Goal: Task Accomplishment & Management: Complete application form

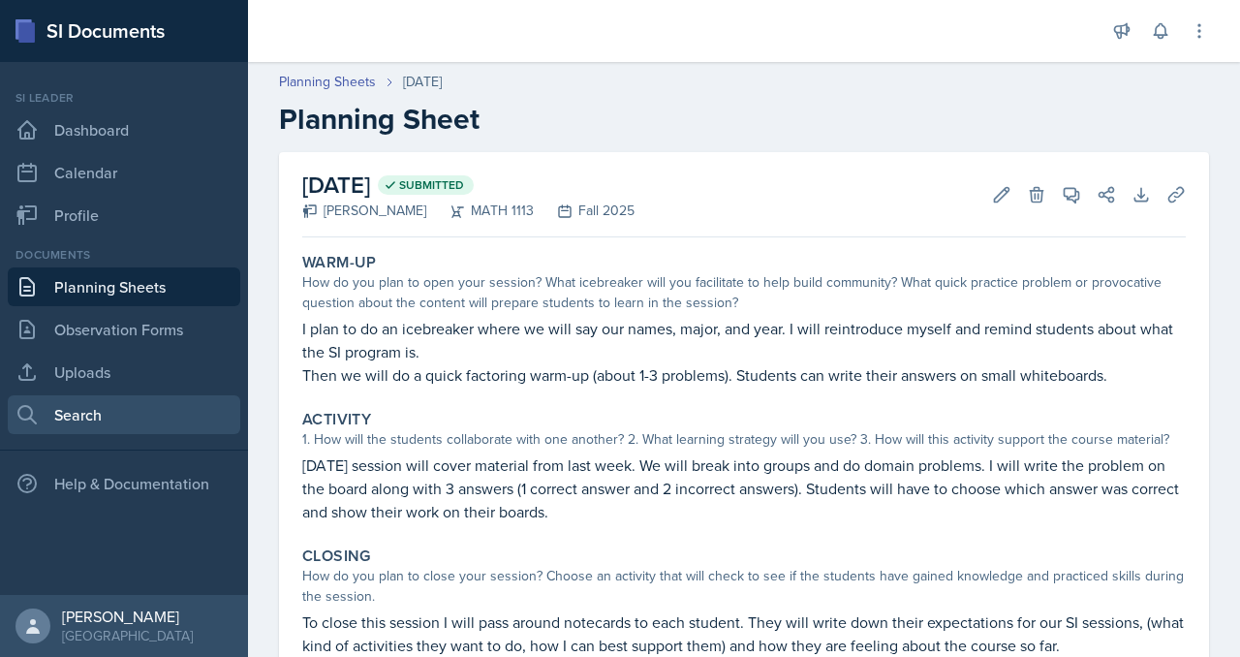
click at [98, 434] on link "Search" at bounding box center [124, 414] width 233 height 39
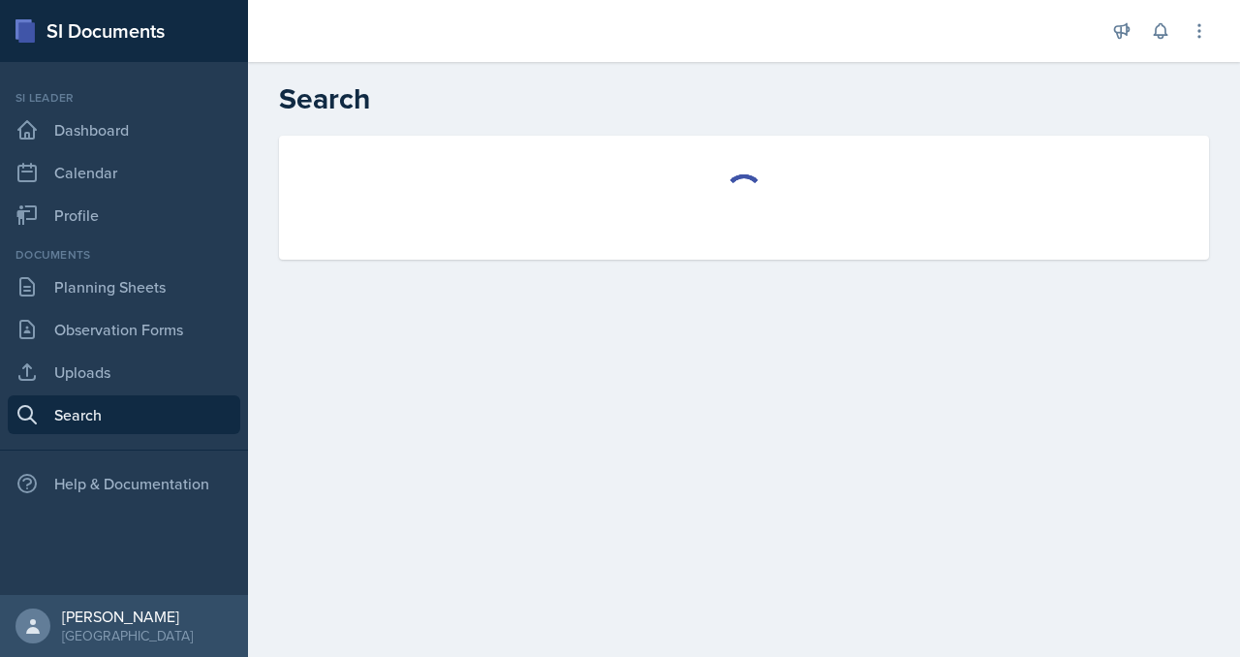
select select "all"
select select "1"
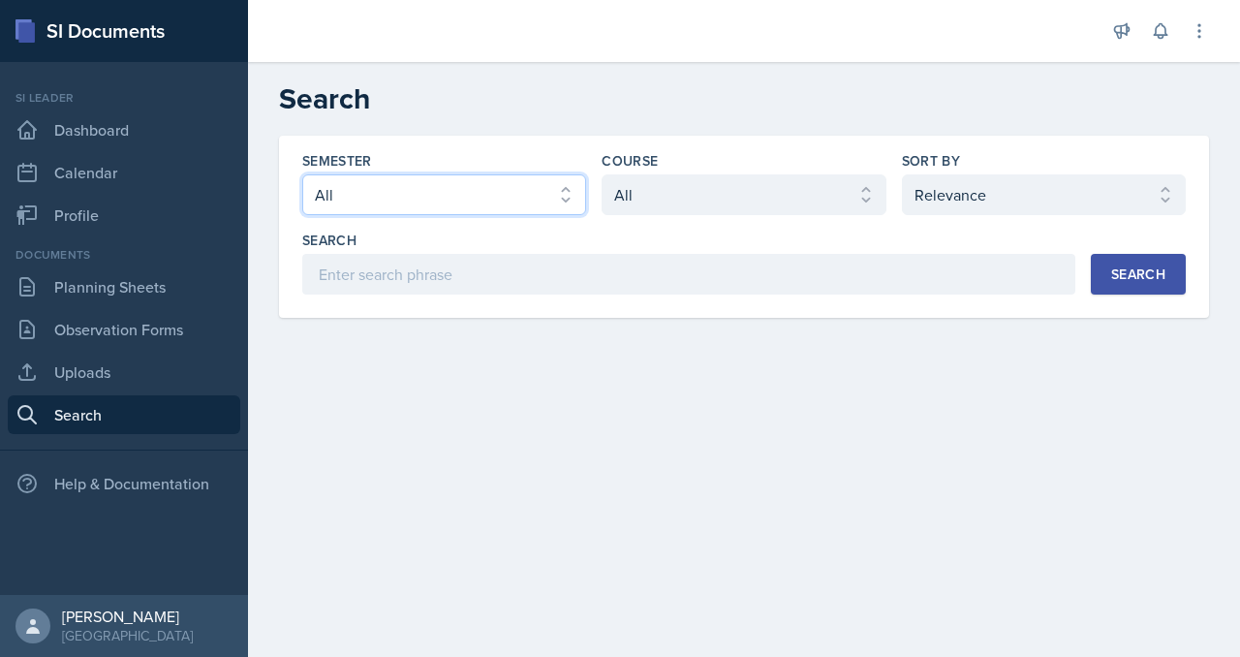
click at [522, 215] on select "Select semester All Fall 2025 Summer 2025 Spring 2025 Fall 2024 Summer 2024 Spr…" at bounding box center [444, 194] width 284 height 41
select select "2bed604d-1099-4043-b1bc-2365e8740244"
click at [378, 215] on select "Select semester All Fall 2025 Summer 2025 Spring 2025 Fall 2024 Summer 2024 Spr…" at bounding box center [444, 194] width 284 height 41
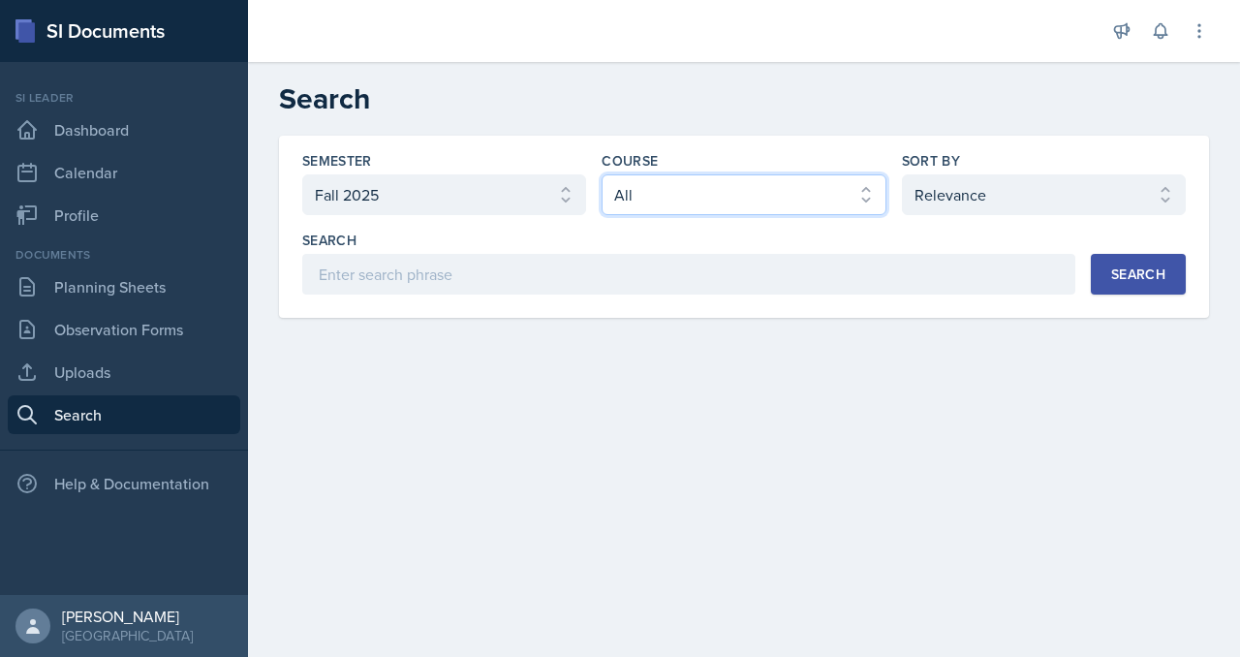
click at [691, 215] on select "Select course All ACCT 2101 ACCT 2102 ACCT 4050 ANTH 1102 ANTH 3301 ARCH 1000 A…" at bounding box center [744, 194] width 284 height 41
select select "3c4b3565-585b-46e2-bb66-4719410f632f"
click at [649, 215] on select "Select course All ACCT 2101 ACCT 2102 ACCT 4050 ANTH 1102 ANTH 3301 ARCH 1000 A…" at bounding box center [744, 194] width 284 height 41
click at [1091, 295] on button "Search" at bounding box center [1138, 274] width 95 height 41
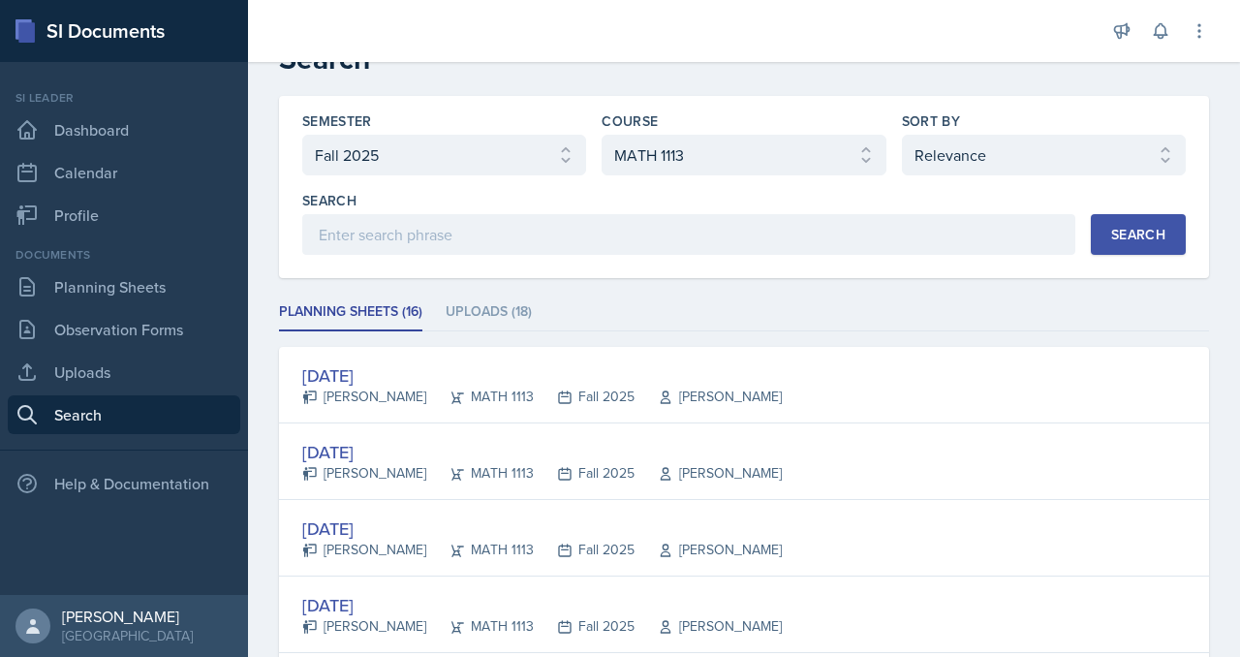
scroll to position [44, 0]
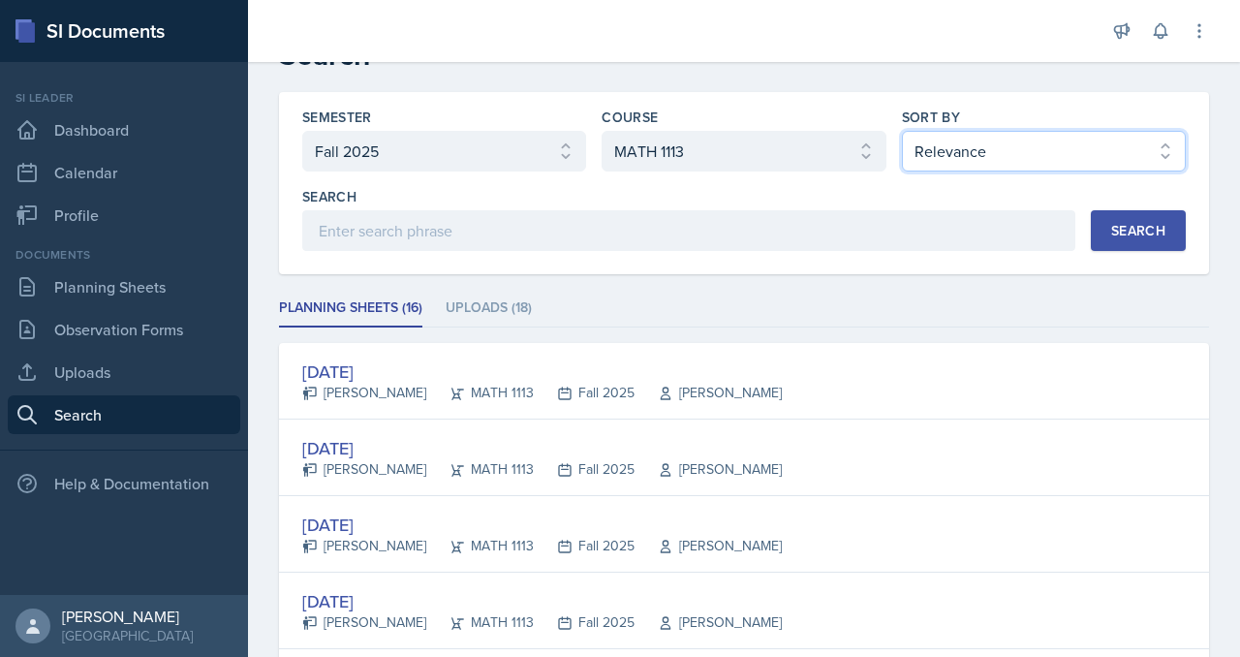
click at [1014, 172] on select "Select sort by Relevance Document Date (Asc) Document Date (Desc)" at bounding box center [1044, 151] width 284 height 41
click at [921, 172] on select "Select sort by Relevance Document Date (Asc) Document Date (Desc)" at bounding box center [1044, 151] width 284 height 41
click at [1009, 172] on select "Select sort by Relevance Document Date (Asc) Document Date (Desc)" at bounding box center [1044, 151] width 284 height 41
click at [921, 172] on select "Select sort by Relevance Document Date (Asc) Document Date (Desc)" at bounding box center [1044, 151] width 284 height 41
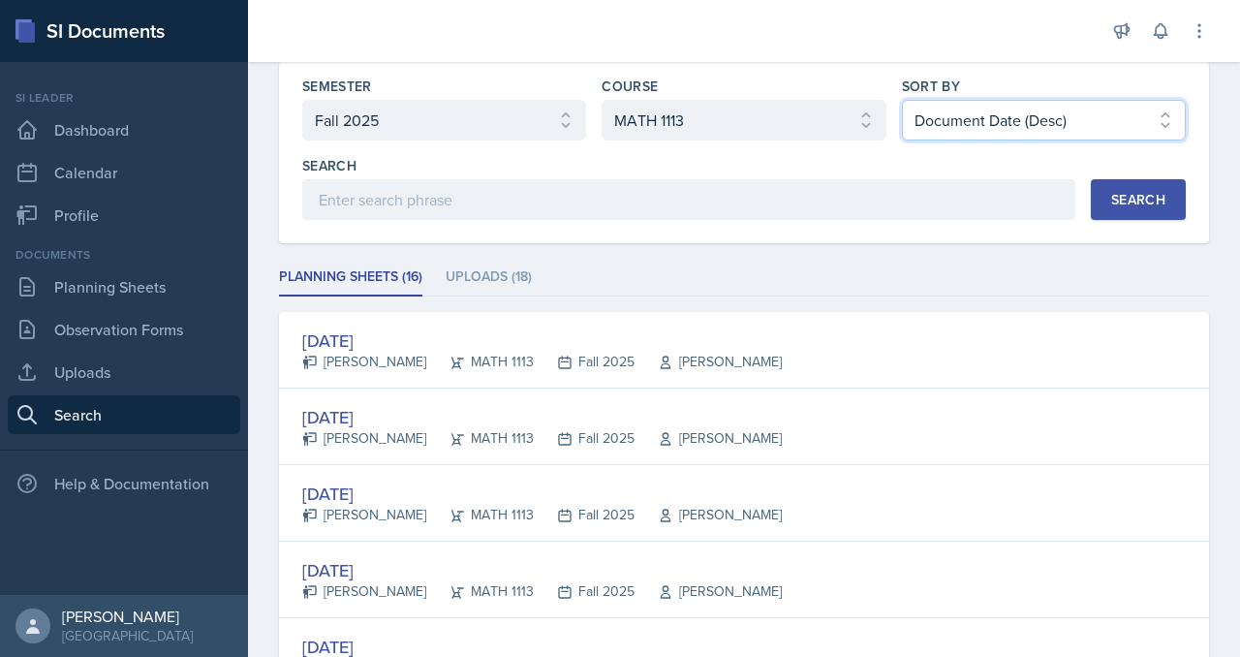
scroll to position [85, 0]
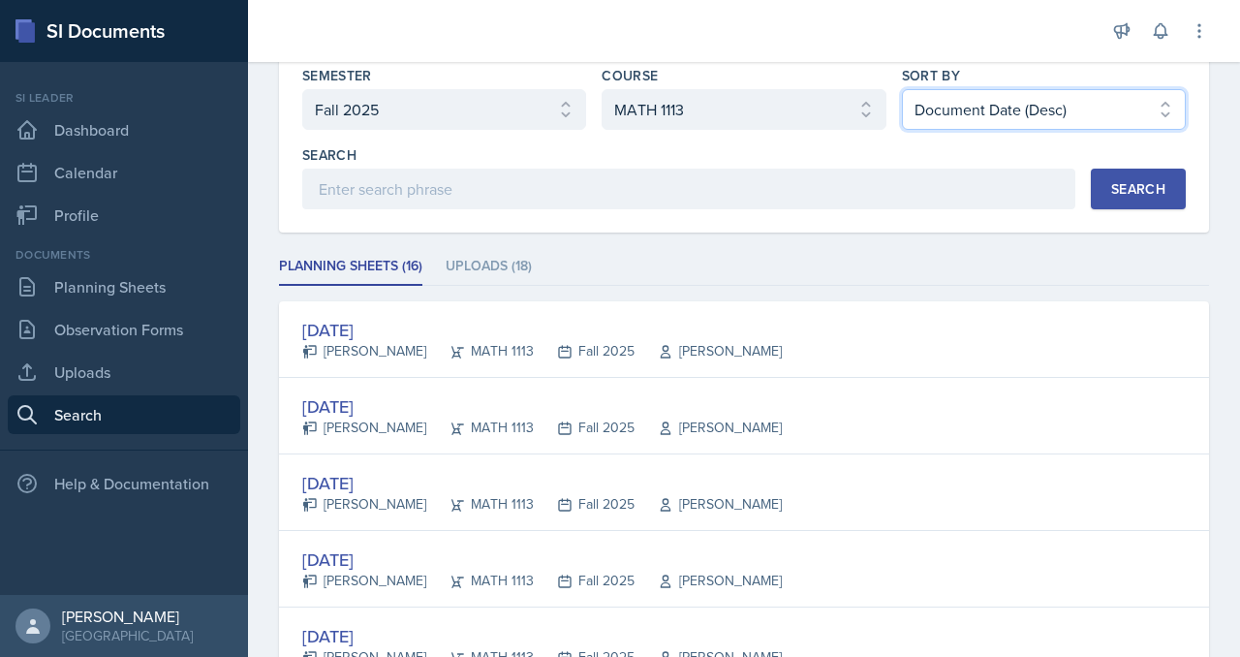
click at [971, 130] on select "Select sort by Relevance Document Date (Asc) Document Date (Desc)" at bounding box center [1044, 109] width 284 height 41
select select "1"
click at [921, 130] on select "Select sort by Relevance Document Date (Asc) Document Date (Desc)" at bounding box center [1044, 109] width 284 height 41
click at [1116, 233] on div "Semester Select semester All Fall 2025 Summer 2025 Spring 2025 Fall 2024 Summer…" at bounding box center [744, 141] width 930 height 182
click at [1037, 209] on div "Search Search" at bounding box center [744, 177] width 884 height 64
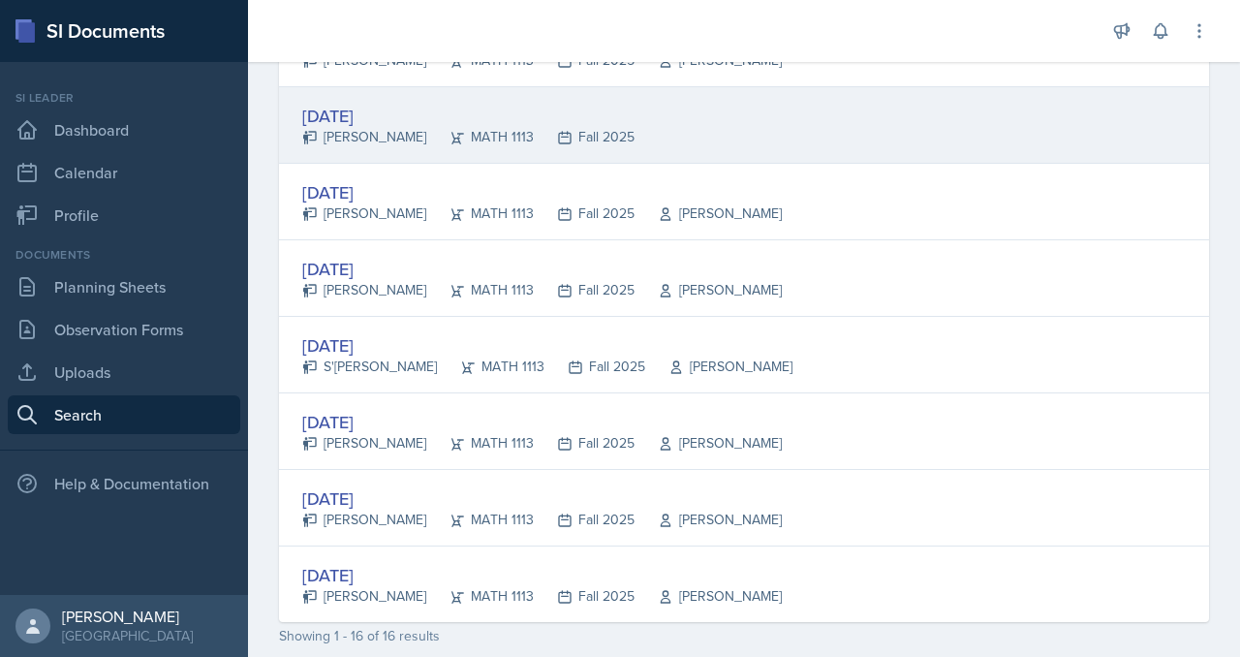
scroll to position [1058, 0]
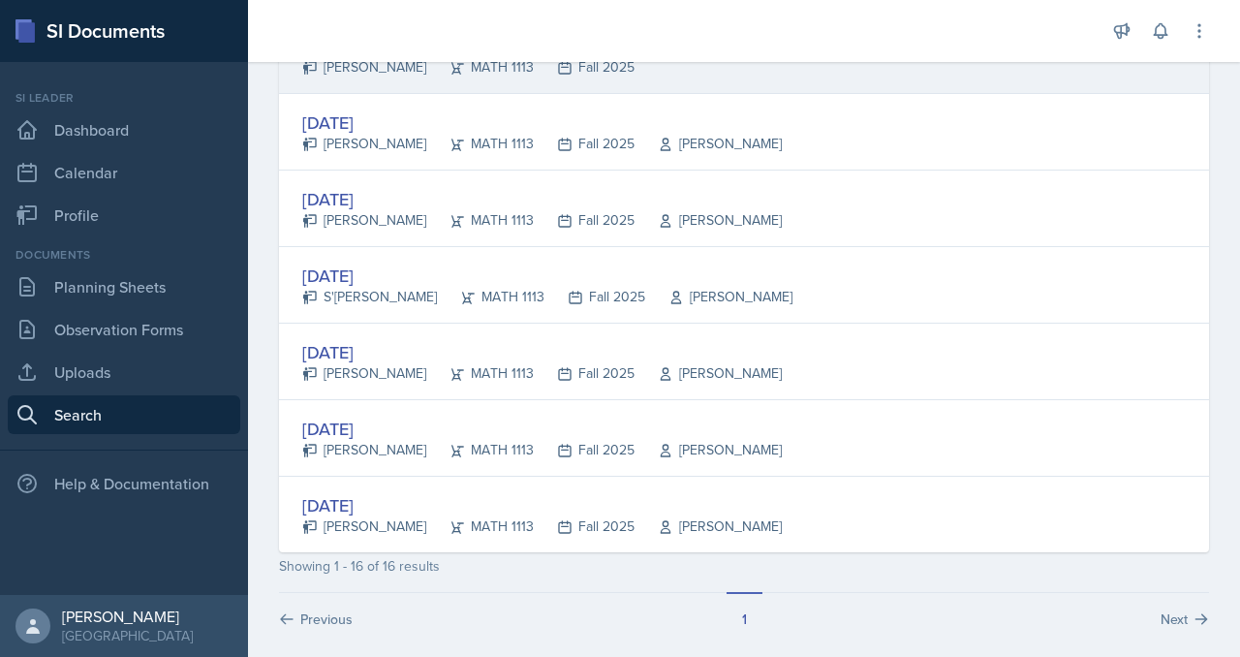
click at [454, 59] on div "[DATE]" at bounding box center [468, 46] width 332 height 26
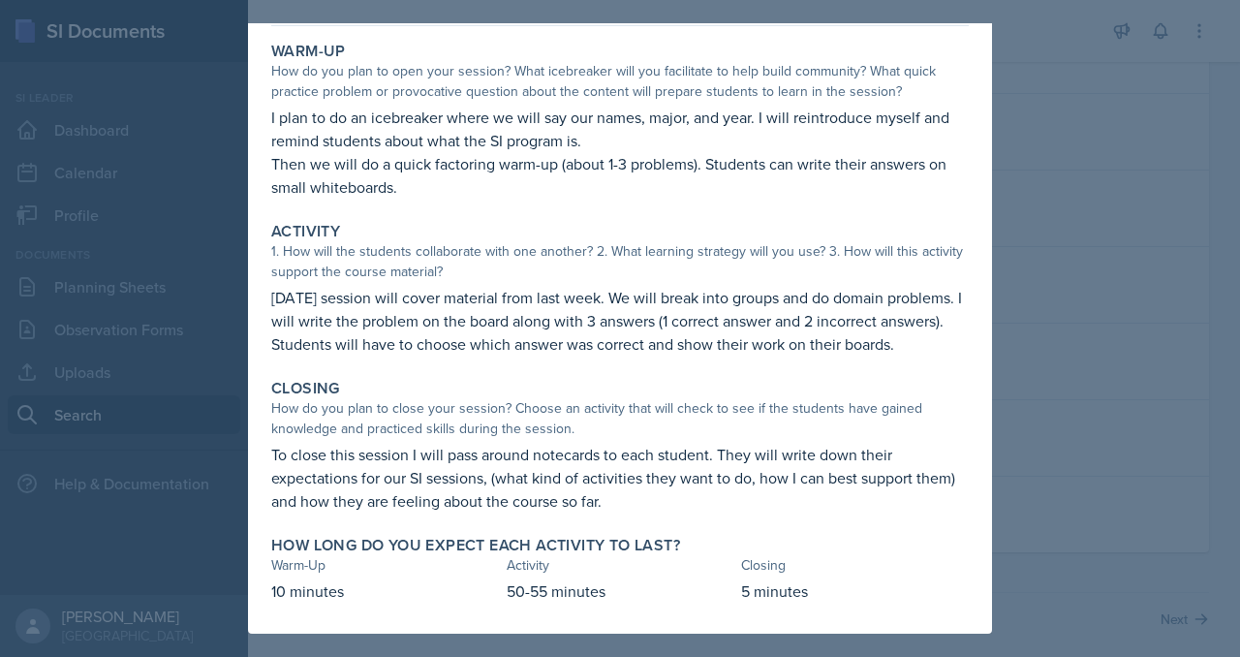
scroll to position [0, 0]
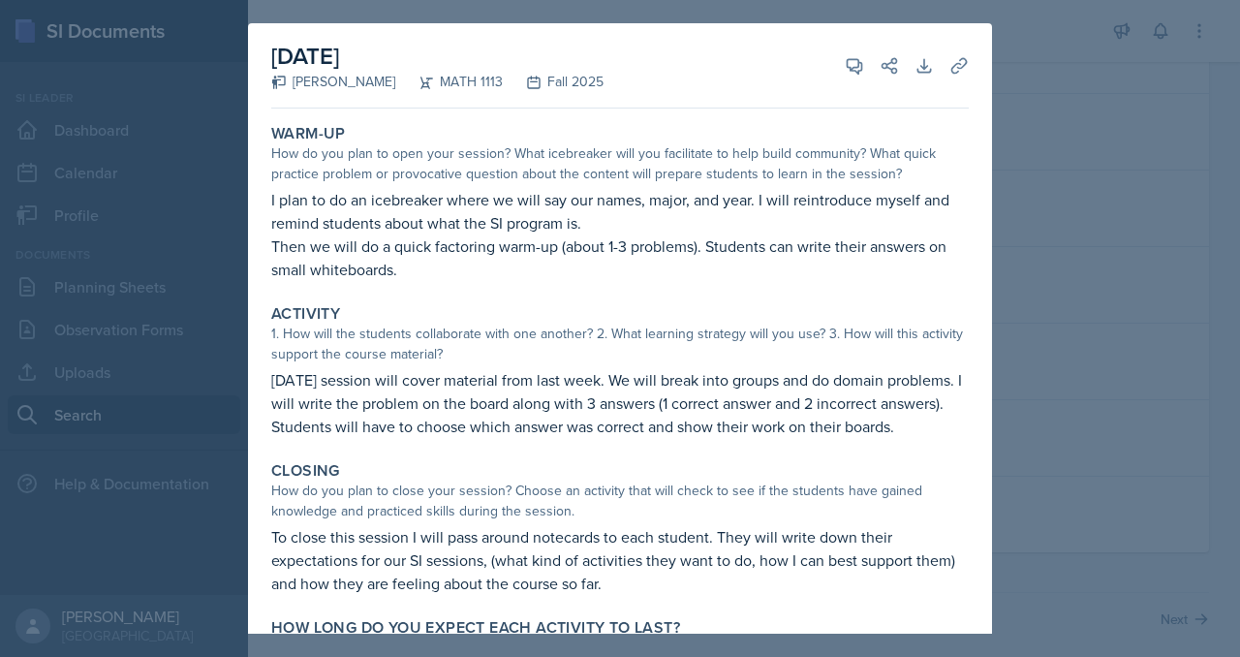
click at [1095, 215] on div at bounding box center [620, 328] width 1240 height 657
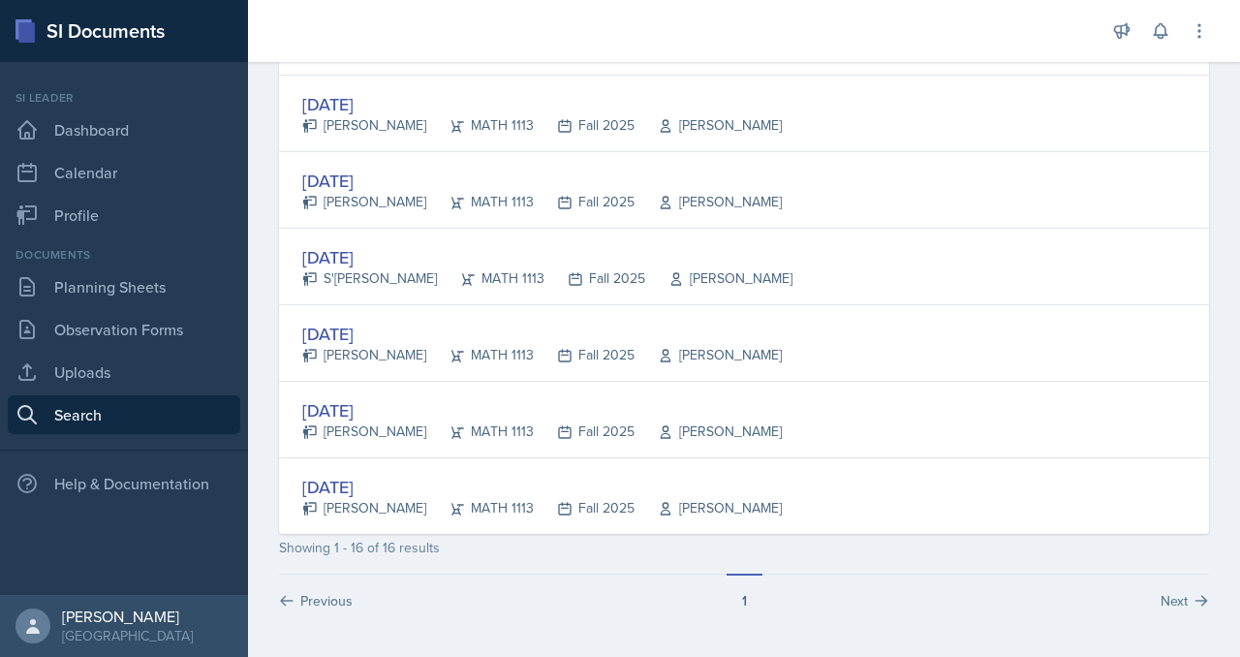
scroll to position [1108, 0]
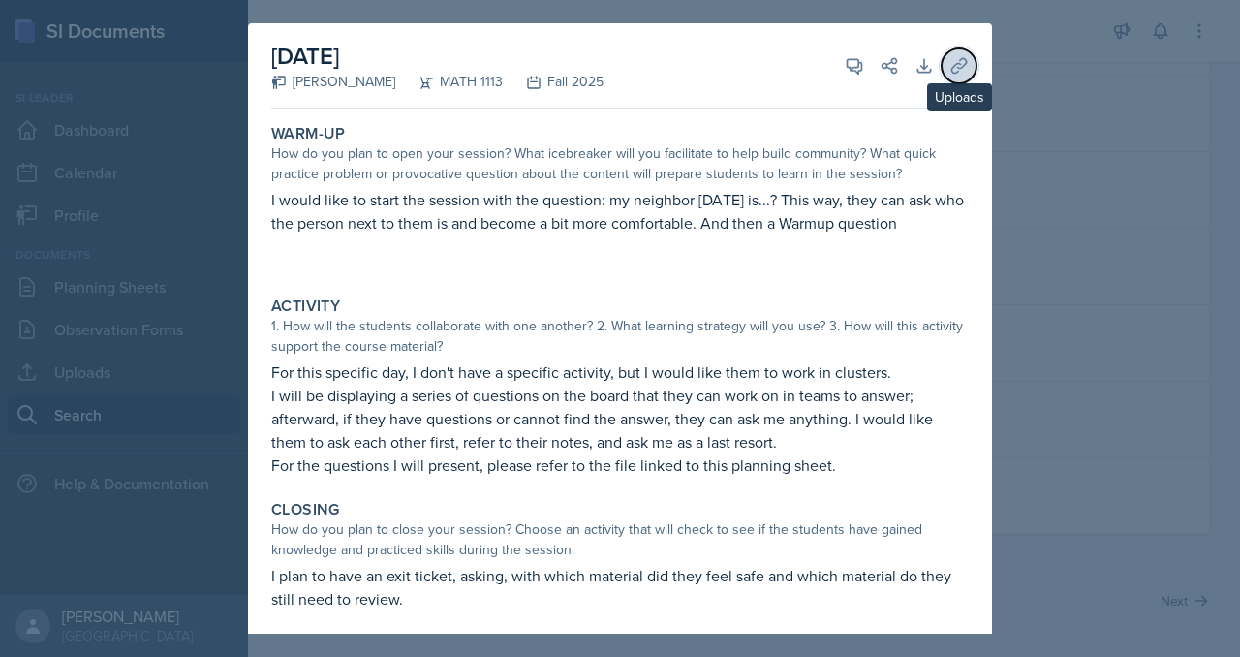
click at [969, 76] on icon at bounding box center [959, 65] width 19 height 19
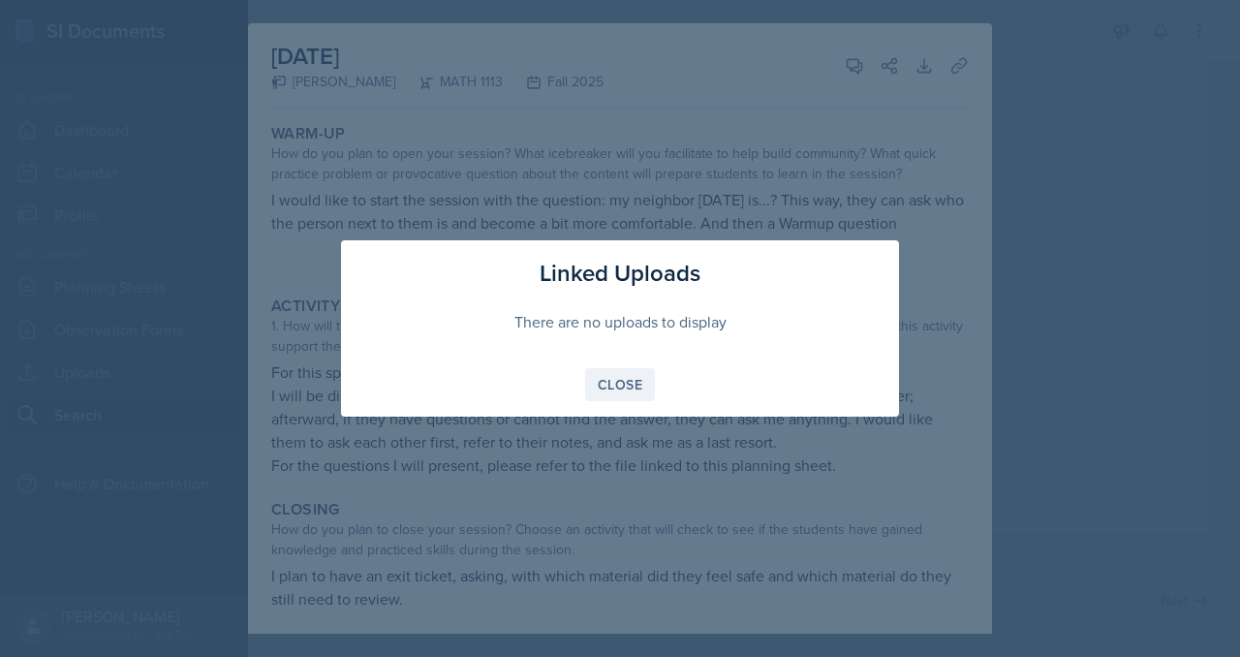
click at [612, 392] on div "Close" at bounding box center [620, 385] width 45 height 16
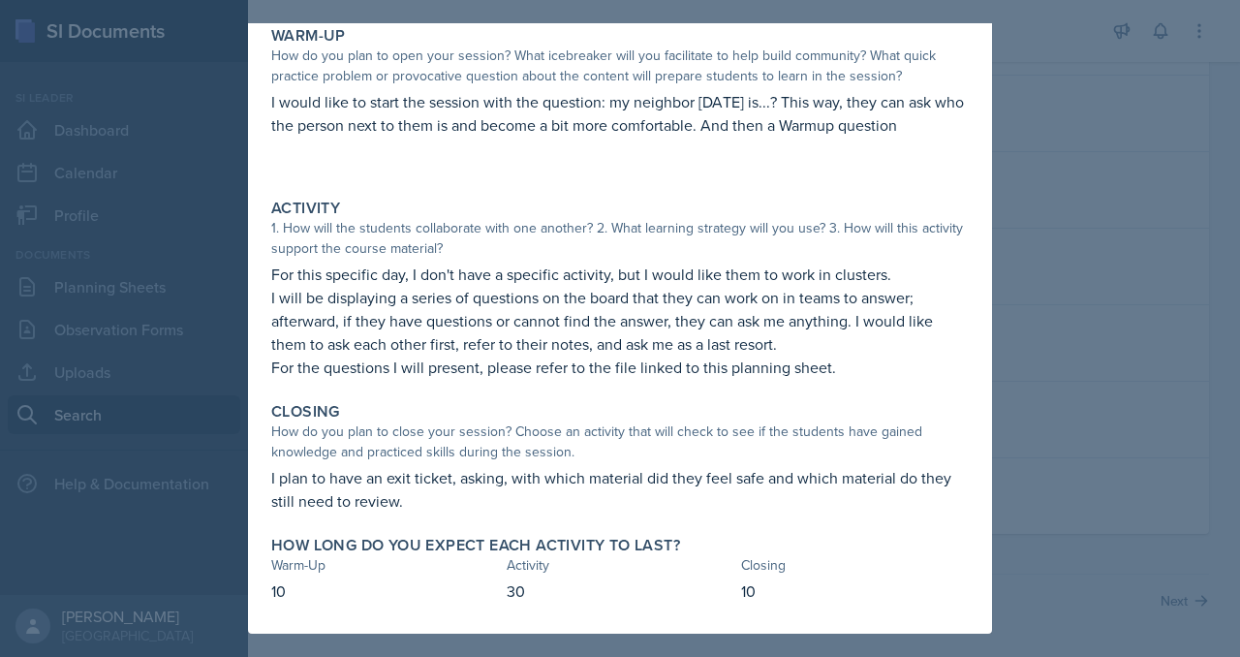
scroll to position [280, 0]
click at [1182, 303] on div at bounding box center [620, 328] width 1240 height 657
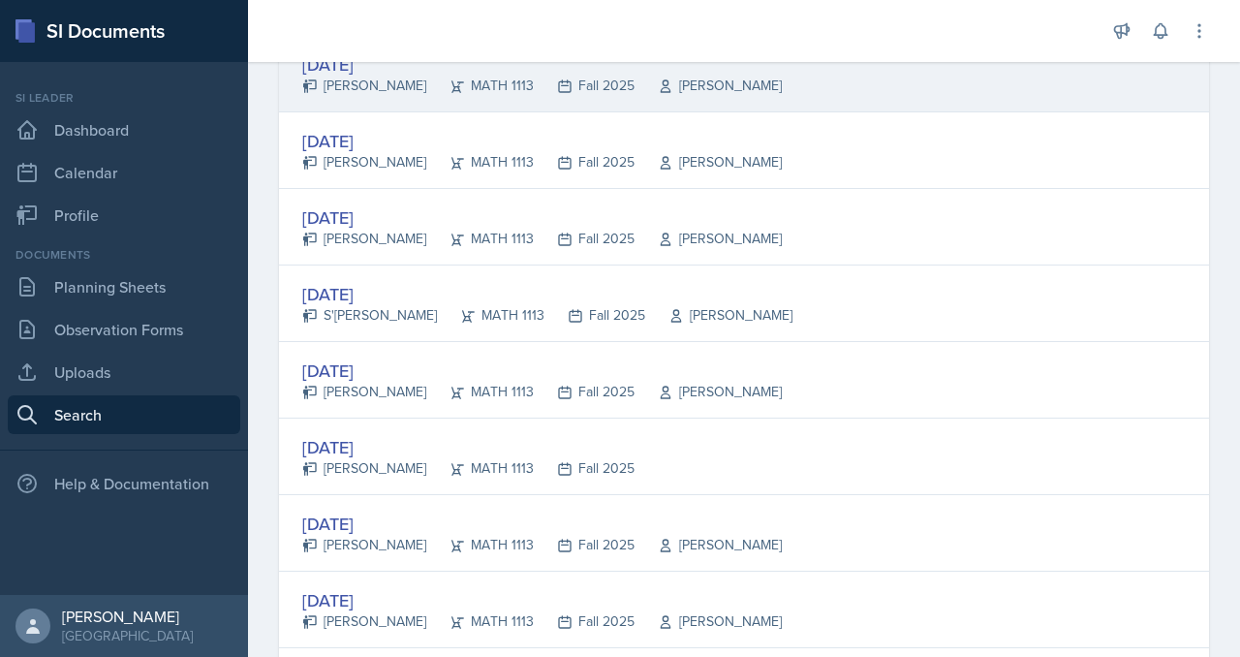
scroll to position [659, 0]
click at [529, 76] on div "[DATE]" at bounding box center [542, 62] width 480 height 26
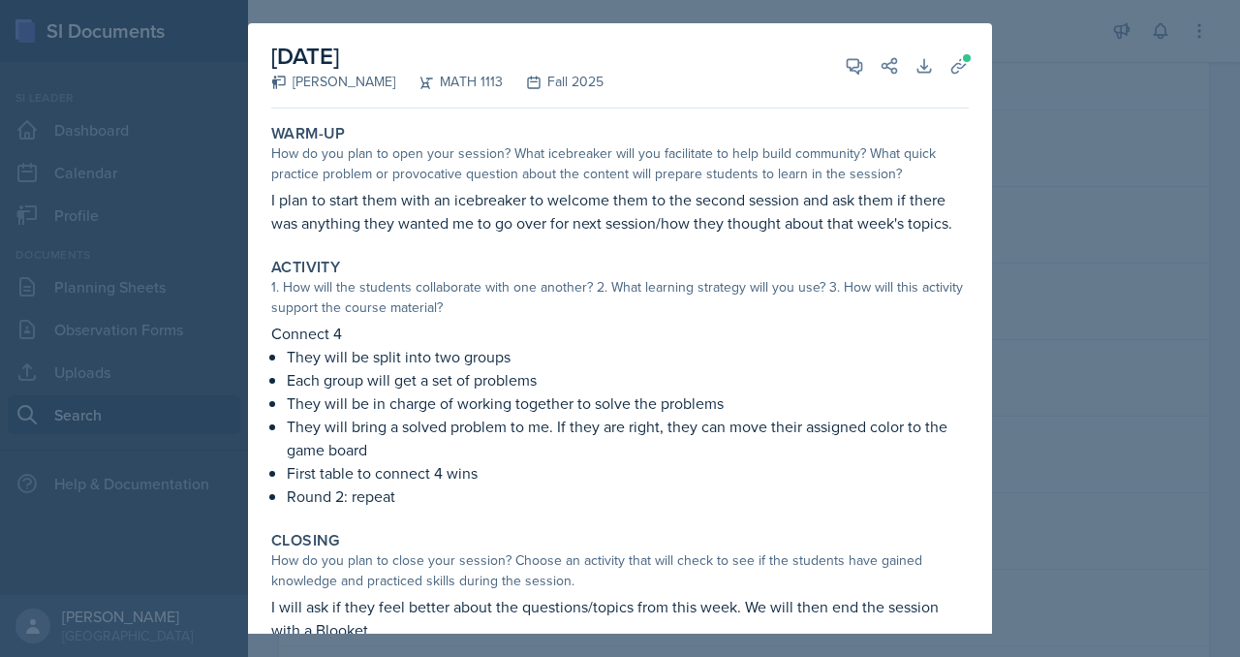
scroll to position [325, 0]
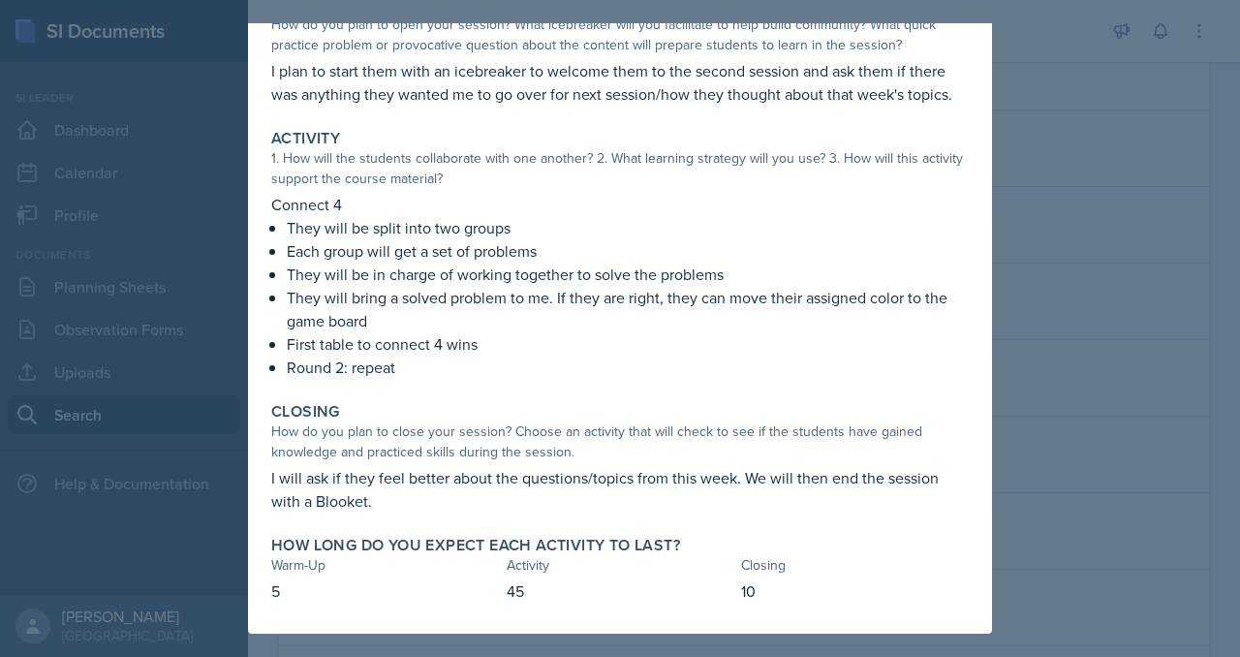
click at [977, 253] on div "Activity 1. How will the students collaborate with one another? 2. What learnin…" at bounding box center [620, 254] width 713 height 266
click at [1105, 248] on div at bounding box center [620, 328] width 1240 height 657
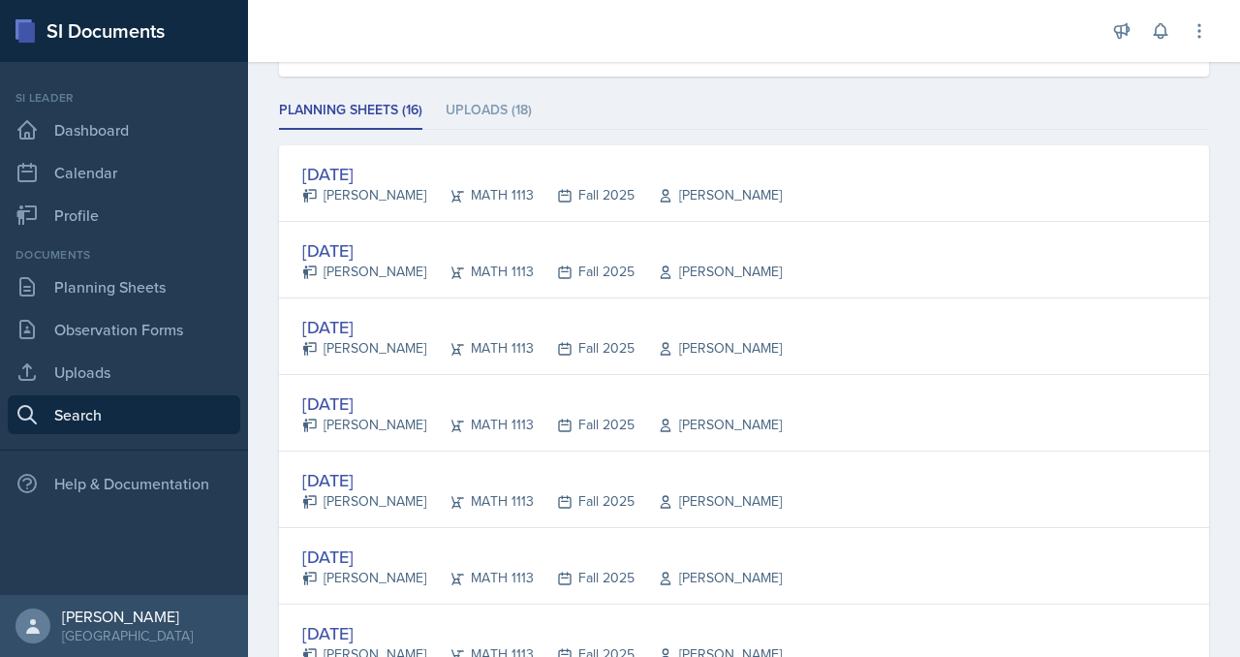
scroll to position [286, 0]
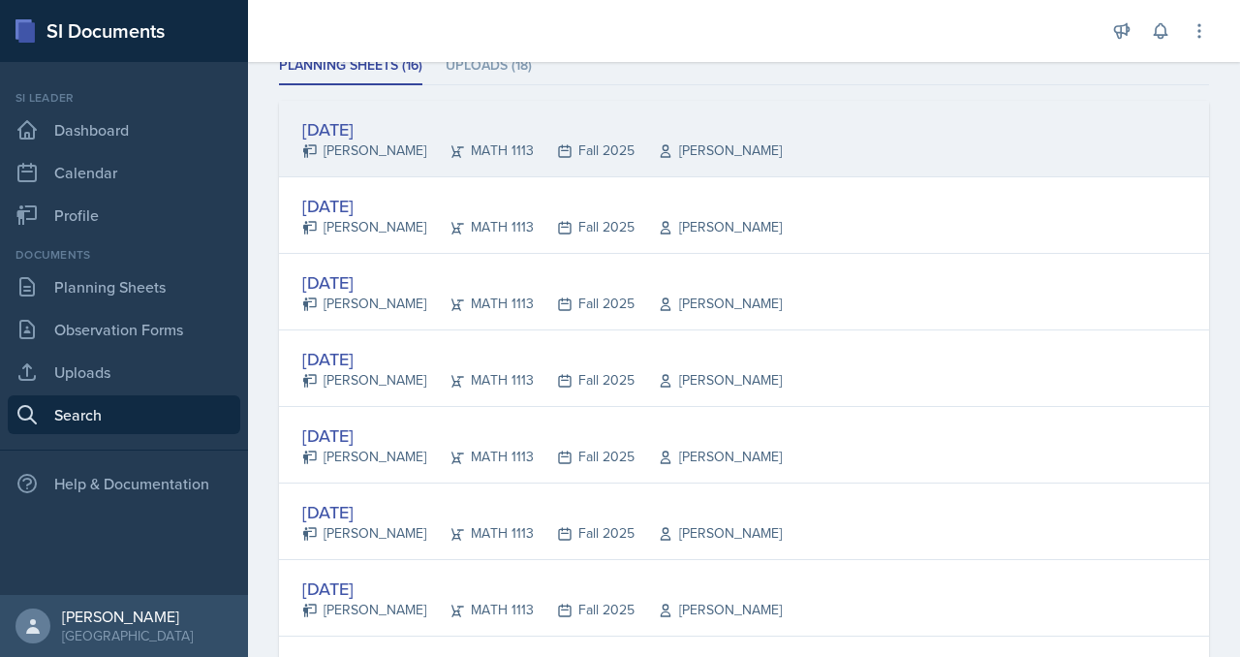
click at [510, 142] on div "[DATE]" at bounding box center [542, 129] width 480 height 26
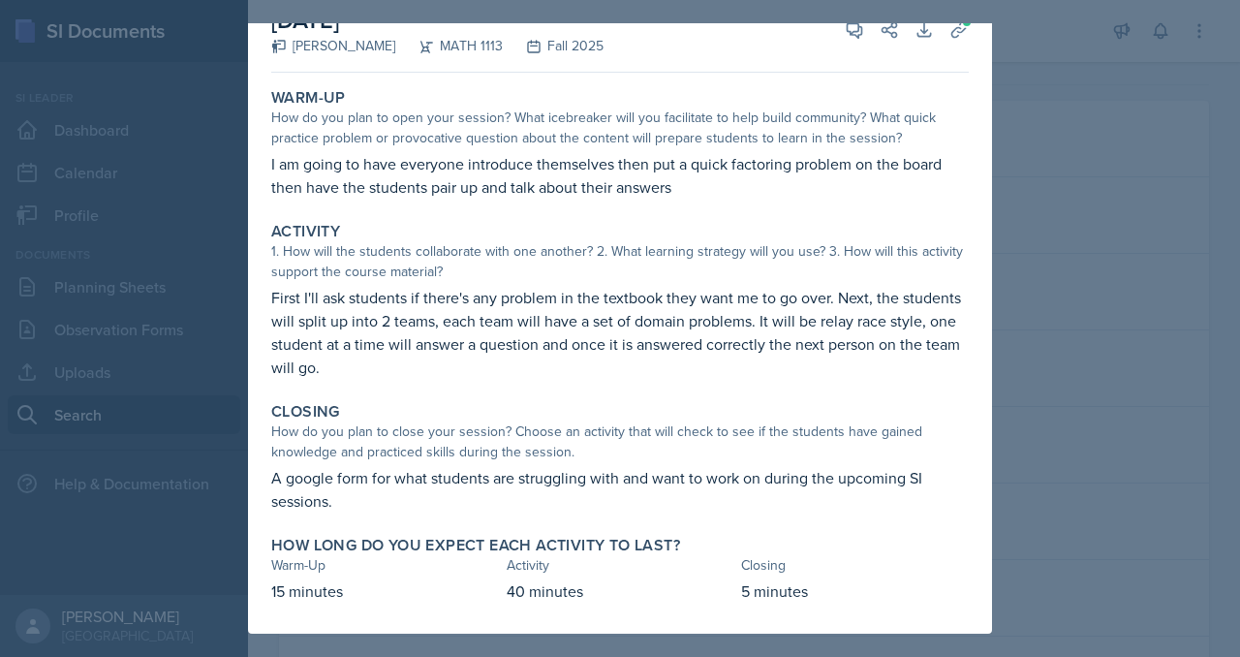
scroll to position [208, 0]
click at [1174, 243] on div at bounding box center [620, 328] width 1240 height 657
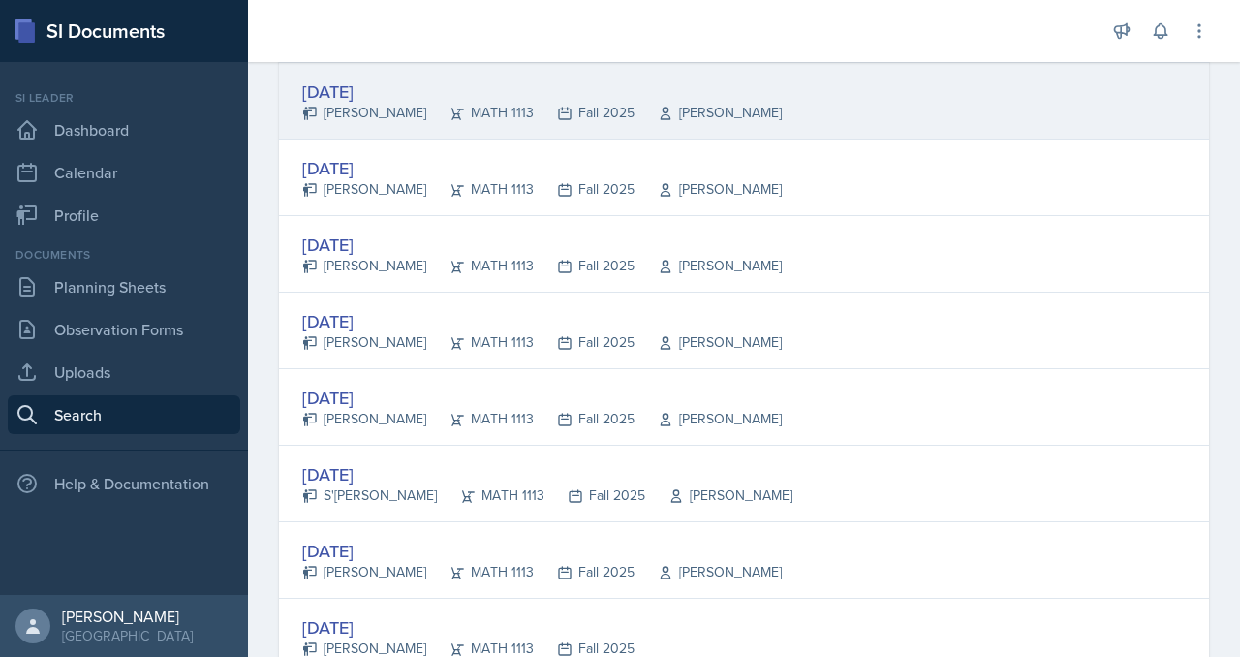
scroll to position [486, 0]
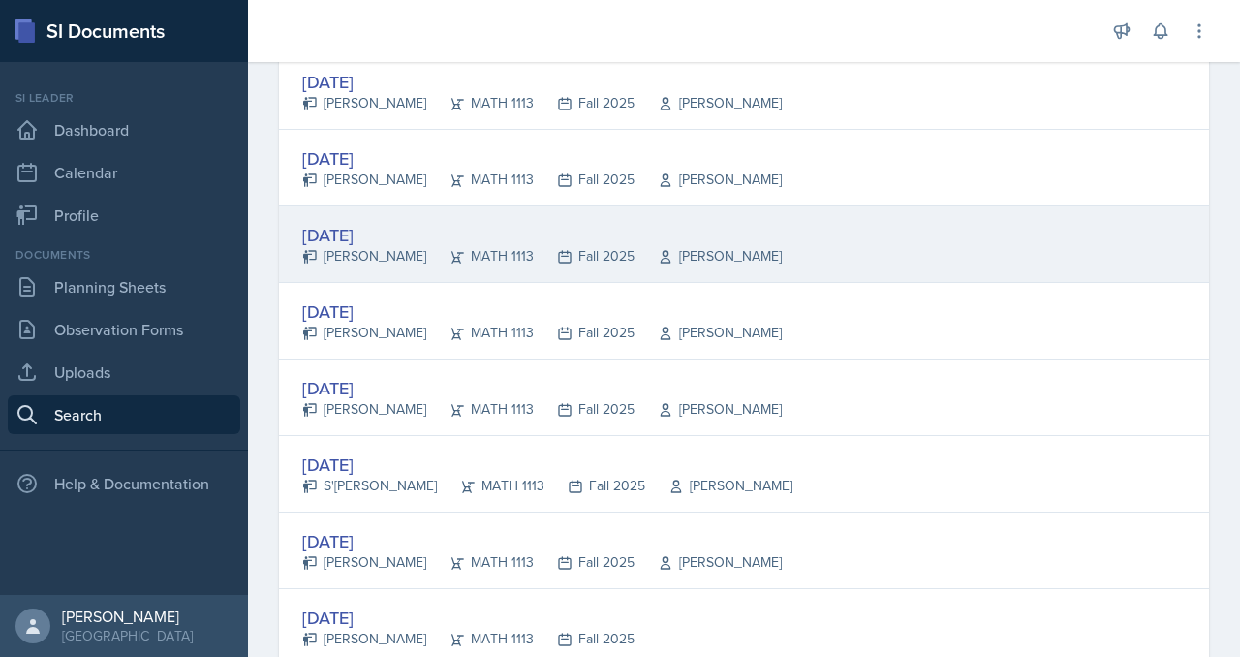
click at [458, 248] on div "[DATE]" at bounding box center [542, 235] width 480 height 26
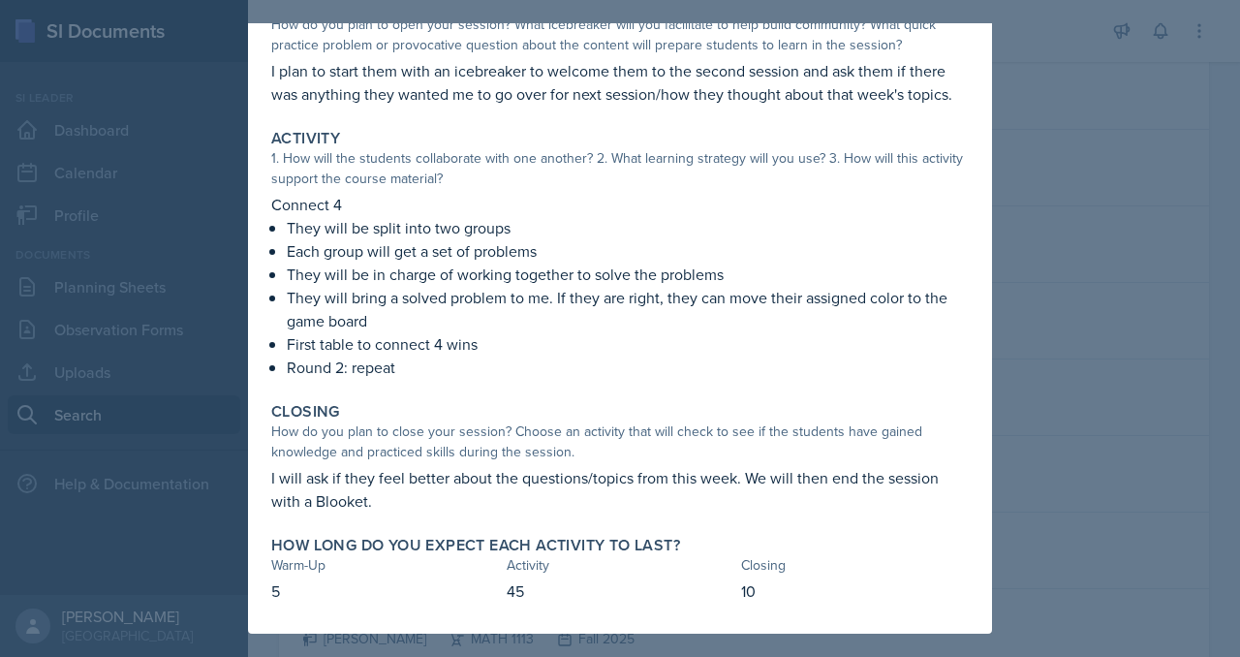
scroll to position [325, 0]
click at [1176, 246] on div at bounding box center [620, 328] width 1240 height 657
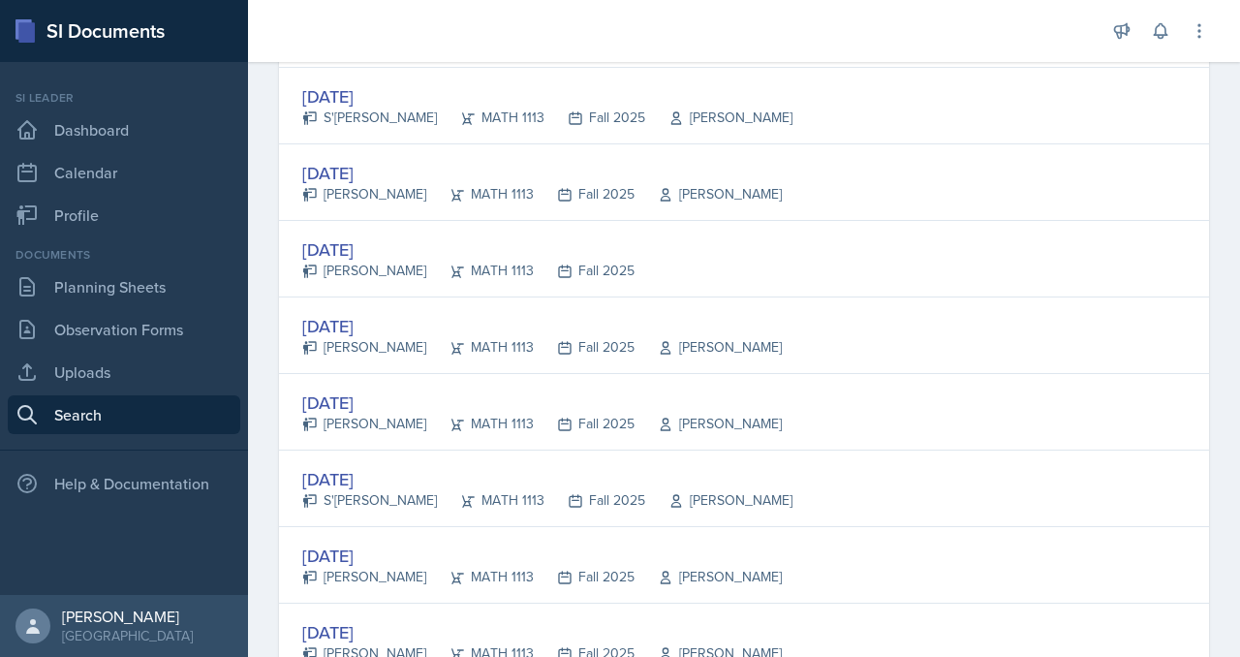
scroll to position [867, 0]
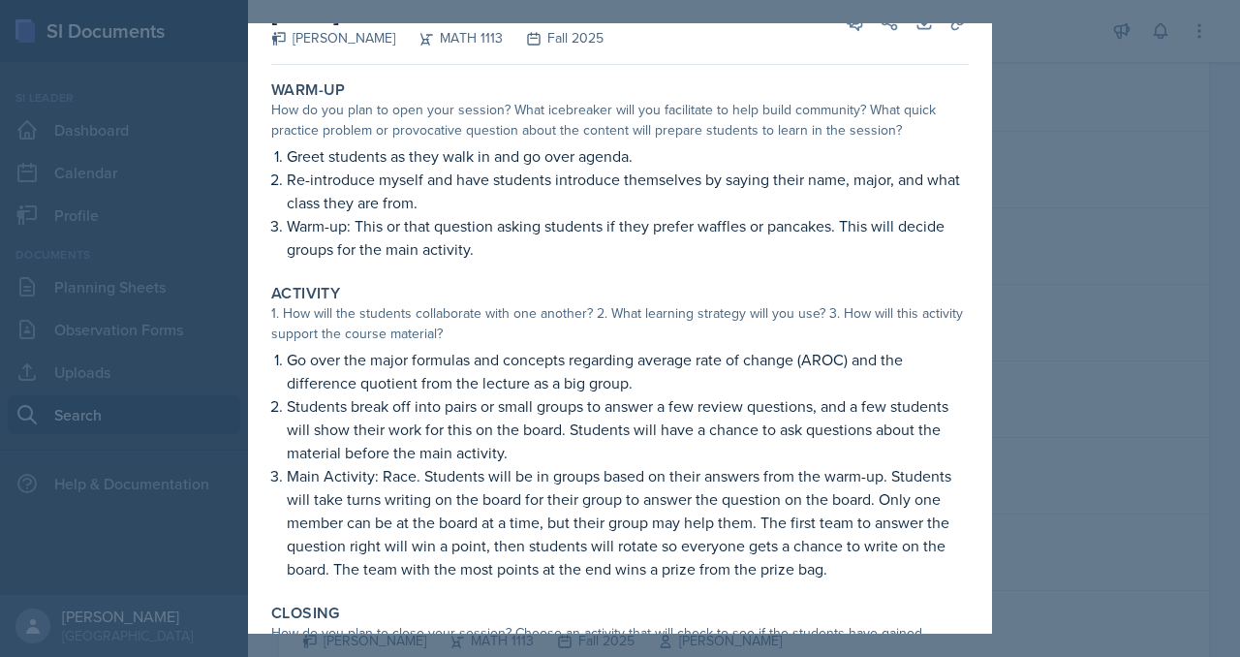
scroll to position [121, 0]
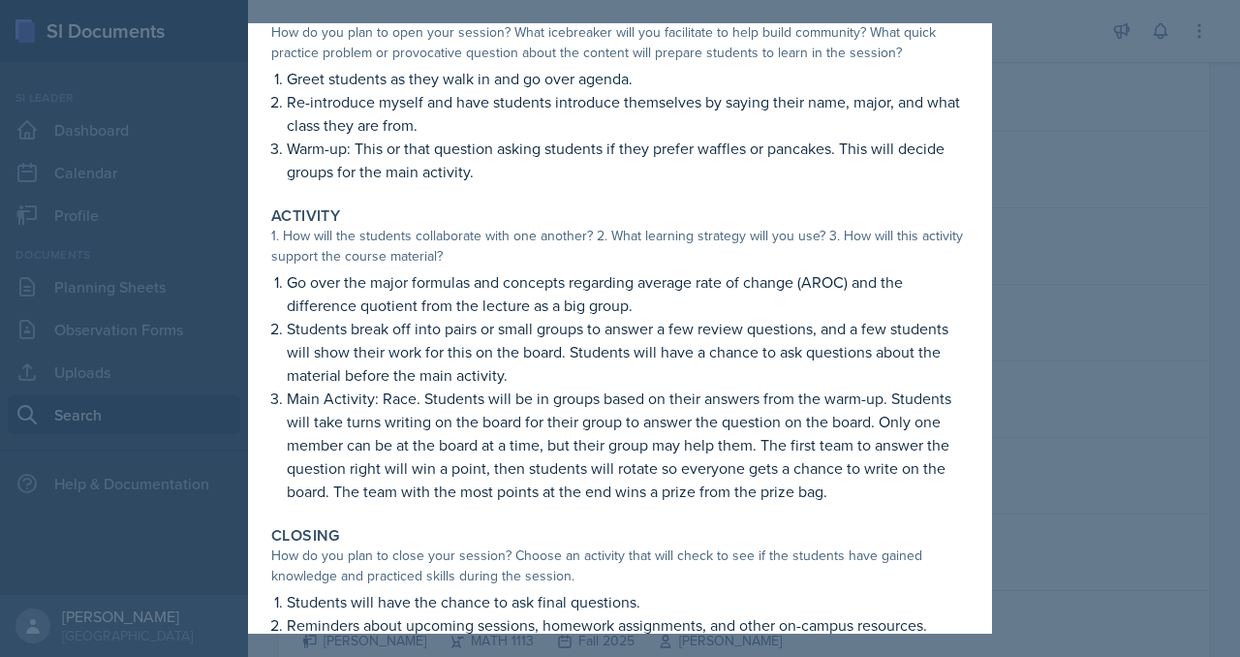
click at [1094, 239] on div at bounding box center [620, 328] width 1240 height 657
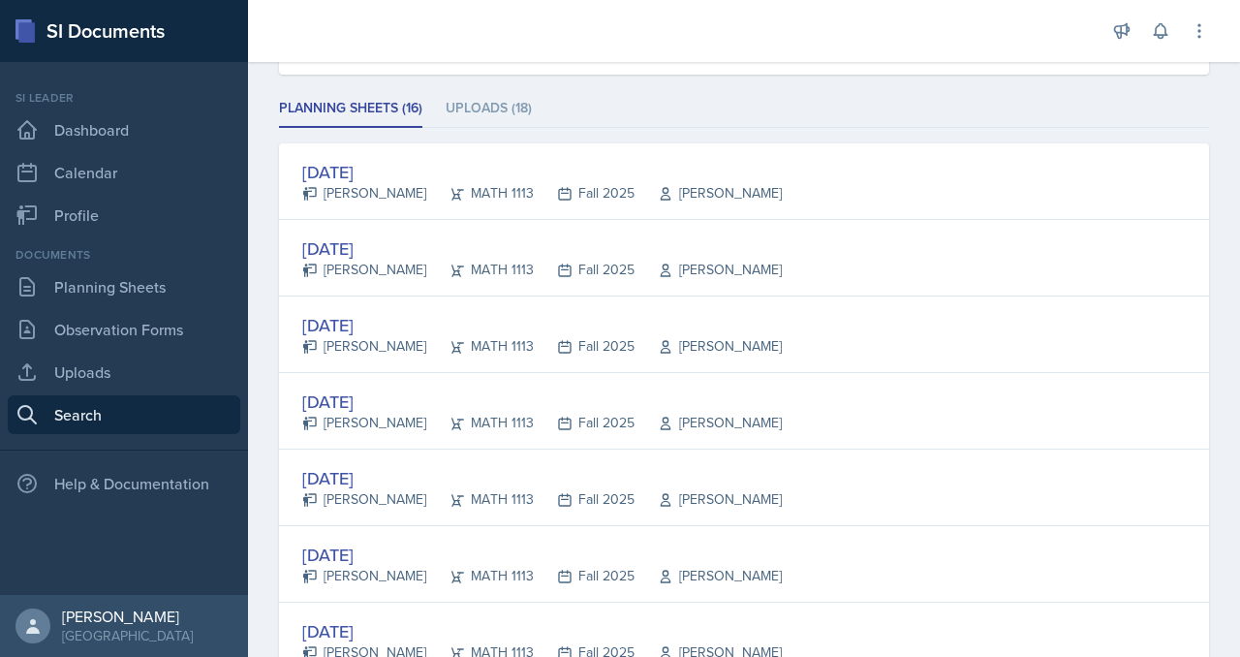
scroll to position [0, 0]
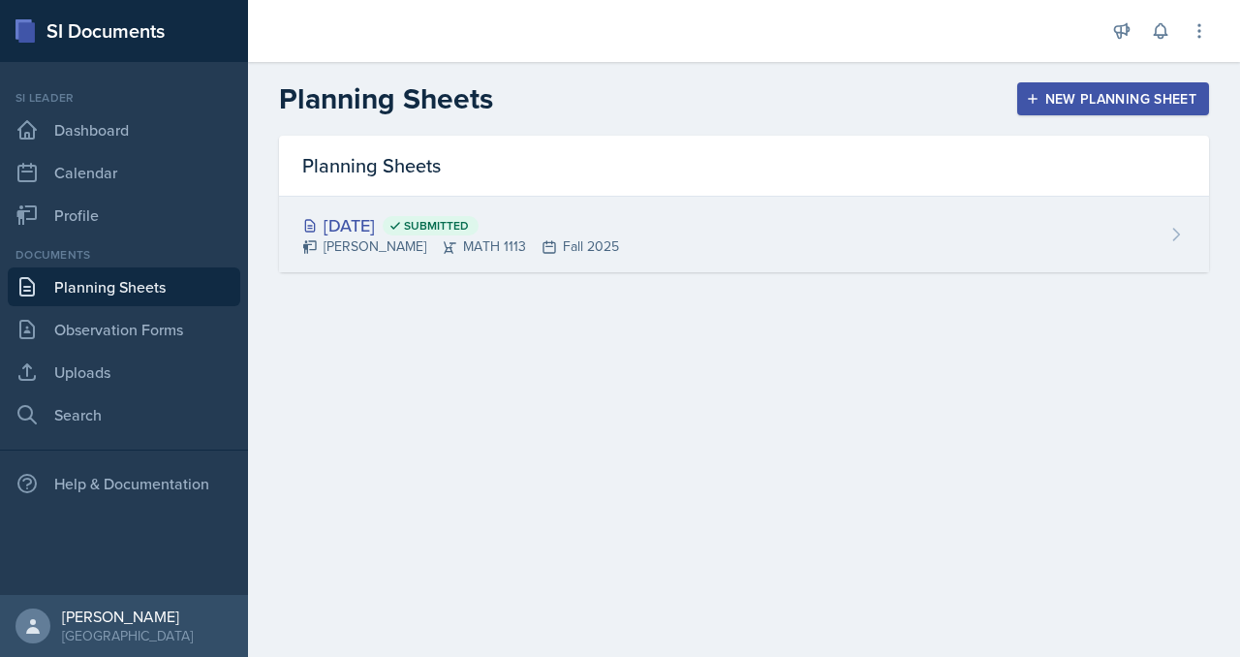
click at [469, 238] on div "Aug 25th, 2025 Submitted" at bounding box center [460, 225] width 317 height 26
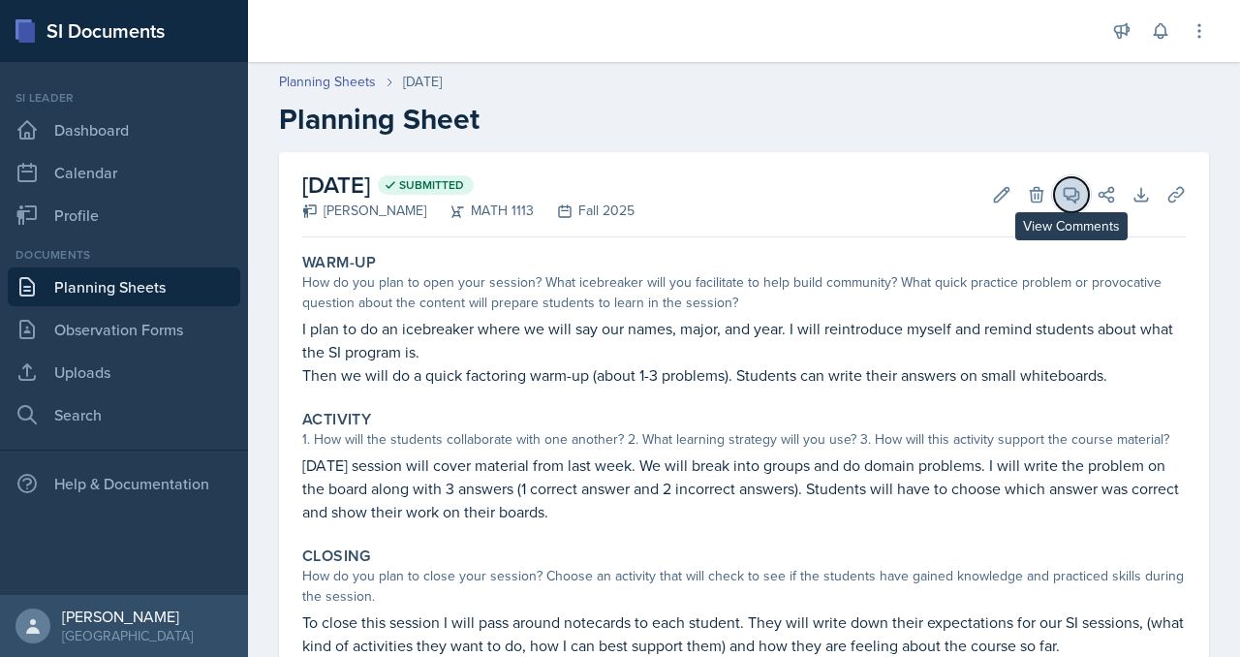
click at [1065, 203] on icon at bounding box center [1072, 195] width 15 height 15
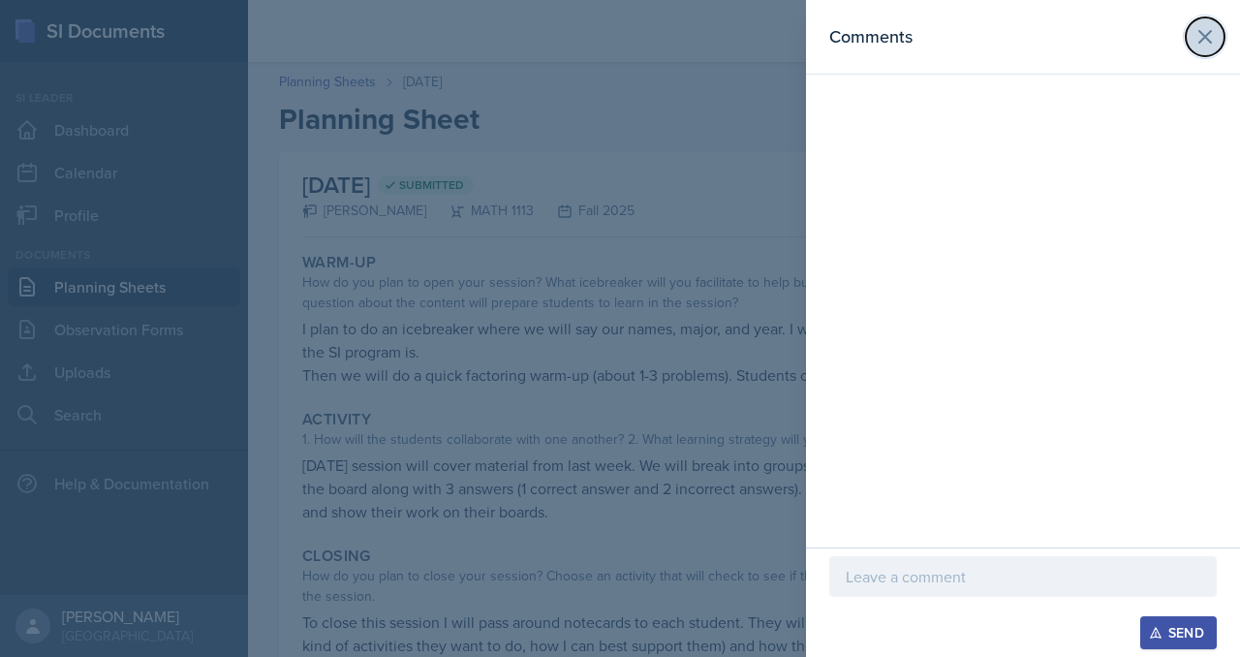
click at [1200, 43] on icon at bounding box center [1206, 37] width 12 height 12
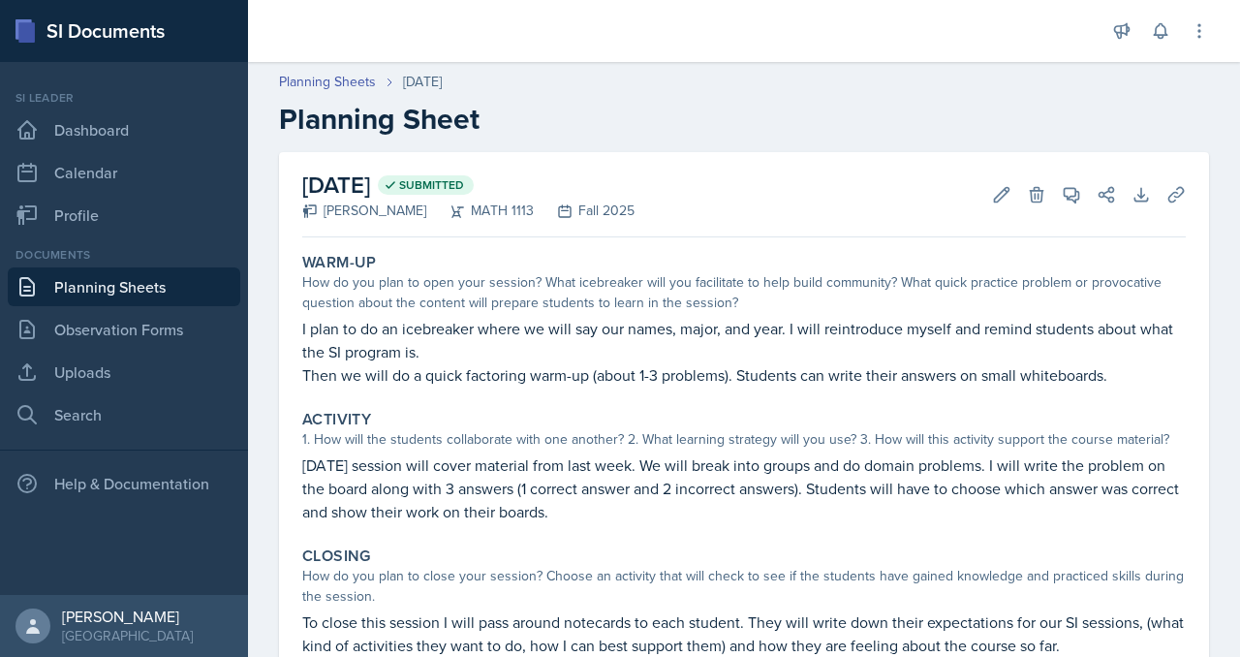
click at [131, 306] on link "Planning Sheets" at bounding box center [124, 286] width 233 height 39
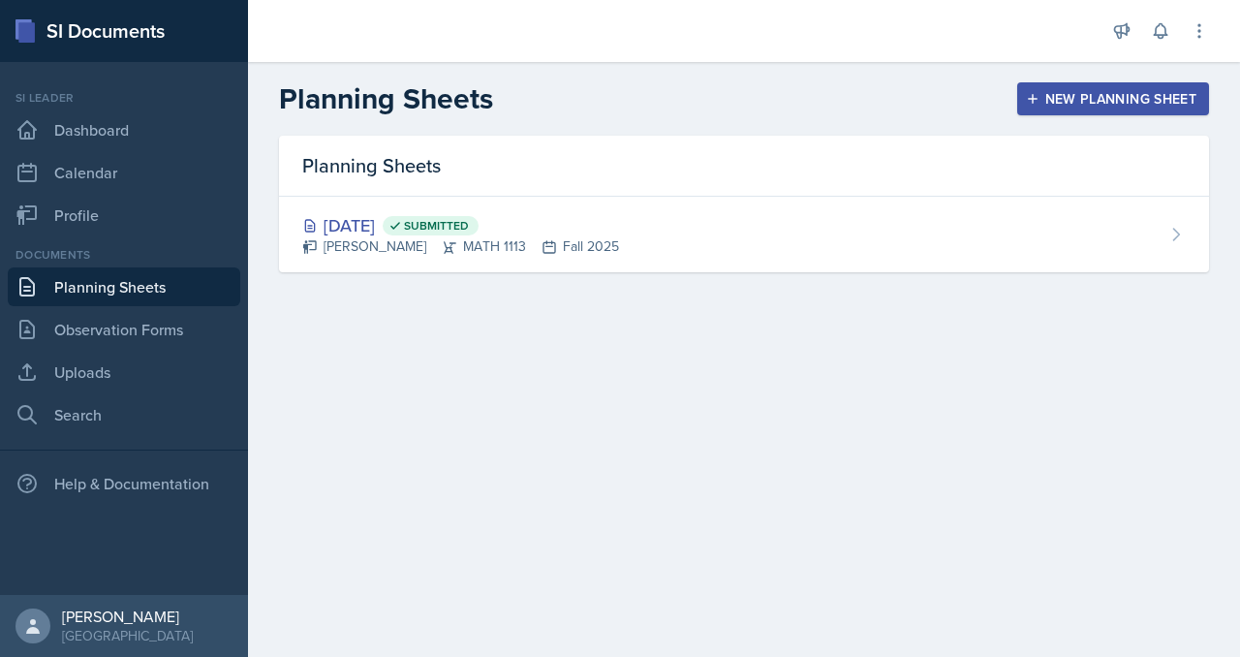
click at [1125, 110] on button "New Planning Sheet" at bounding box center [1114, 98] width 192 height 33
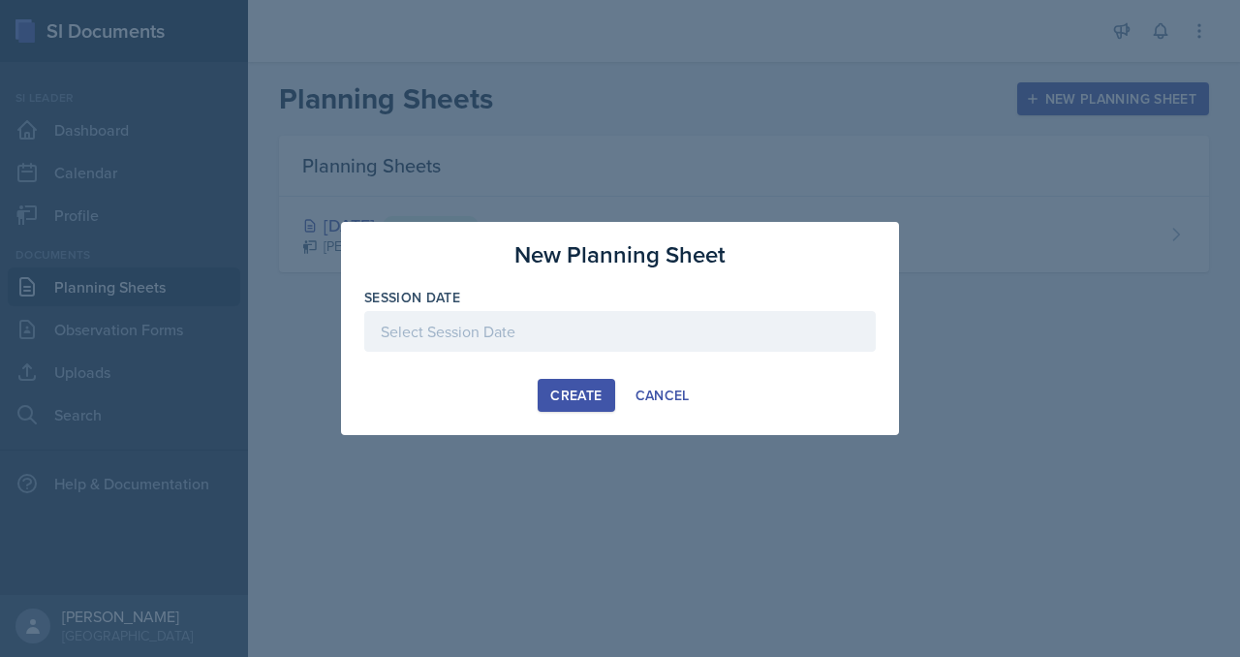
click at [441, 339] on div at bounding box center [620, 331] width 512 height 41
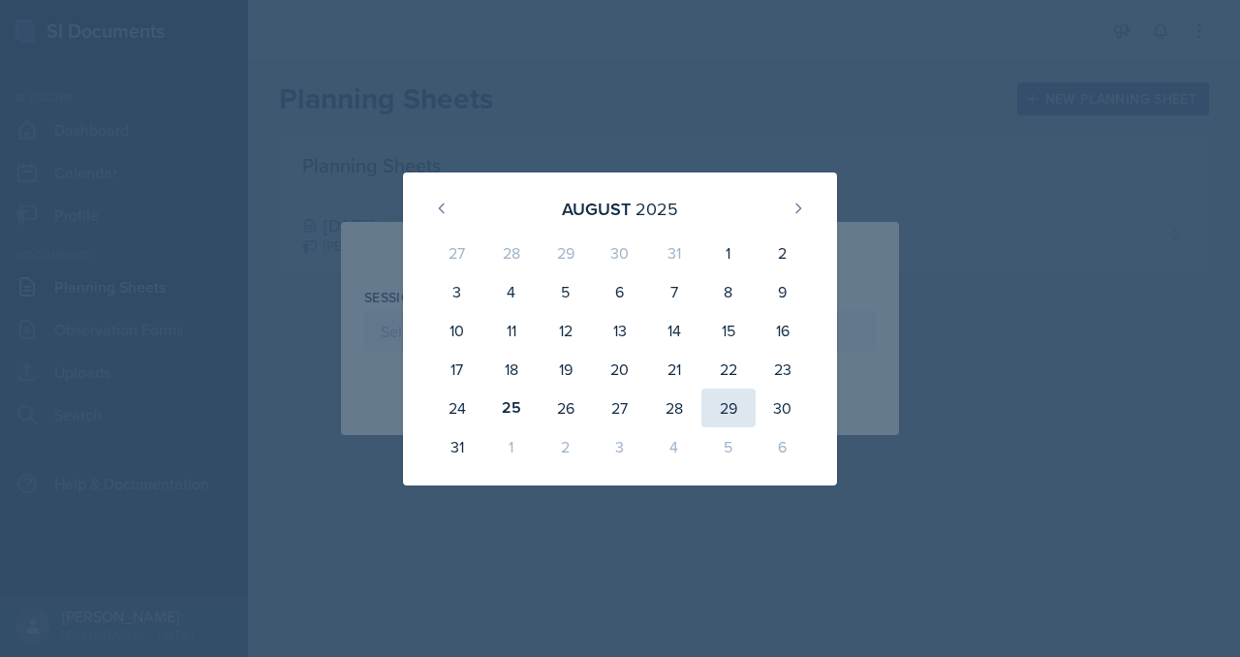
click at [754, 427] on div "29" at bounding box center [729, 408] width 54 height 39
type input "[DATE]"
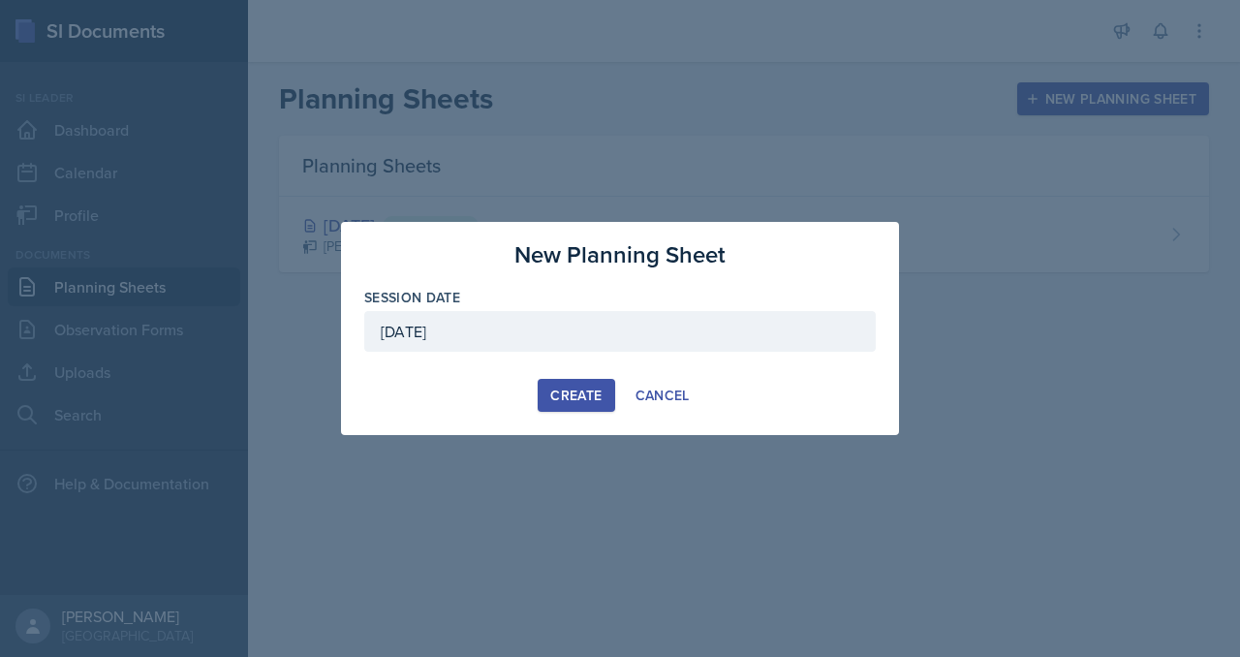
click at [588, 403] on div "Create" at bounding box center [575, 396] width 51 height 16
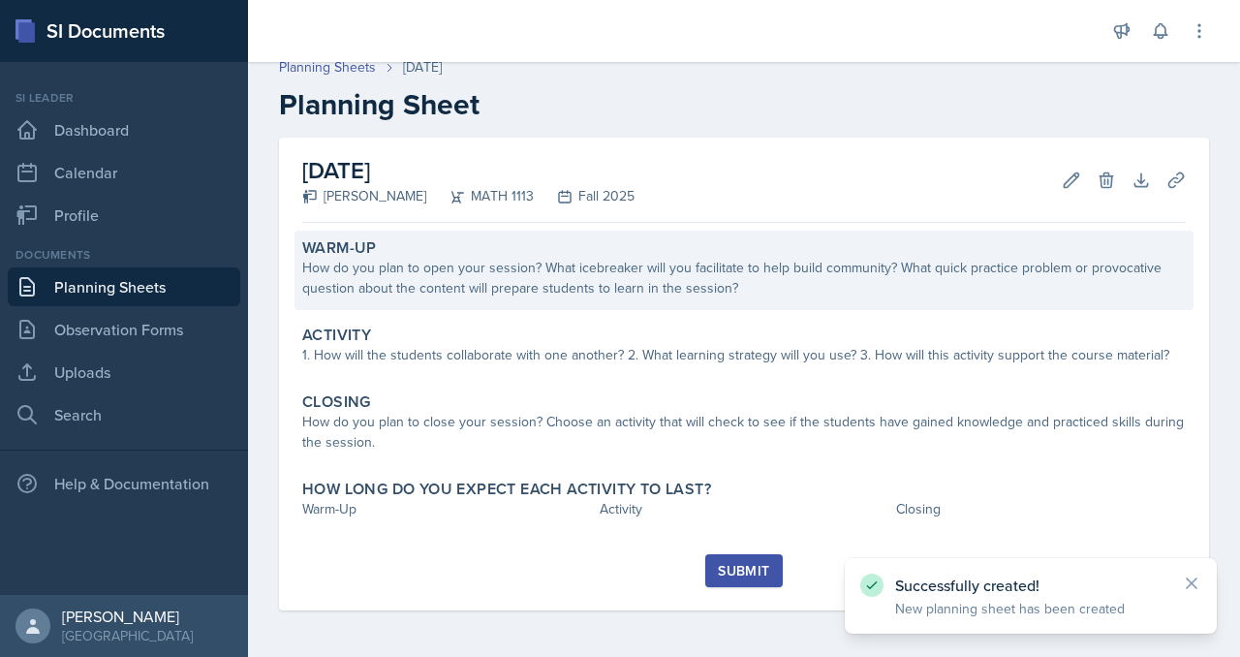
scroll to position [154, 0]
click at [504, 258] on div "How do you plan to open your session? What icebreaker will you facilitate to he…" at bounding box center [744, 278] width 884 height 41
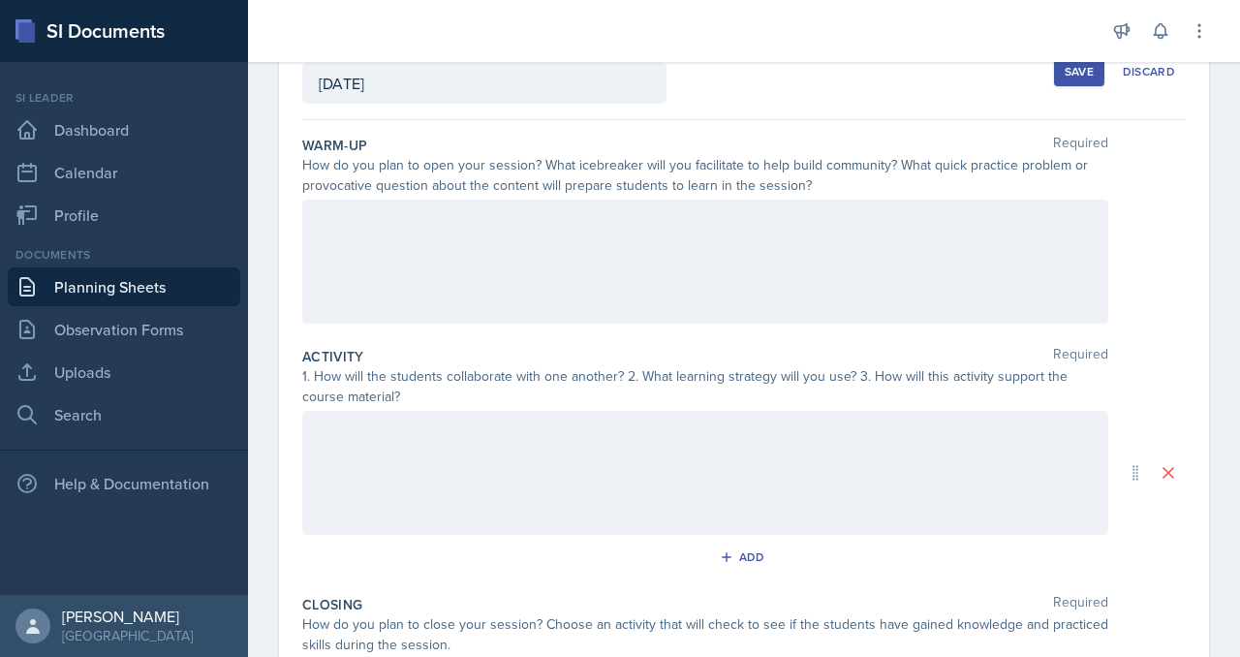
scroll to position [108, 0]
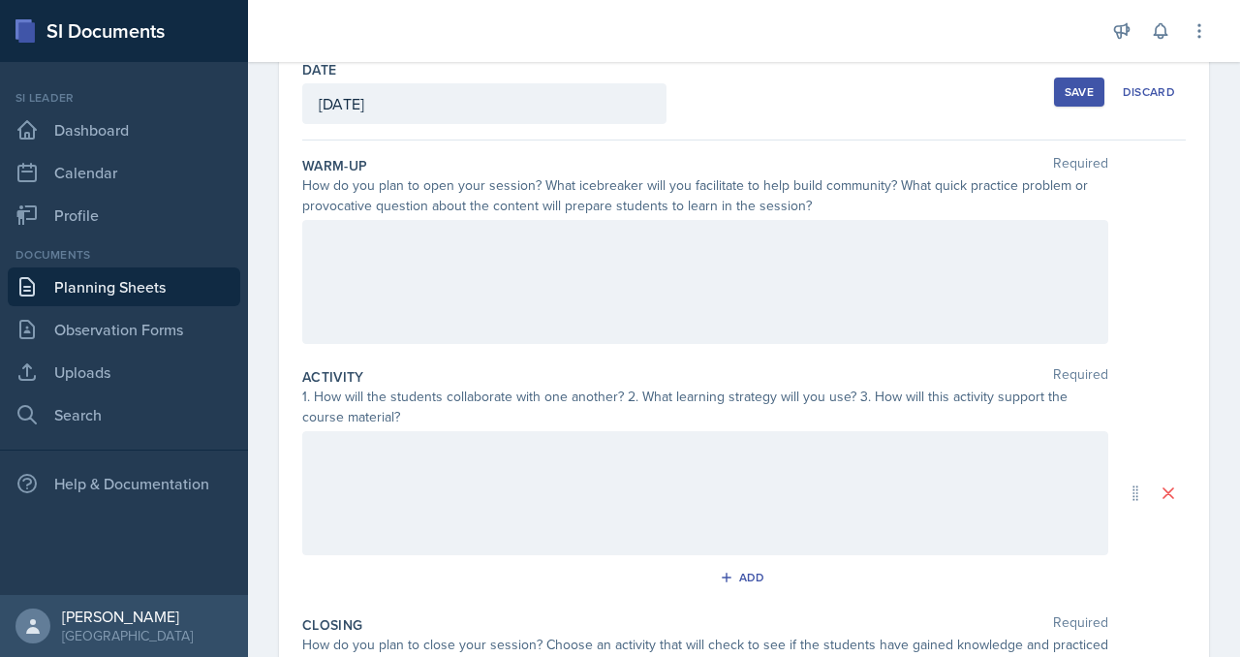
click at [652, 344] on div at bounding box center [705, 282] width 806 height 124
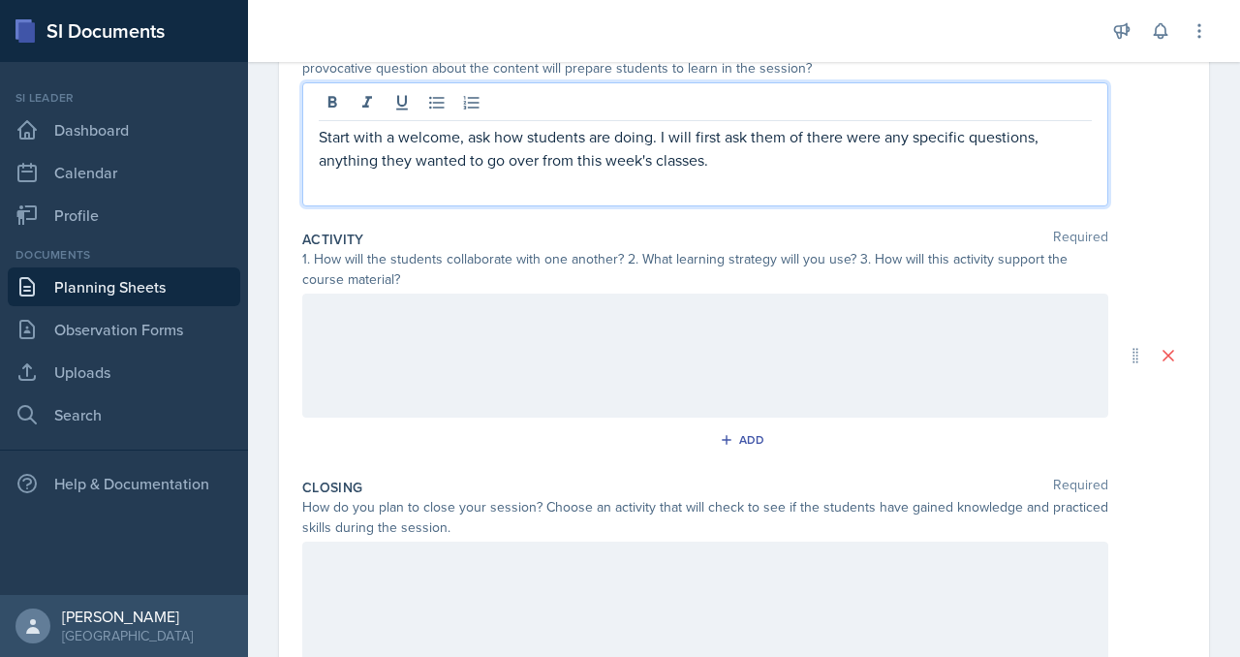
scroll to position [248, 0]
click at [823, 169] on p "Start with a welcome, ask how students are doing. I will first ask them of ther…" at bounding box center [705, 145] width 773 height 47
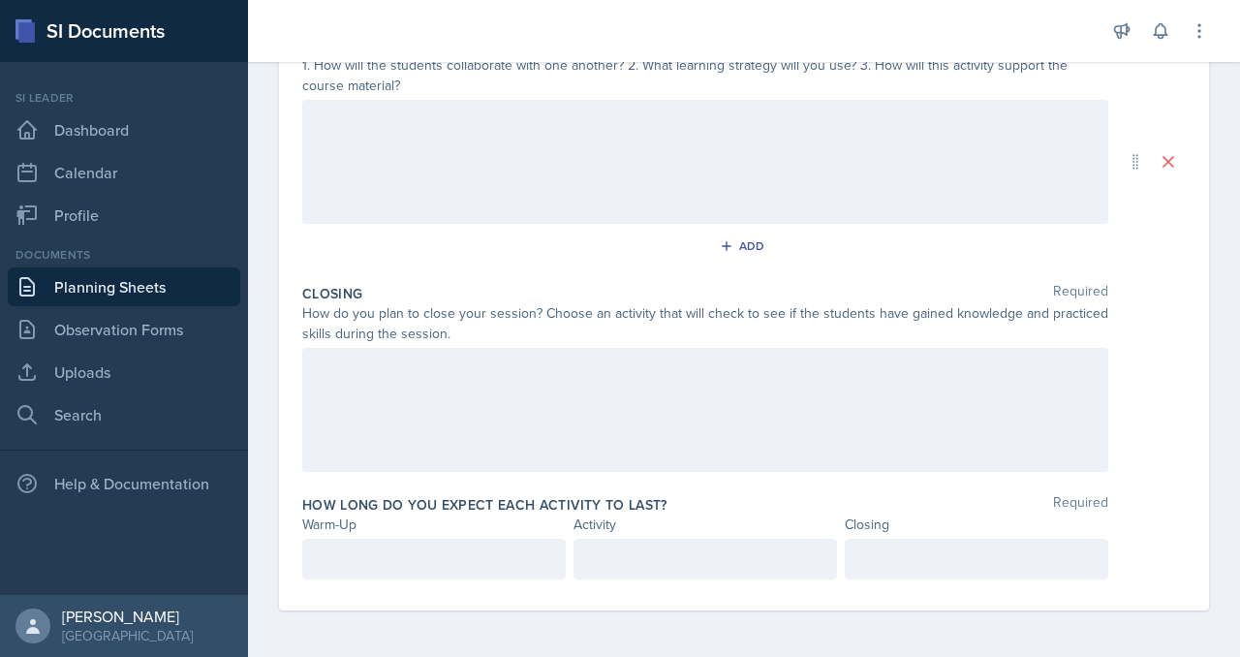
scroll to position [737, 0]
click at [572, 348] on div at bounding box center [705, 410] width 806 height 124
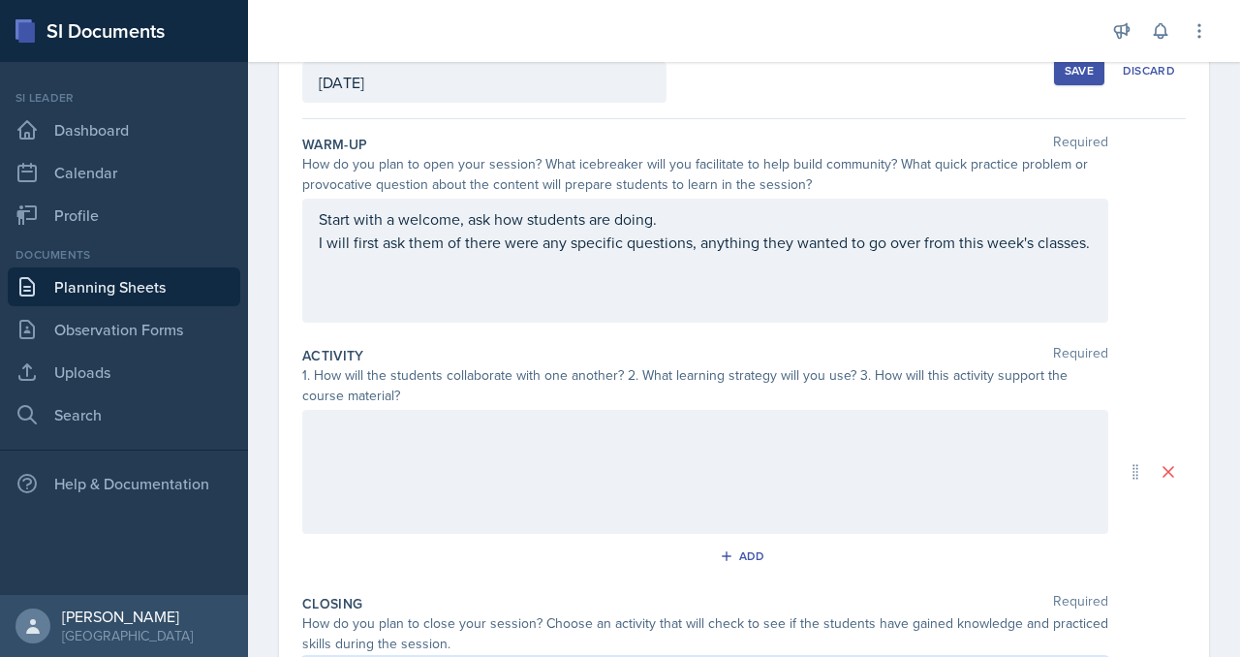
scroll to position [126, 0]
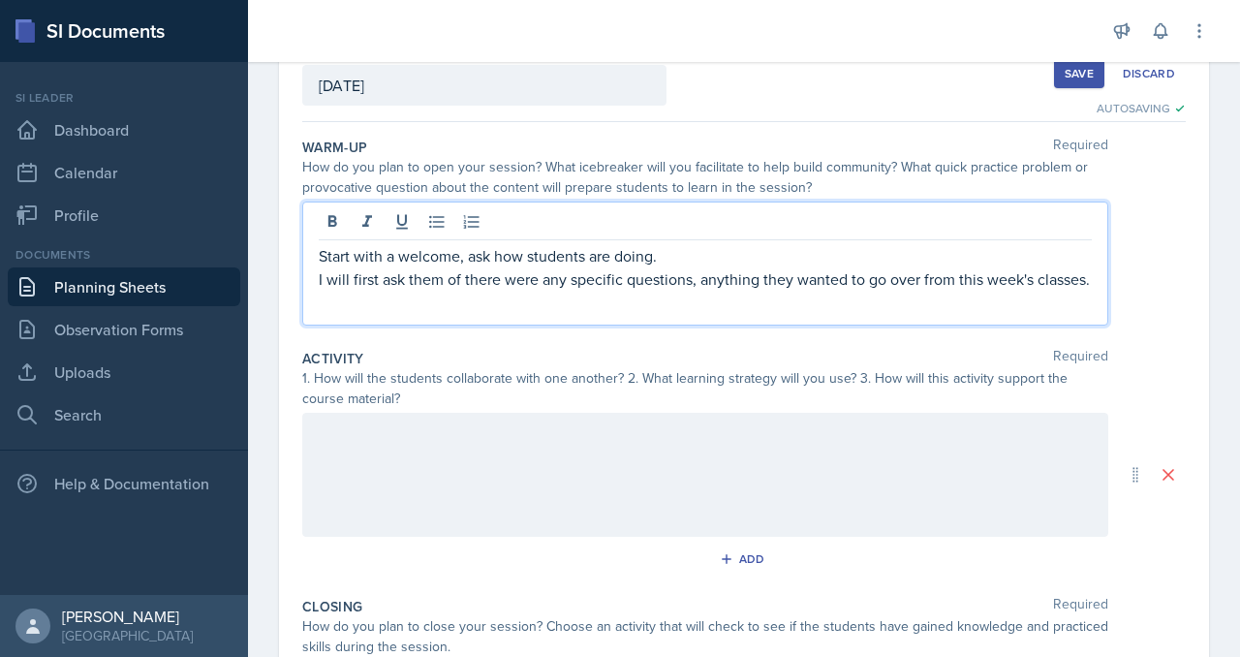
click at [802, 291] on p "I will first ask them of there were any specific questions, anything they wante…" at bounding box center [705, 278] width 773 height 23
click at [876, 291] on p "I will first ask them of there were any specific questions, anything they wante…" at bounding box center [705, 278] width 773 height 23
click at [443, 291] on p "I will first ask them of there were any specific questions, anything they wante…" at bounding box center [705, 278] width 773 height 23
click at [489, 291] on p "I will ask them of there were any specific questions, anything they wanted to g…" at bounding box center [705, 278] width 773 height 23
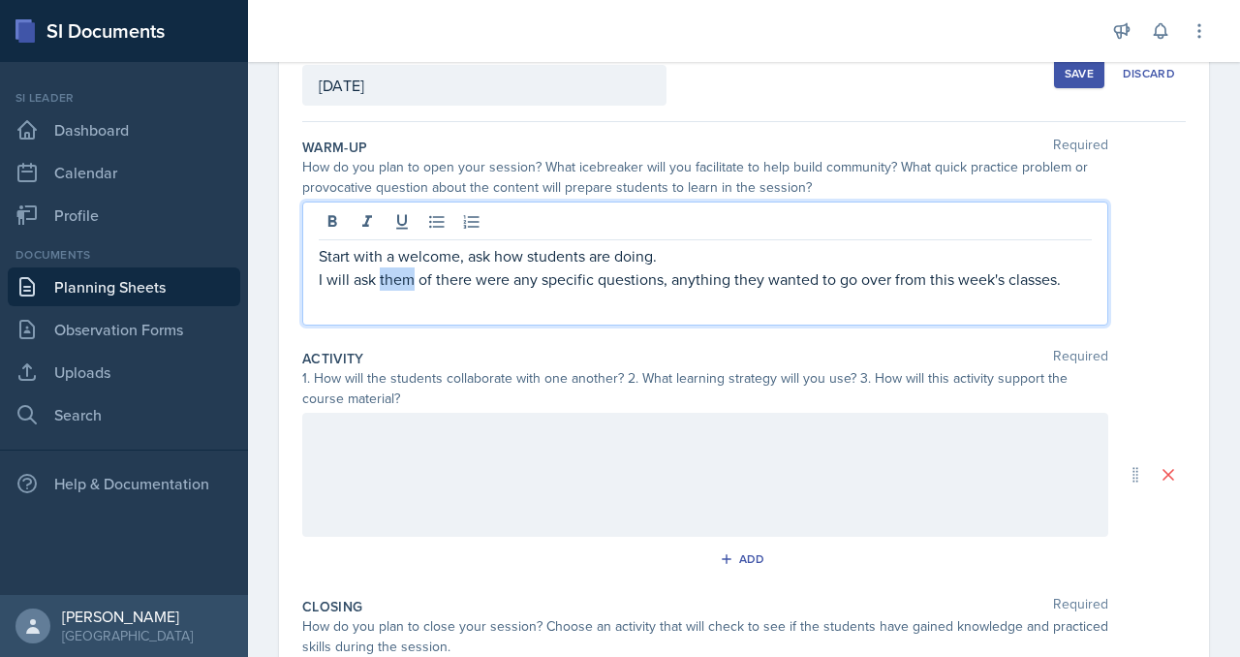
click at [489, 291] on p "I will ask them of there were any specific questions, anything they wanted to g…" at bounding box center [705, 278] width 773 height 23
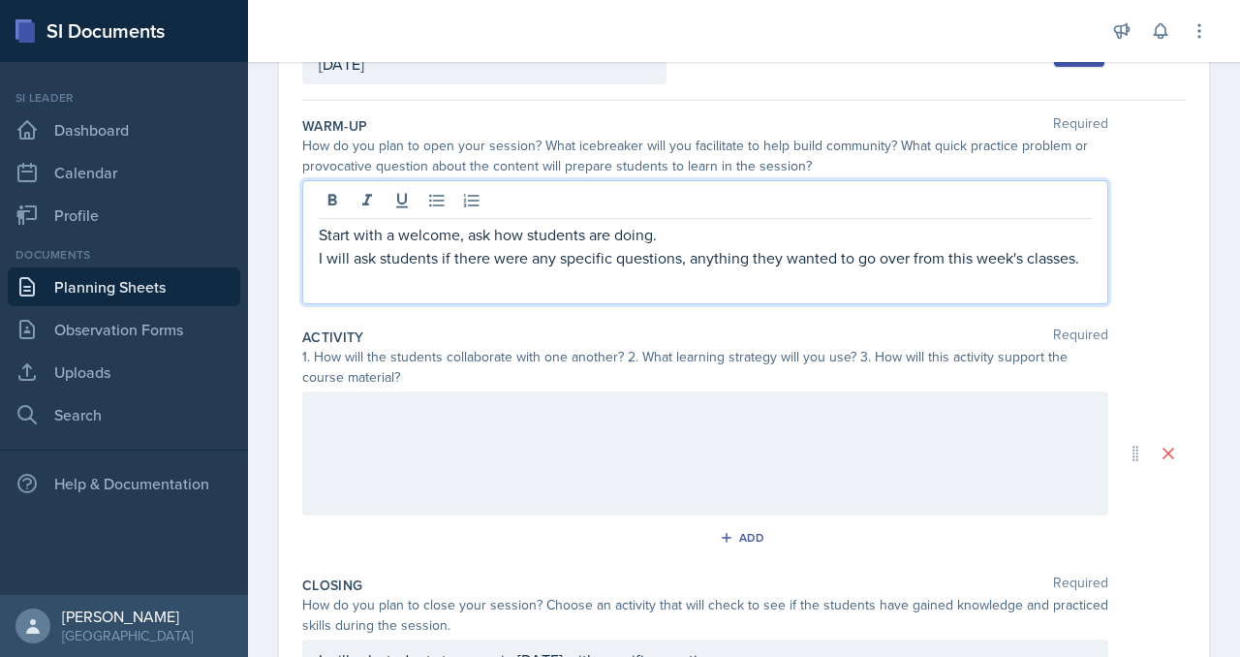
click at [862, 269] on p "I will ask students if there were any specific questions, anything they wanted …" at bounding box center [705, 257] width 773 height 23
click at [831, 293] on p "I will ask students if there were any specific questions or anything they wante…" at bounding box center [705, 269] width 773 height 47
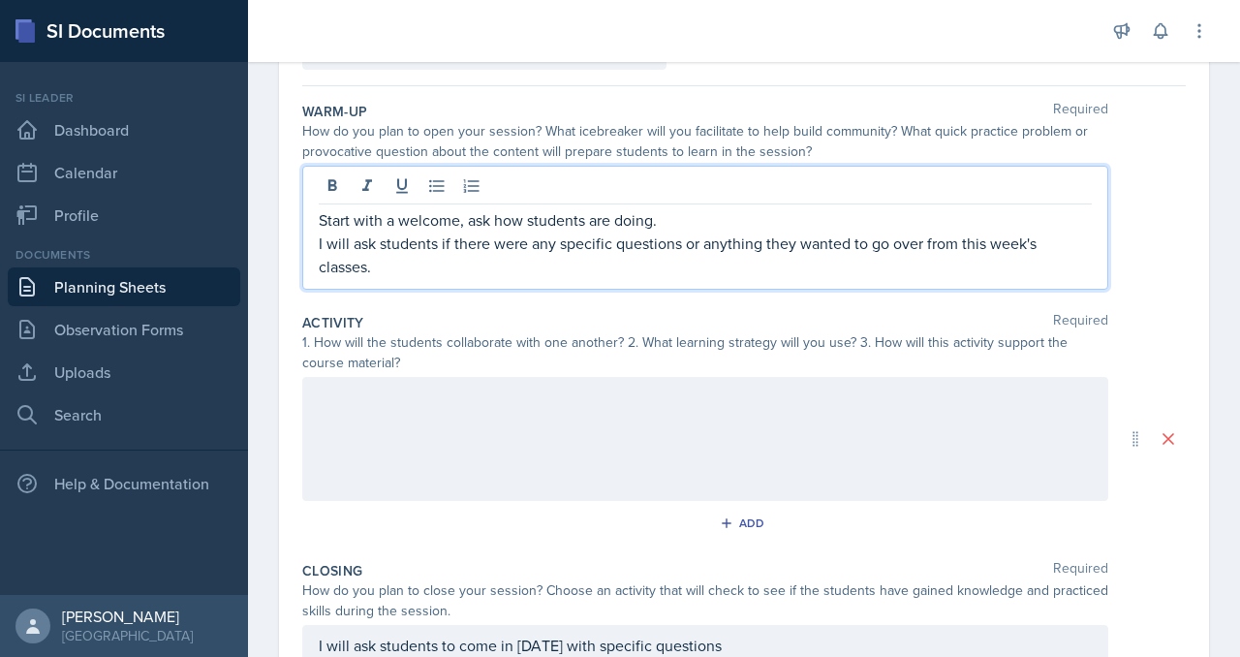
click at [828, 232] on p "Start with a welcome, ask how students are doing." at bounding box center [705, 219] width 773 height 23
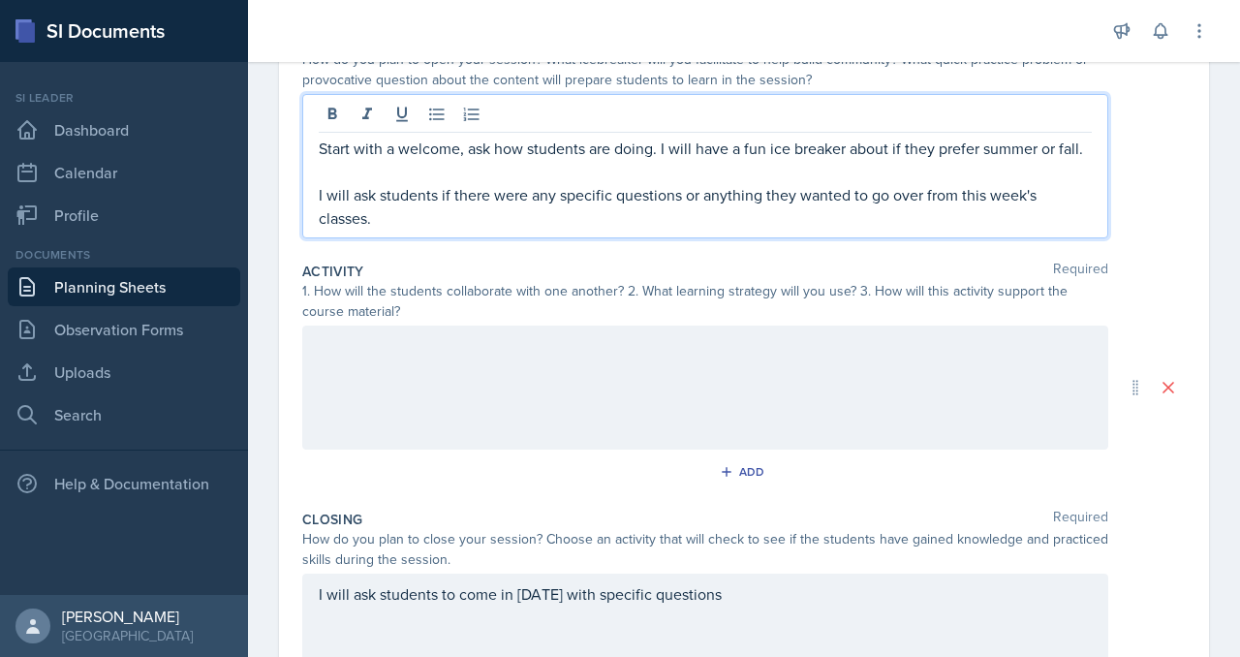
scroll to position [257, 0]
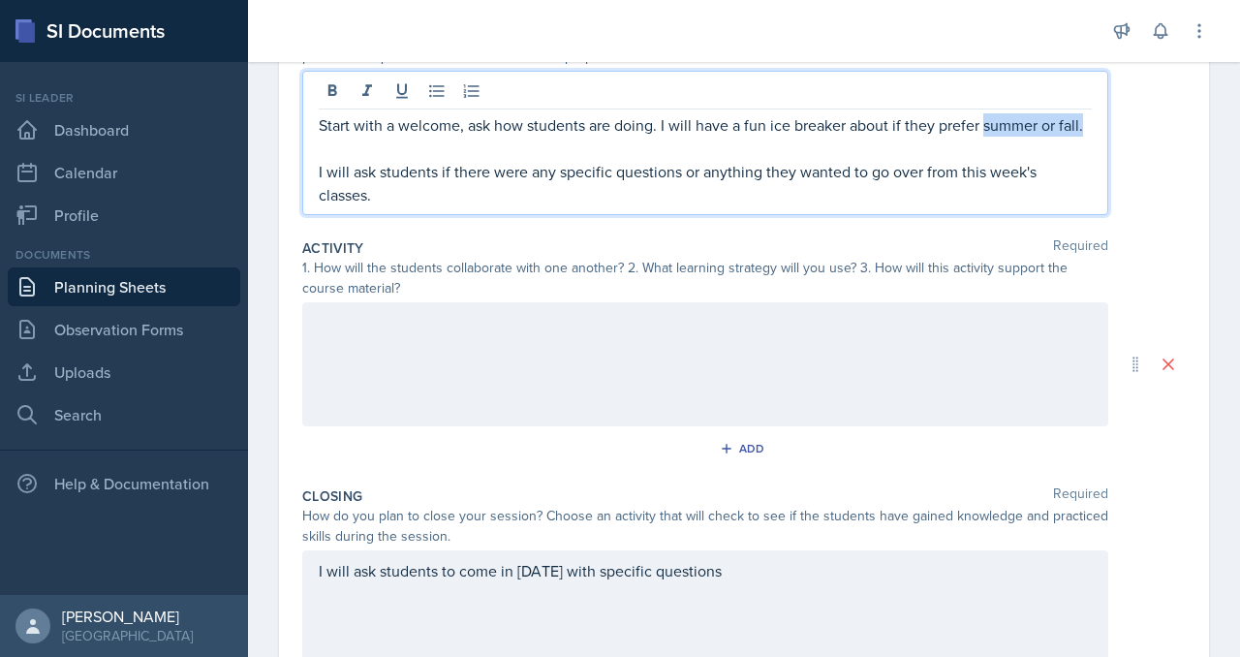
drag, startPoint x: 635, startPoint y: 275, endPoint x: 760, endPoint y: 287, distance: 125.6
click at [760, 137] on p "Start with a welcome, ask how students are doing. I will have a fun ice breaker…" at bounding box center [705, 124] width 773 height 23
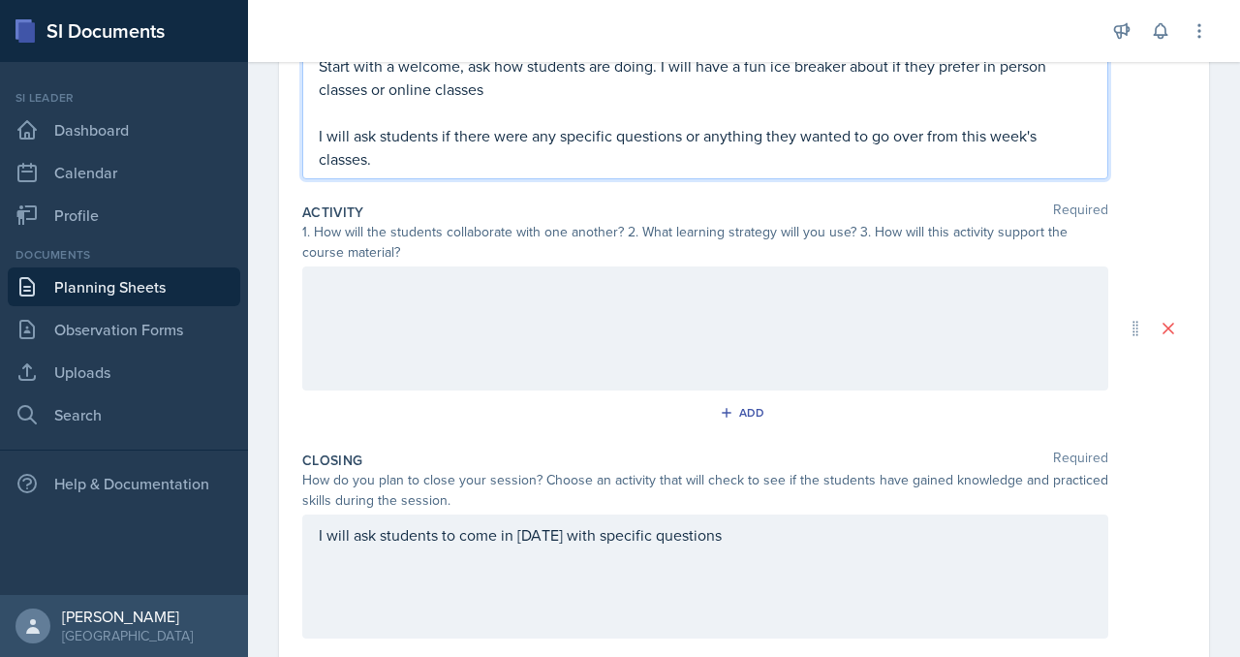
scroll to position [318, 0]
click at [789, 169] on p "I will ask students if there were any specific questions or anything they wante…" at bounding box center [705, 145] width 773 height 47
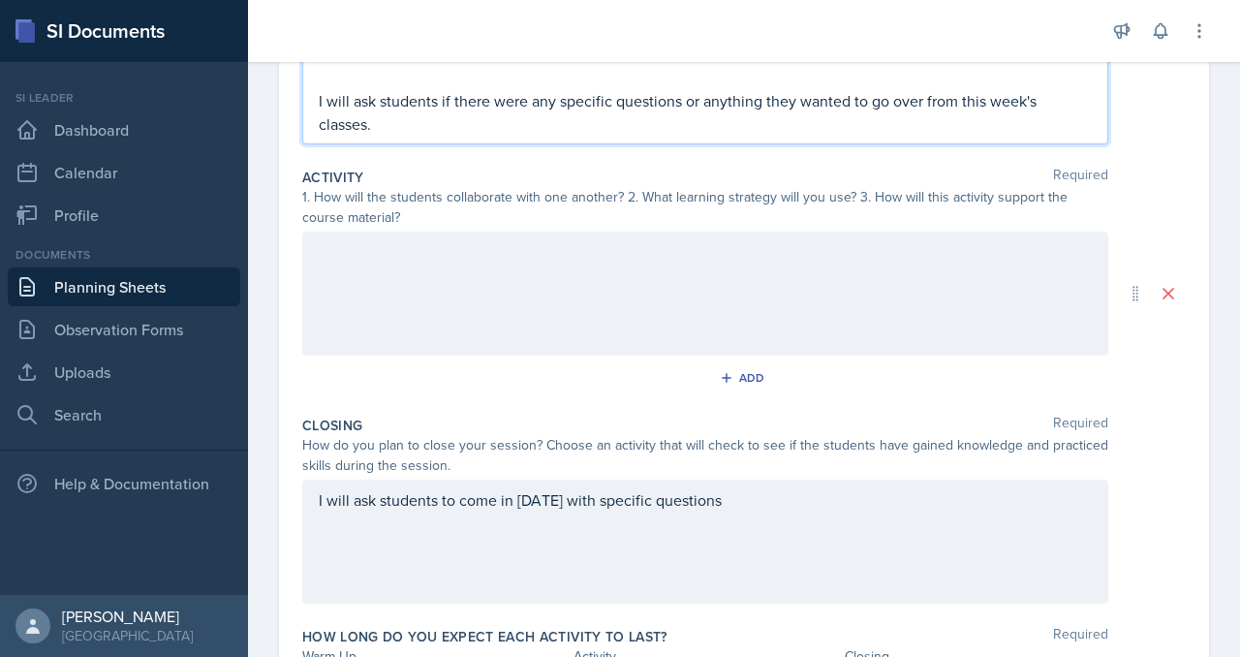
click at [686, 264] on p at bounding box center [705, 251] width 773 height 23
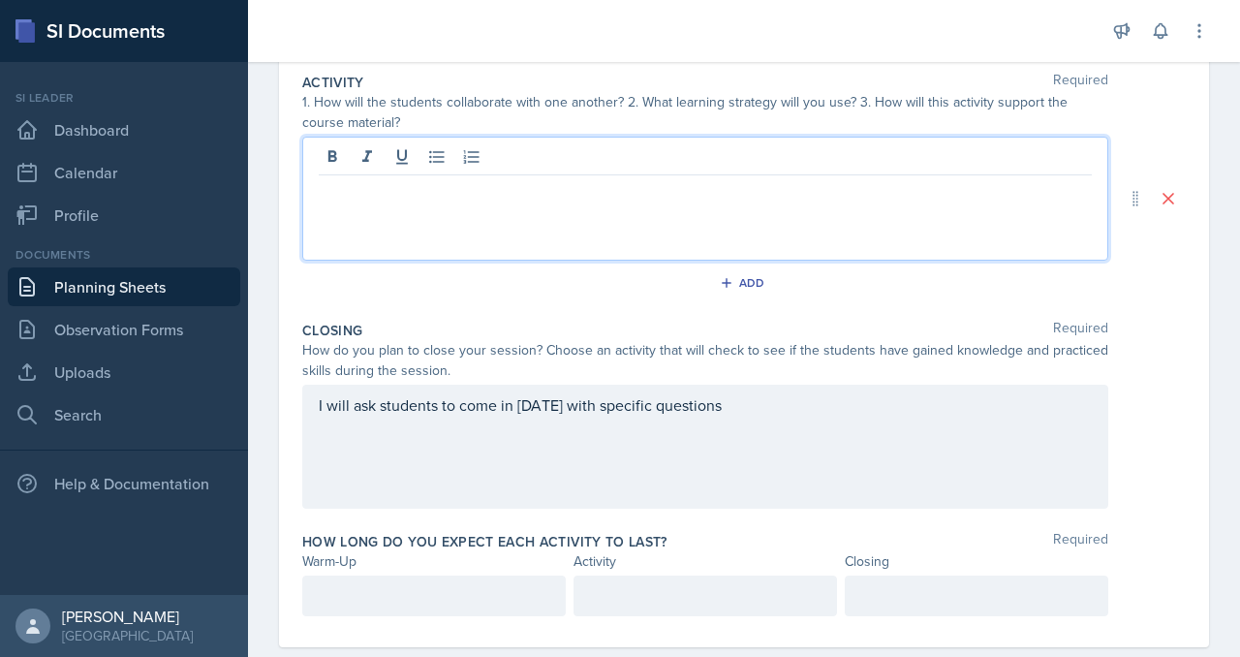
scroll to position [729, 0]
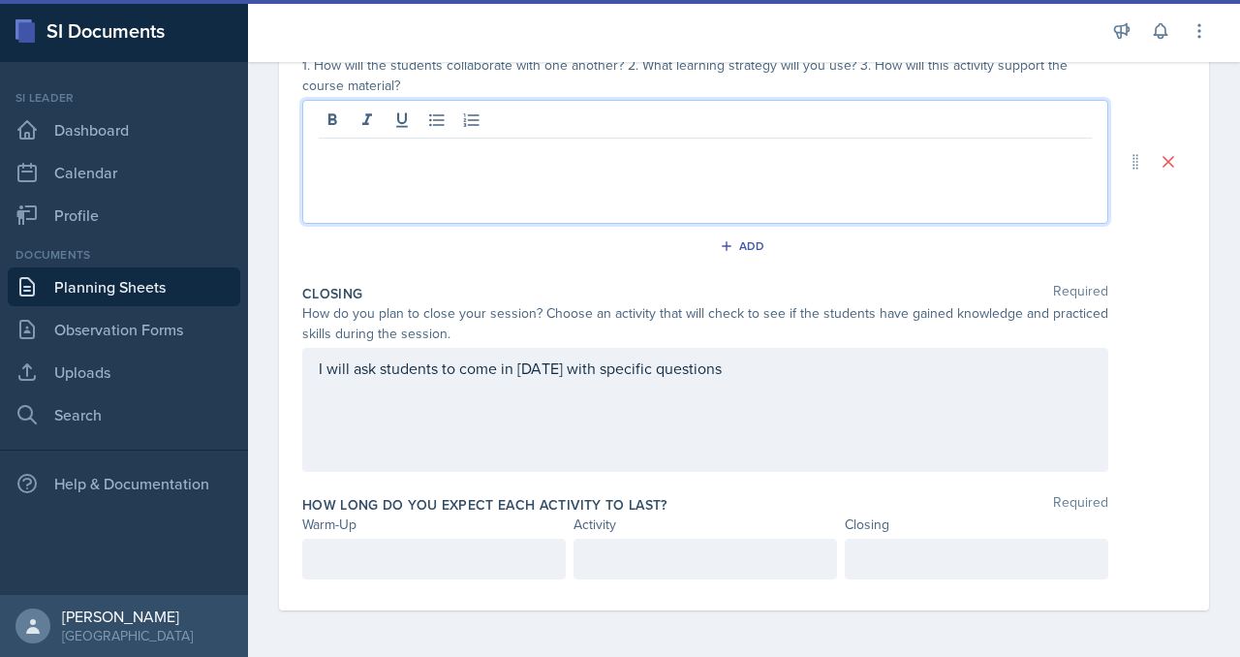
click at [961, 348] on div "I will ask students to come in on Monday with specific questions" at bounding box center [705, 410] width 806 height 124
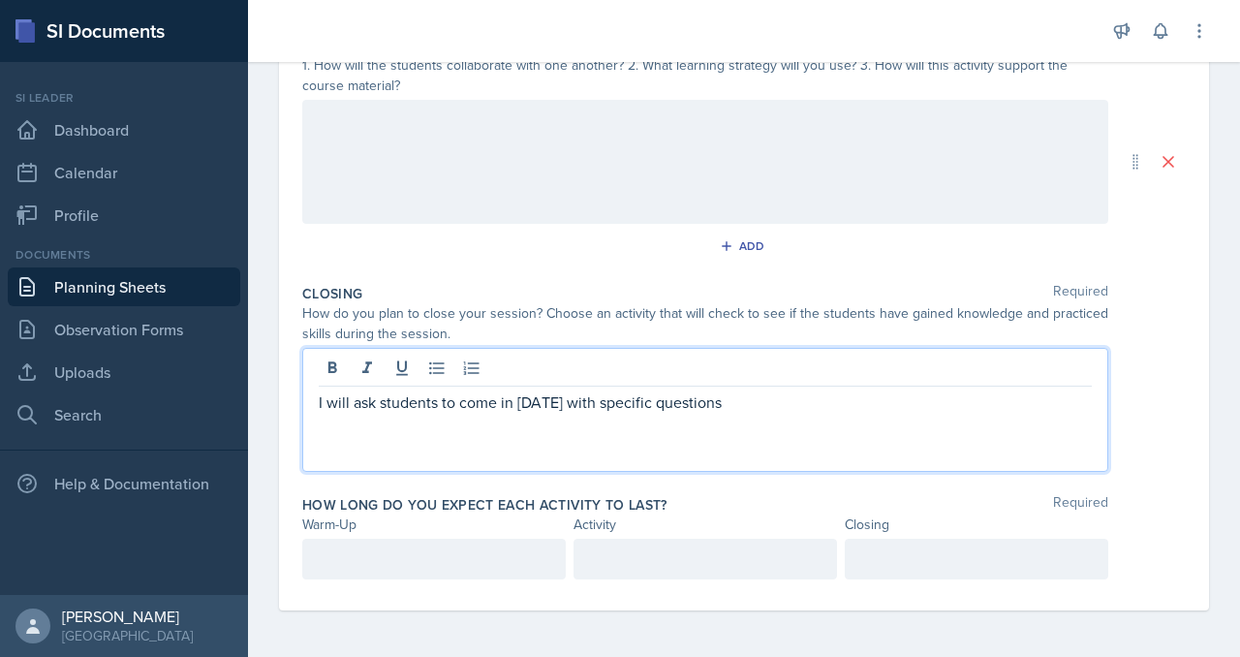
click at [897, 224] on div at bounding box center [705, 162] width 806 height 124
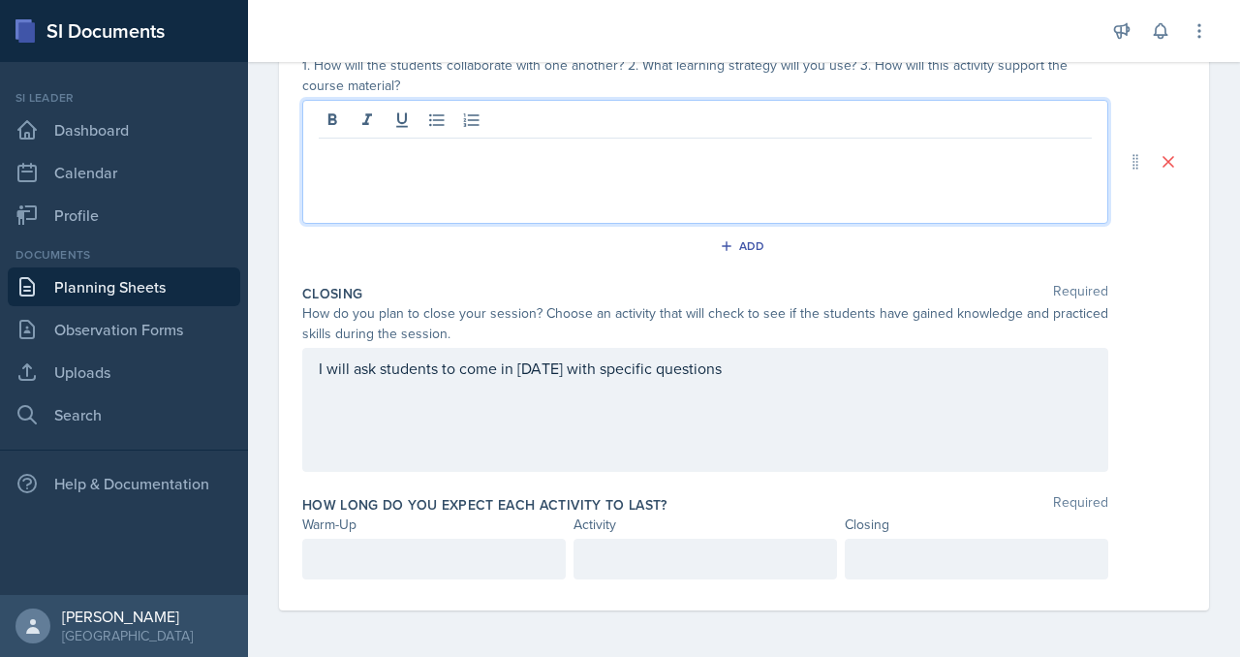
scroll to position [557, 0]
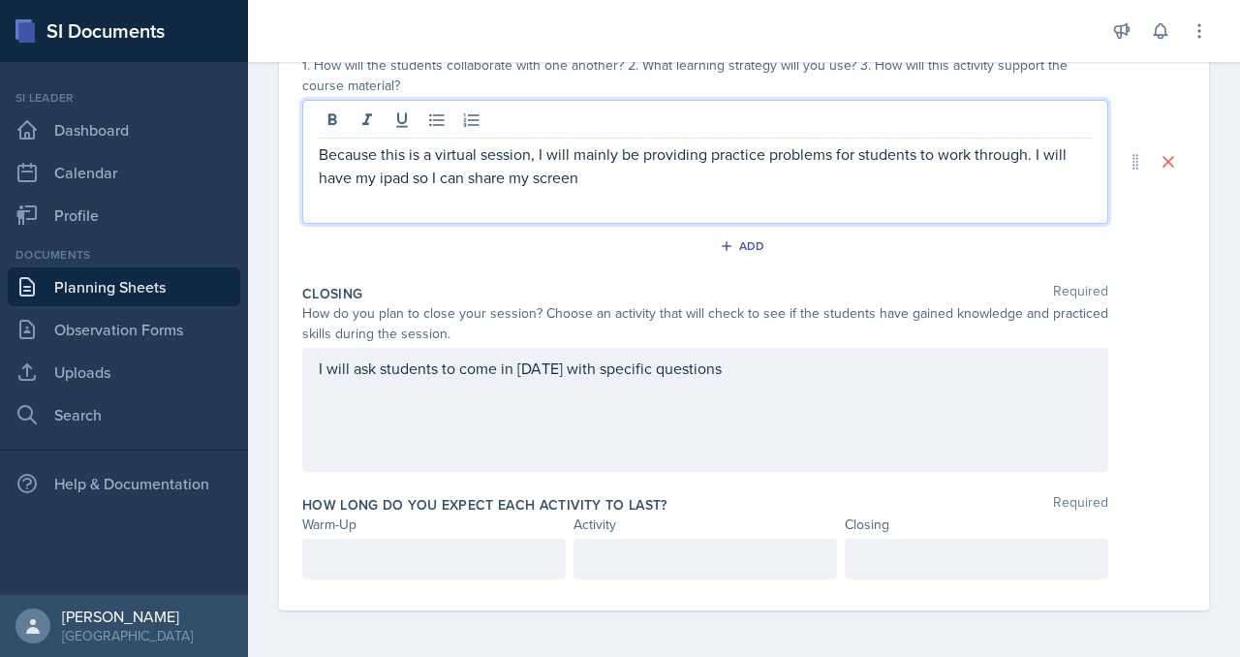
click at [783, 189] on p "Because this is a virtual session, I will mainly be providing practice problems…" at bounding box center [705, 165] width 773 height 47
click at [1018, 189] on p "Because this is a virtual session, I will mainly be providing practice problems…" at bounding box center [705, 165] width 773 height 47
click at [556, 189] on p "Because this is a virtual session, I will mainly be providing practice problems…" at bounding box center [705, 165] width 773 height 47
click at [1031, 189] on p "Because this is a virtual session, I will mainly be providing practice problems…" at bounding box center [705, 165] width 773 height 47
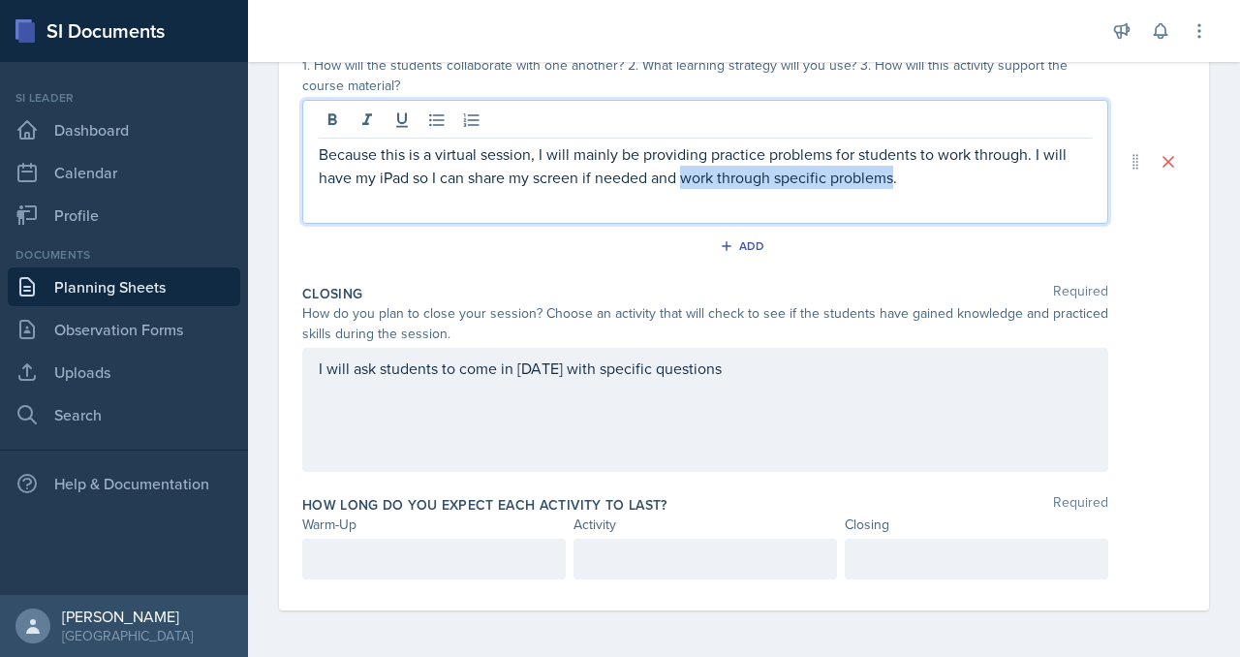
drag, startPoint x: 504, startPoint y: 280, endPoint x: 774, endPoint y: 280, distance: 270.4
click at [774, 189] on p "Because this is a virtual session, I will mainly be providing practice problems…" at bounding box center [705, 165] width 773 height 47
click at [751, 189] on p "Because this is a virtual session, I will mainly be providing practice problems…" at bounding box center [705, 165] width 773 height 47
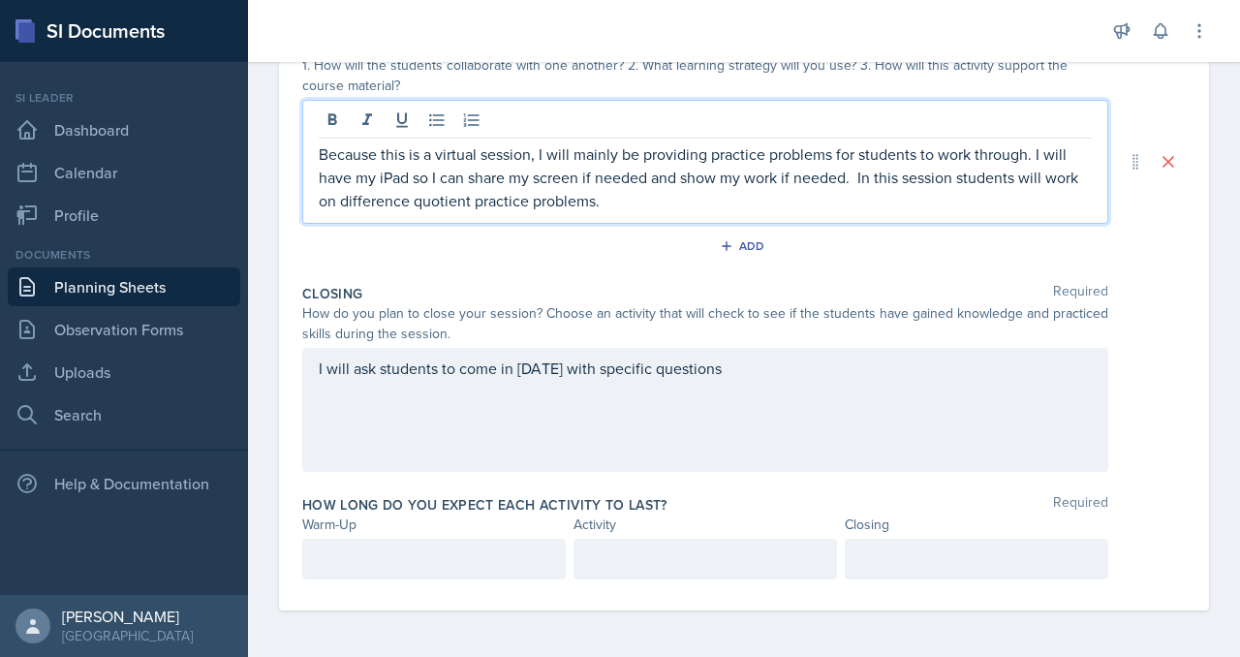
click at [954, 380] on p "I will ask students to come in on Monday with specific questions" at bounding box center [705, 368] width 773 height 23
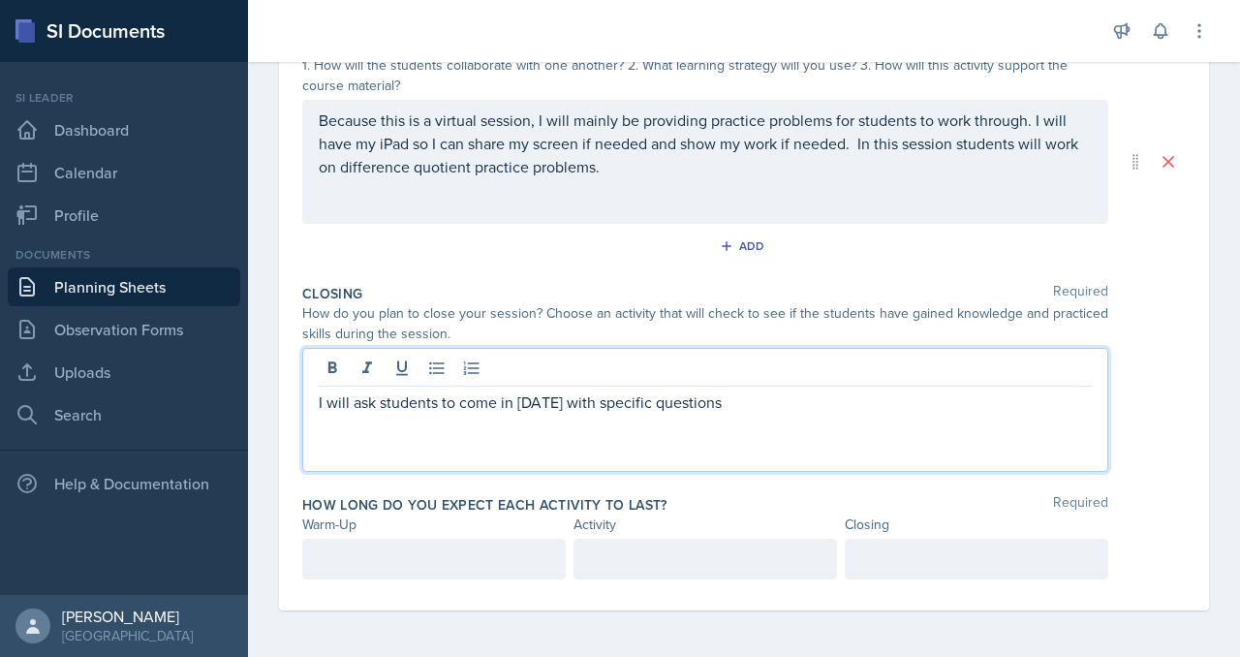
scroll to position [656, 0]
click at [946, 414] on p "I will ask students to come in on Monday with specific questions" at bounding box center [705, 402] width 773 height 23
click at [939, 414] on p "I will ask students to come in on Monday with specific questions" at bounding box center [705, 402] width 773 height 23
click at [703, 178] on p "Because this is a virtual session, I will mainly be providing practice problems…" at bounding box center [705, 144] width 773 height 70
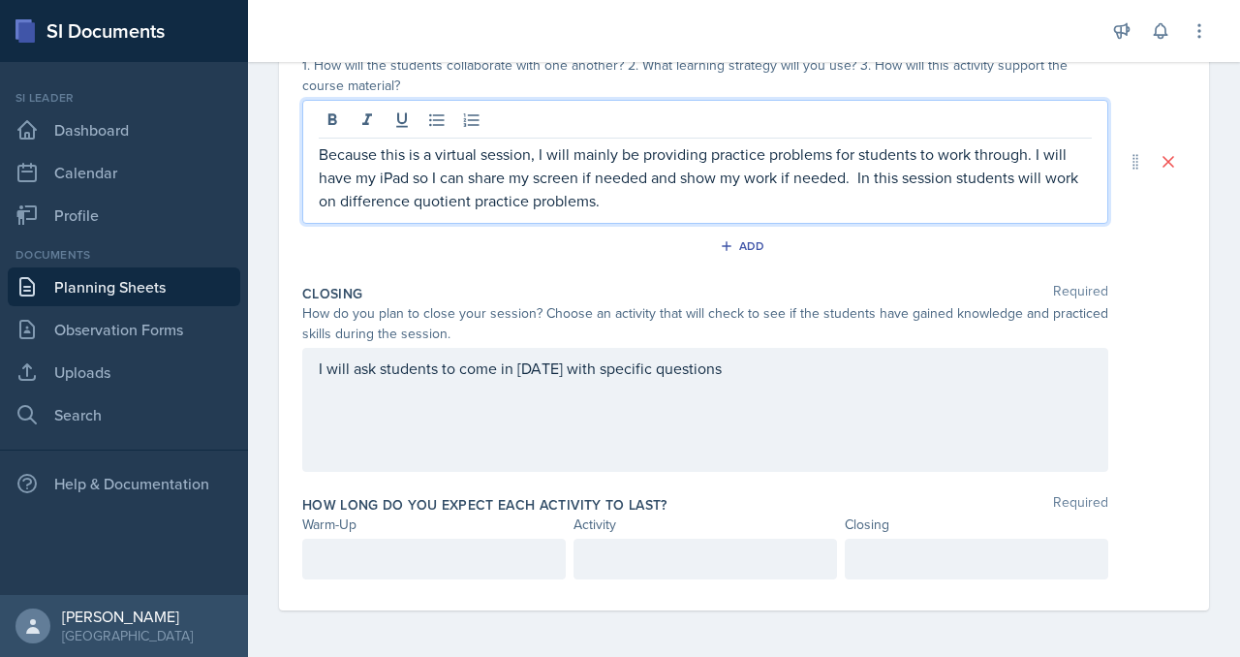
click at [562, 197] on p "Because this is a virtual session, I will mainly be providing practice problems…" at bounding box center [705, 177] width 773 height 70
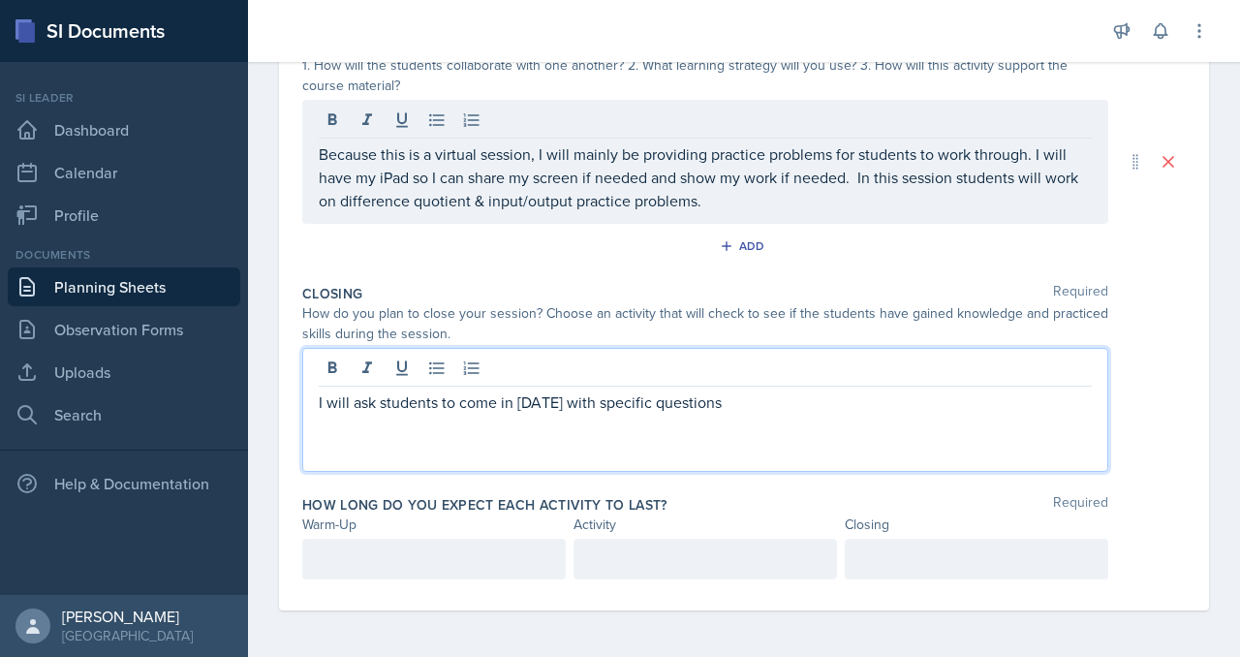
click at [648, 391] on p "I will ask students to come in on Monday with specific questions" at bounding box center [705, 402] width 773 height 23
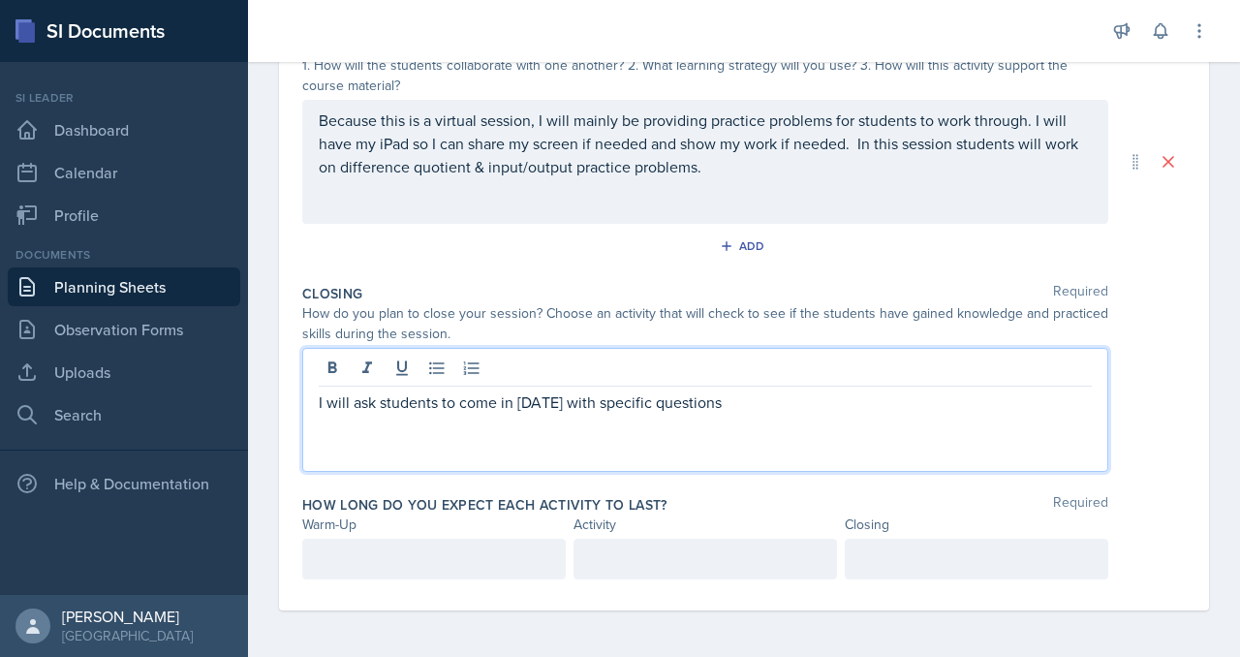
drag, startPoint x: 952, startPoint y: 344, endPoint x: 686, endPoint y: 354, distance: 265.7
click at [694, 358] on div "I will ask students to come in on Monday with specific questions" at bounding box center [705, 410] width 806 height 124
click at [553, 391] on p "I will ask students to come in on Monday with specific questions" at bounding box center [705, 402] width 773 height 23
drag, startPoint x: 554, startPoint y: 340, endPoint x: 748, endPoint y: 451, distance: 223.1
click at [748, 451] on div "Warm-Up Required How do you plan to open your session? What icebreaker will you…" at bounding box center [744, 204] width 884 height 811
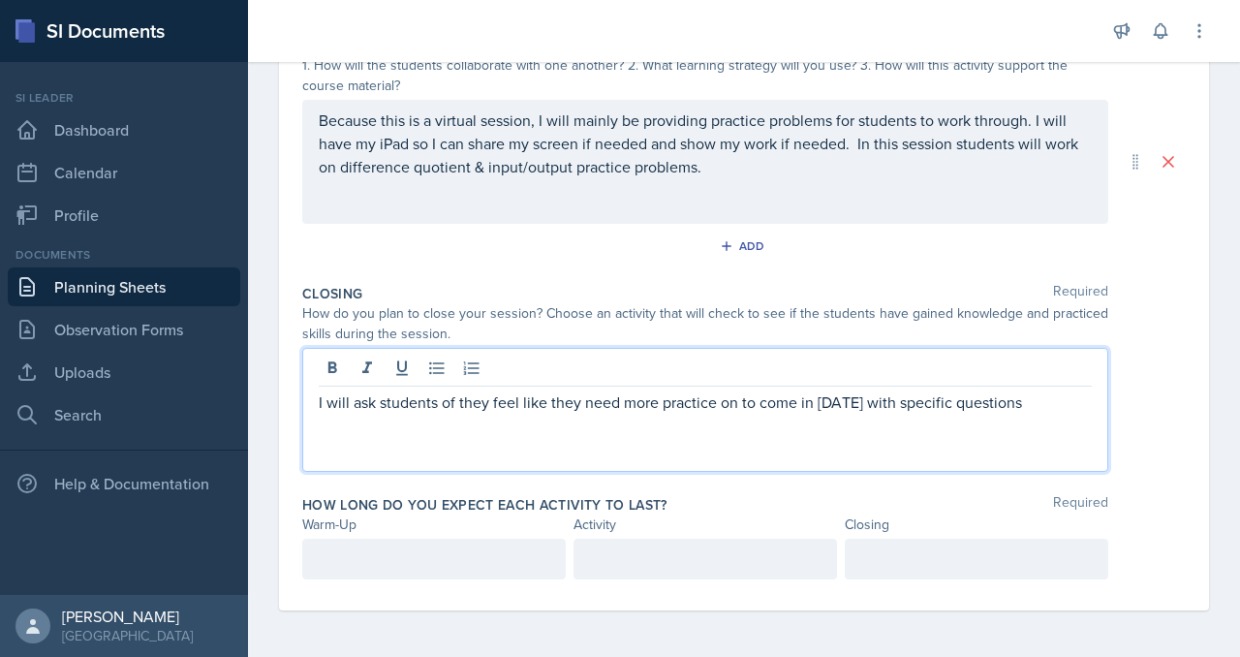
scroll to position [705, 0]
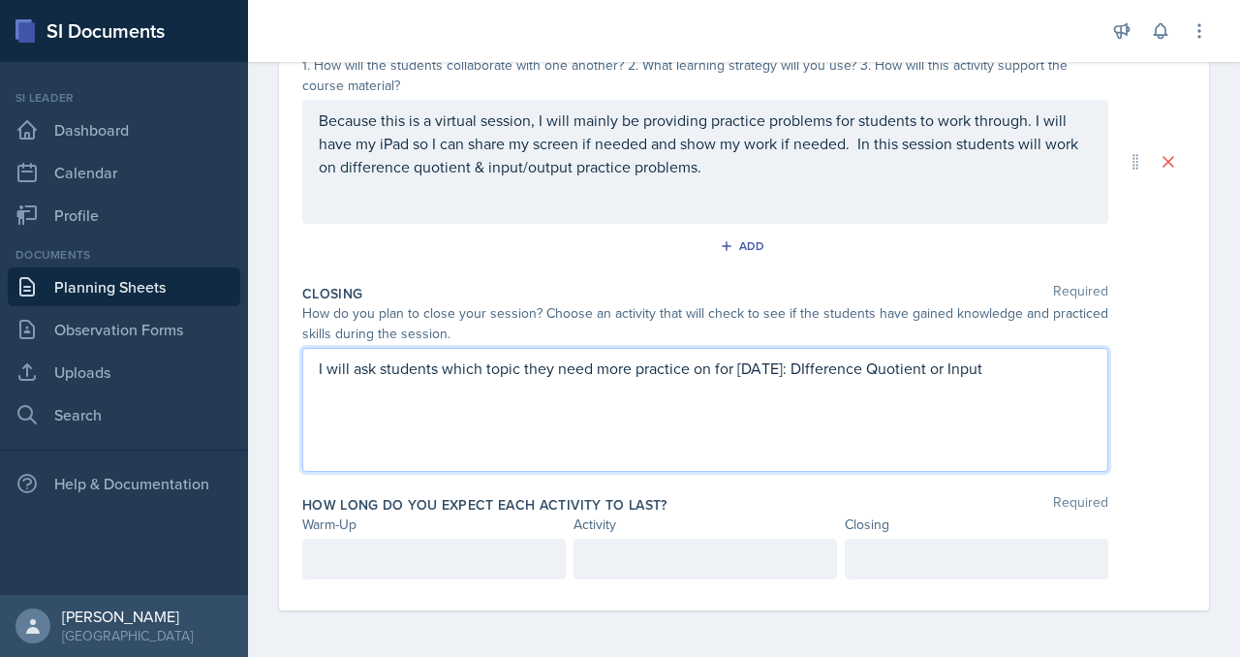
click at [415, 373] on p "I will ask students which topic they need more practice on for Monday: DIfferen…" at bounding box center [705, 368] width 773 height 23
click at [652, 374] on p "I will ask students which topic they need more practice on for Monday: Differen…" at bounding box center [705, 368] width 773 height 23
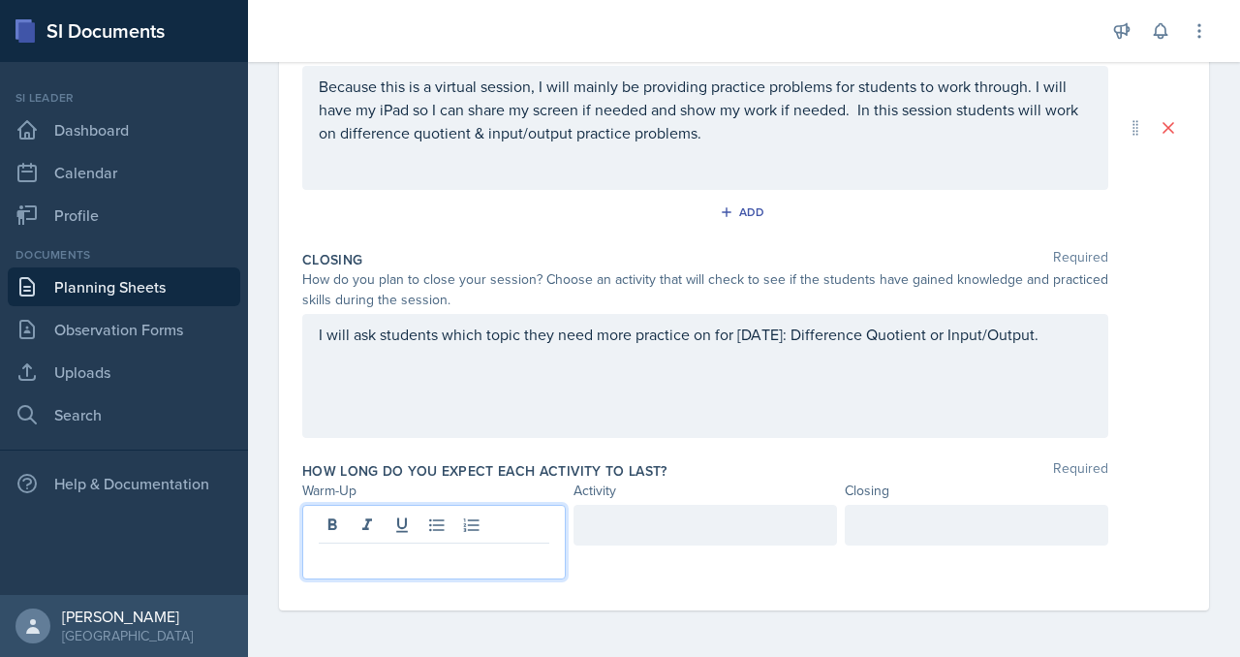
click at [538, 548] on p at bounding box center [434, 559] width 231 height 23
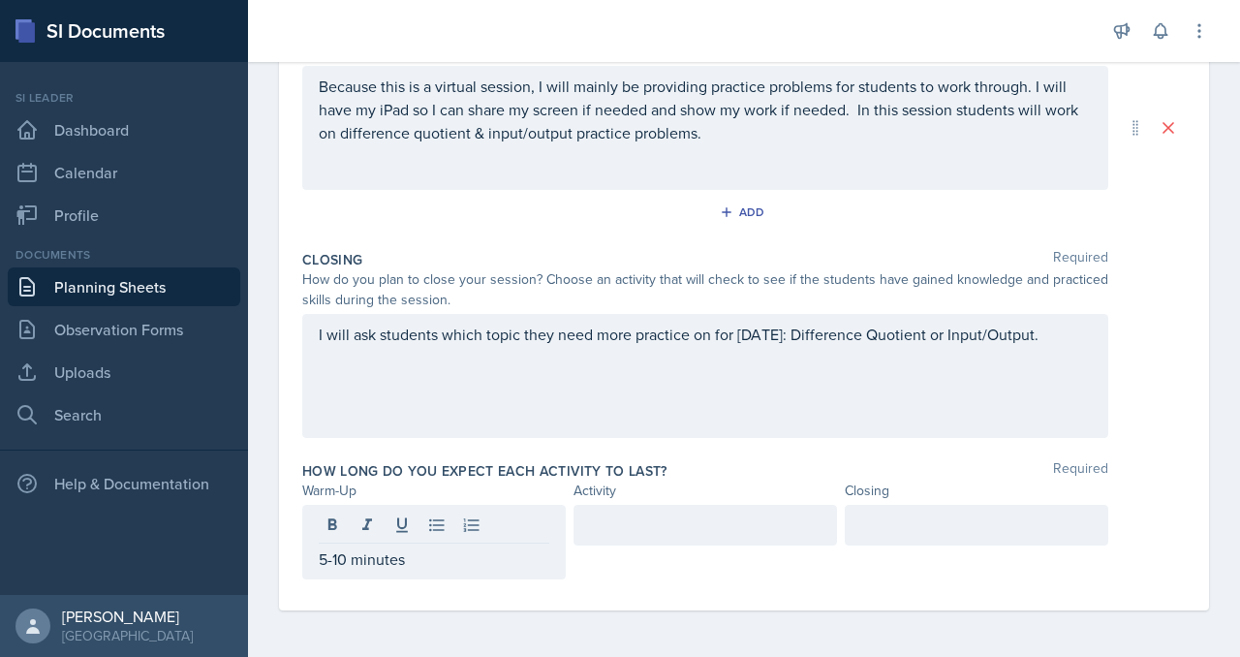
click at [669, 530] on div at bounding box center [706, 542] width 264 height 75
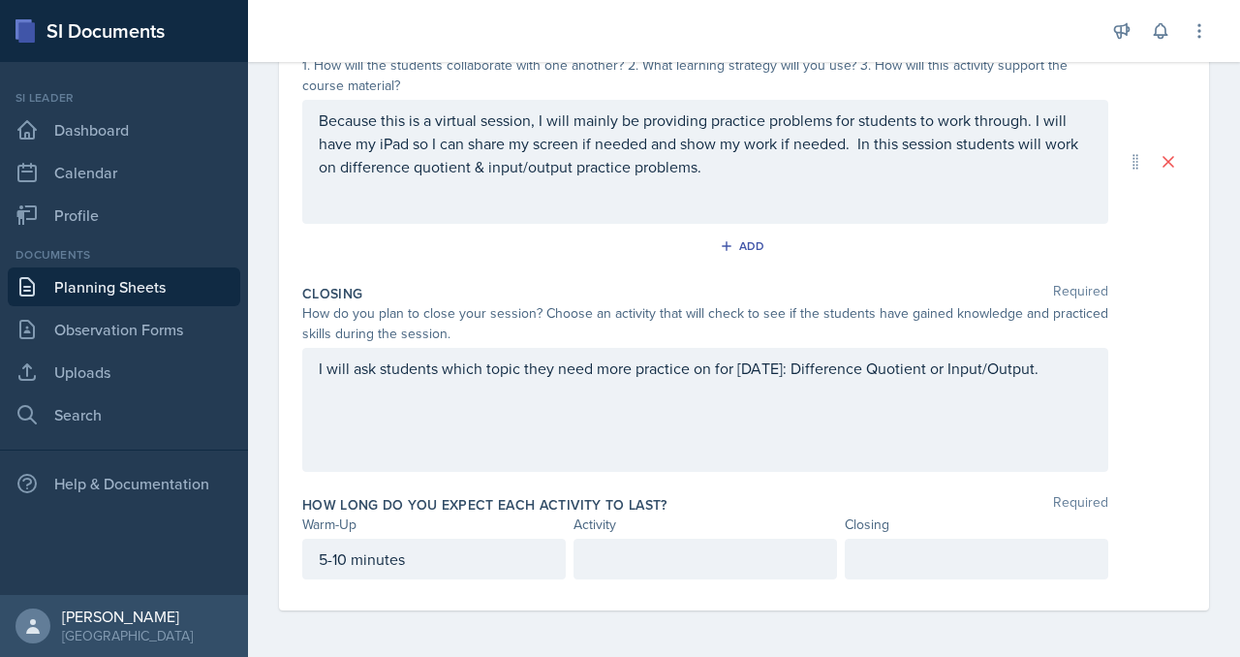
click at [669, 539] on div at bounding box center [706, 559] width 264 height 41
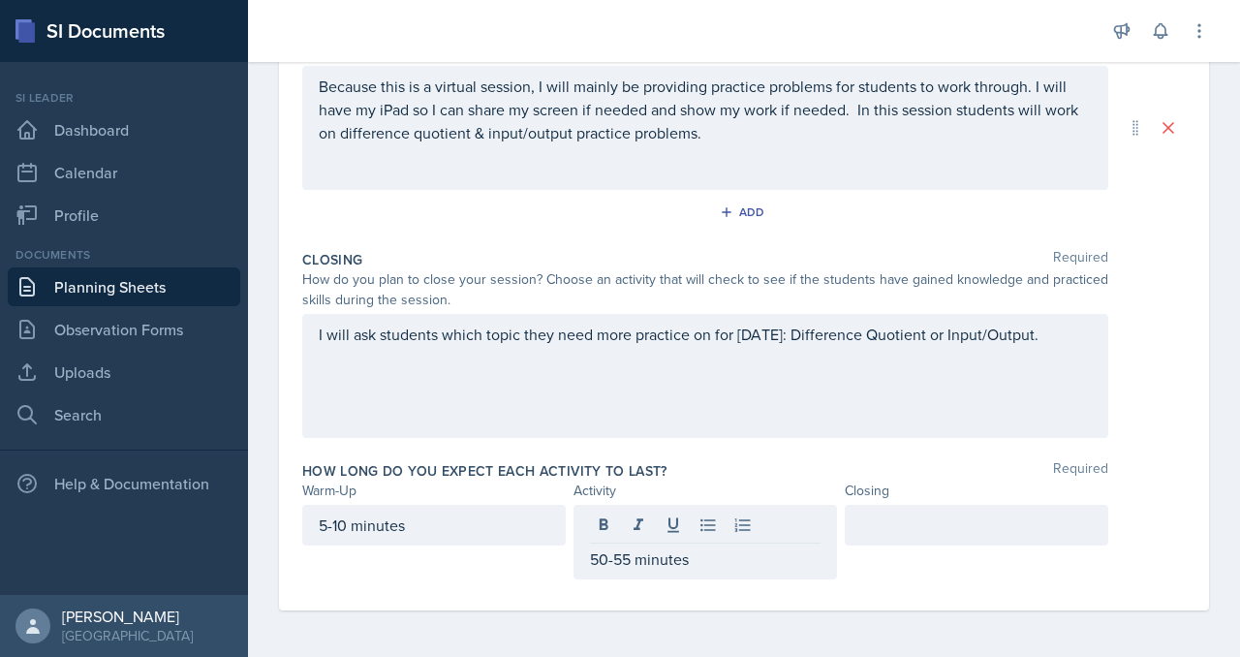
click at [911, 526] on div at bounding box center [977, 542] width 264 height 75
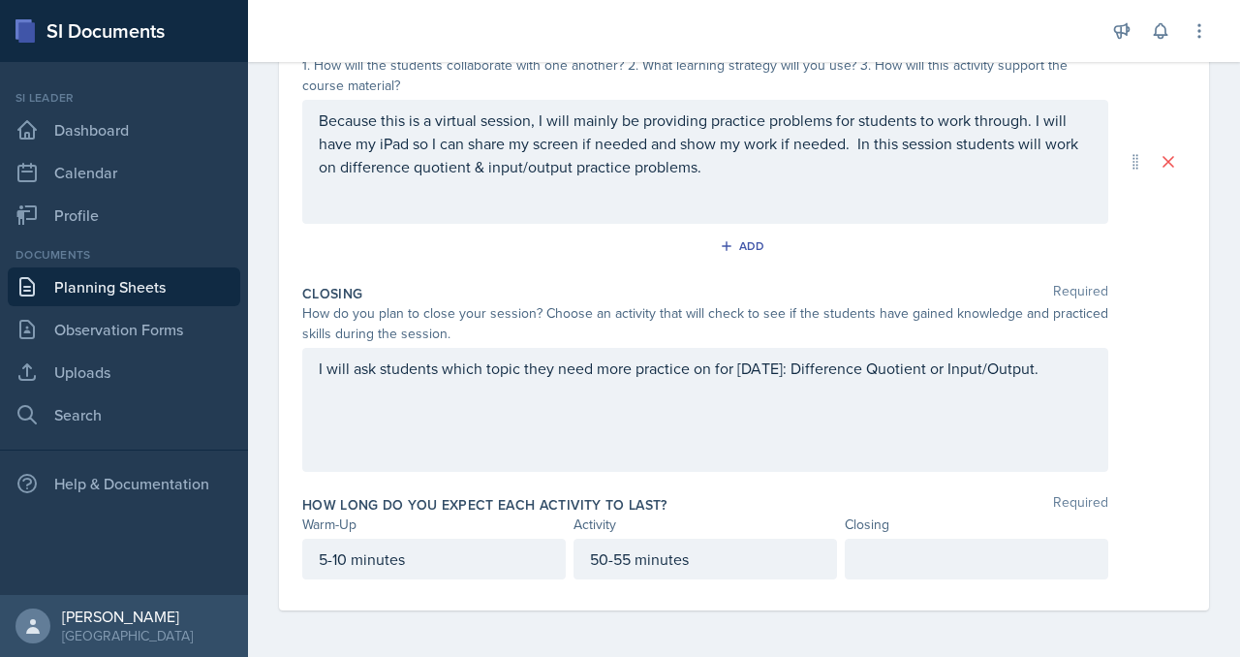
click at [915, 548] on p at bounding box center [977, 559] width 231 height 23
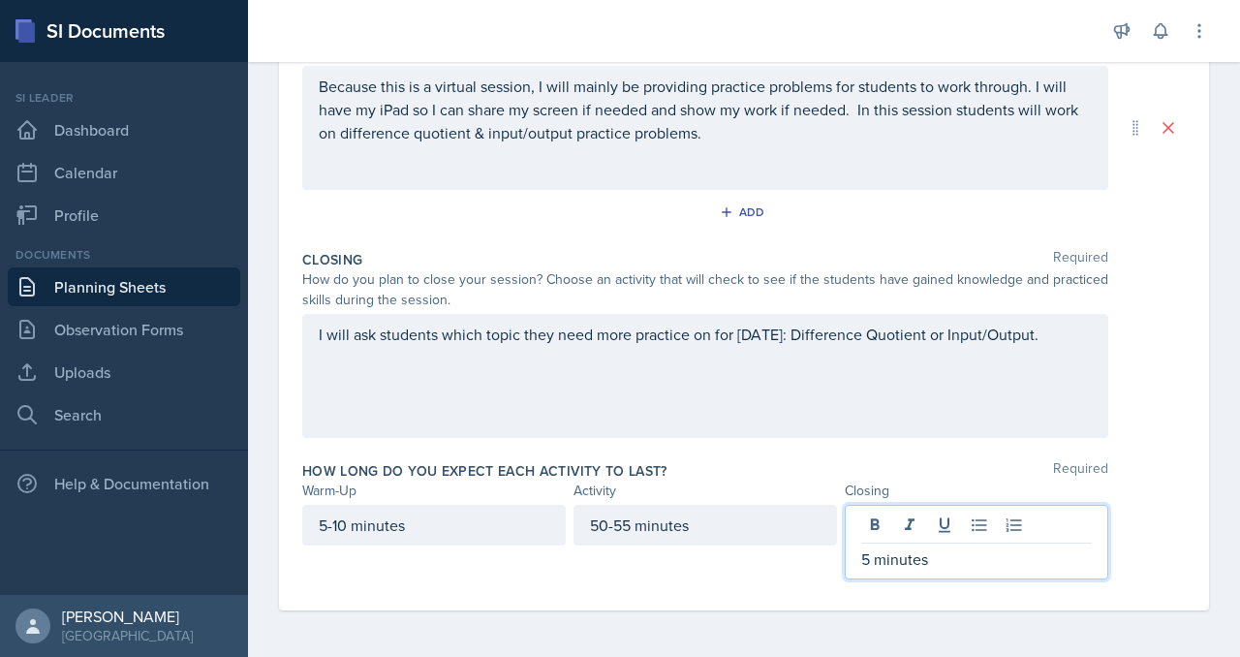
click at [679, 505] on div "50-55 minutes" at bounding box center [706, 525] width 264 height 41
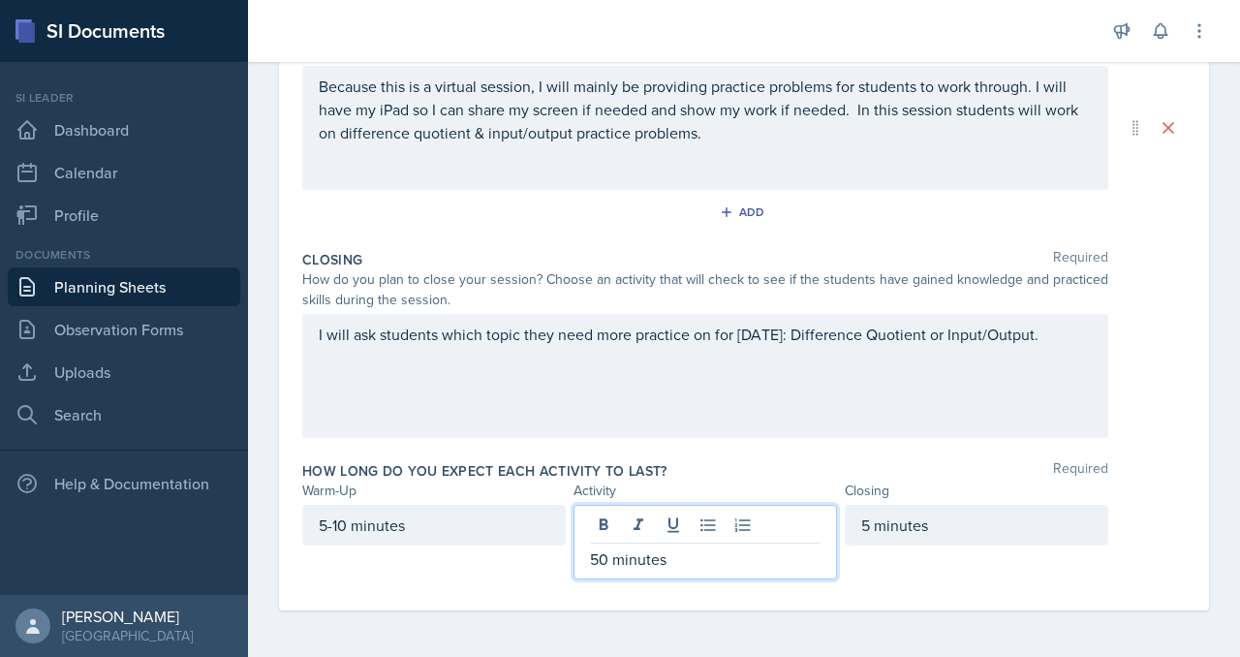
click at [640, 548] on p "50 minutes" at bounding box center [705, 559] width 231 height 23
click at [949, 505] on div "5 minutes" at bounding box center [977, 525] width 264 height 41
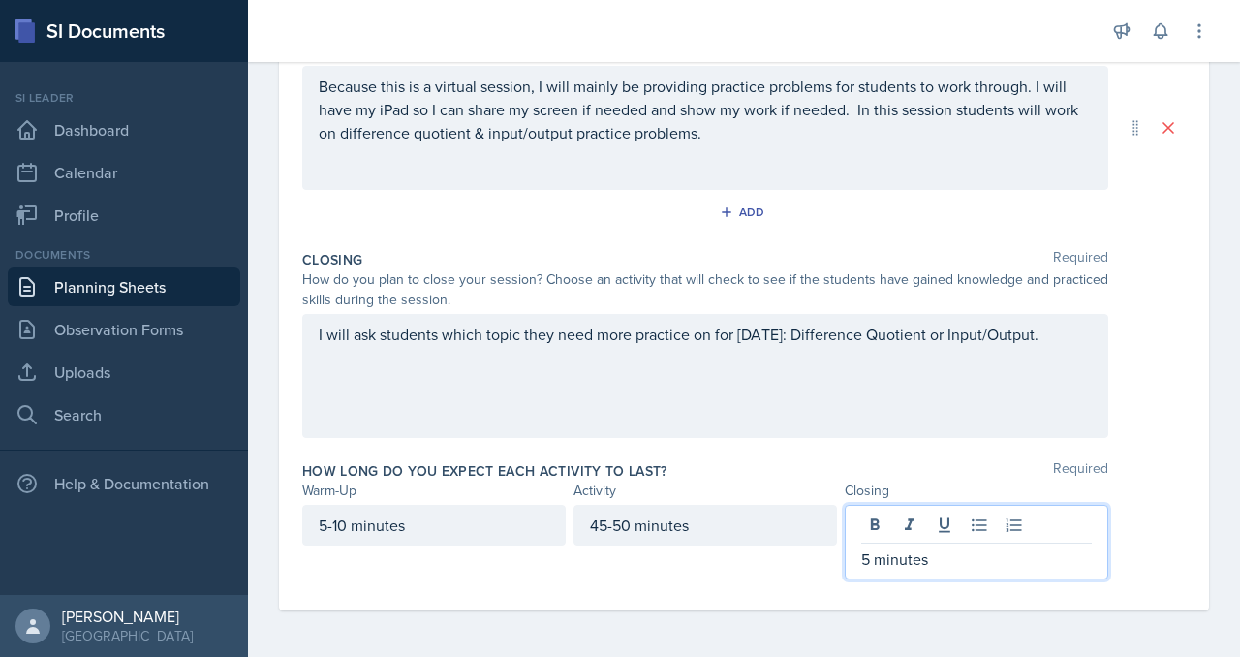
click at [642, 564] on div "How long do you expect each activity to last? Required Warm-Up Activity Closing…" at bounding box center [744, 524] width 884 height 141
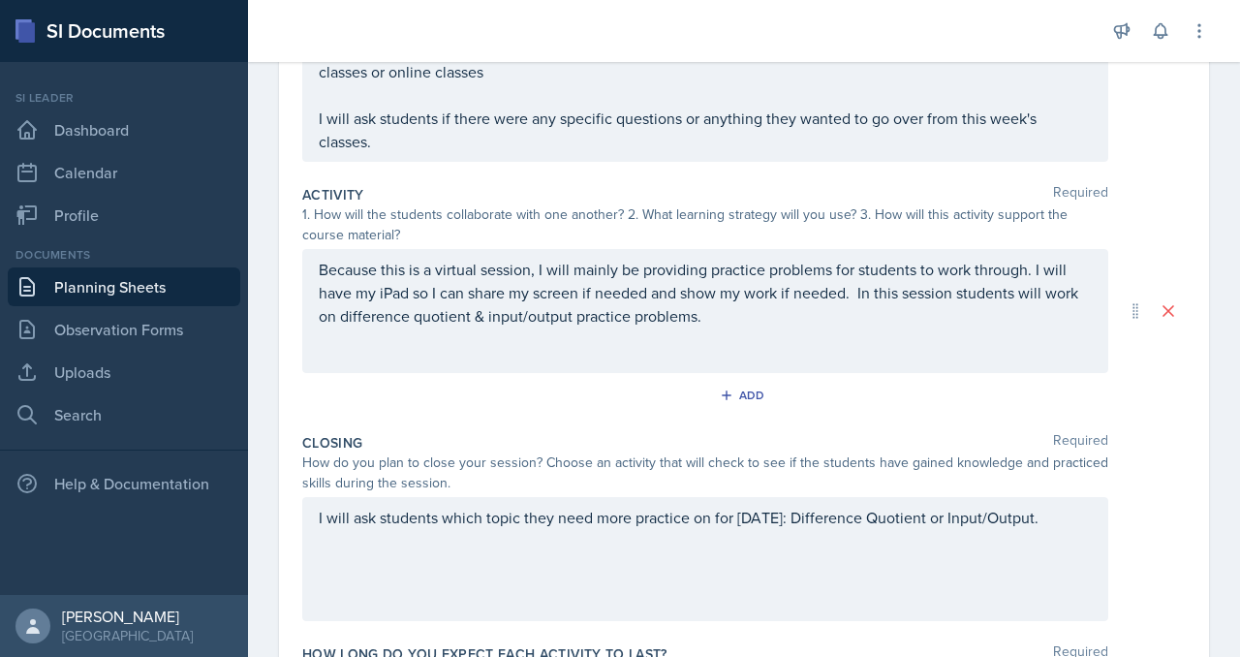
scroll to position [0, 0]
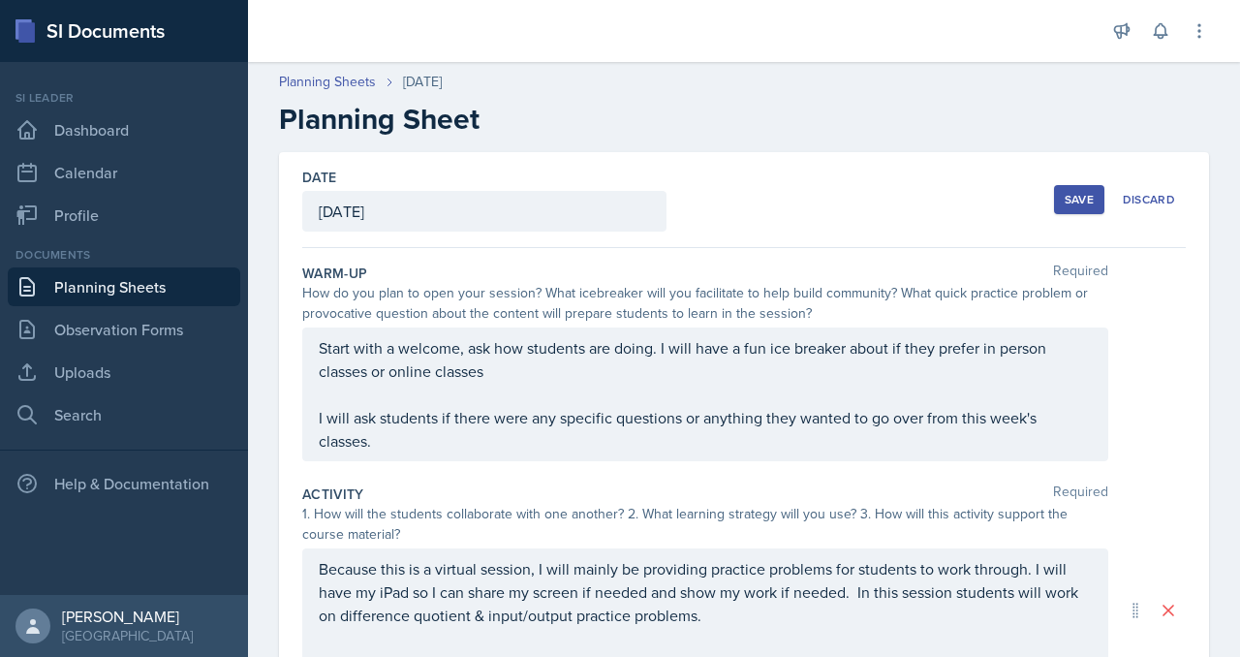
click at [1065, 207] on div "Save" at bounding box center [1079, 200] width 29 height 16
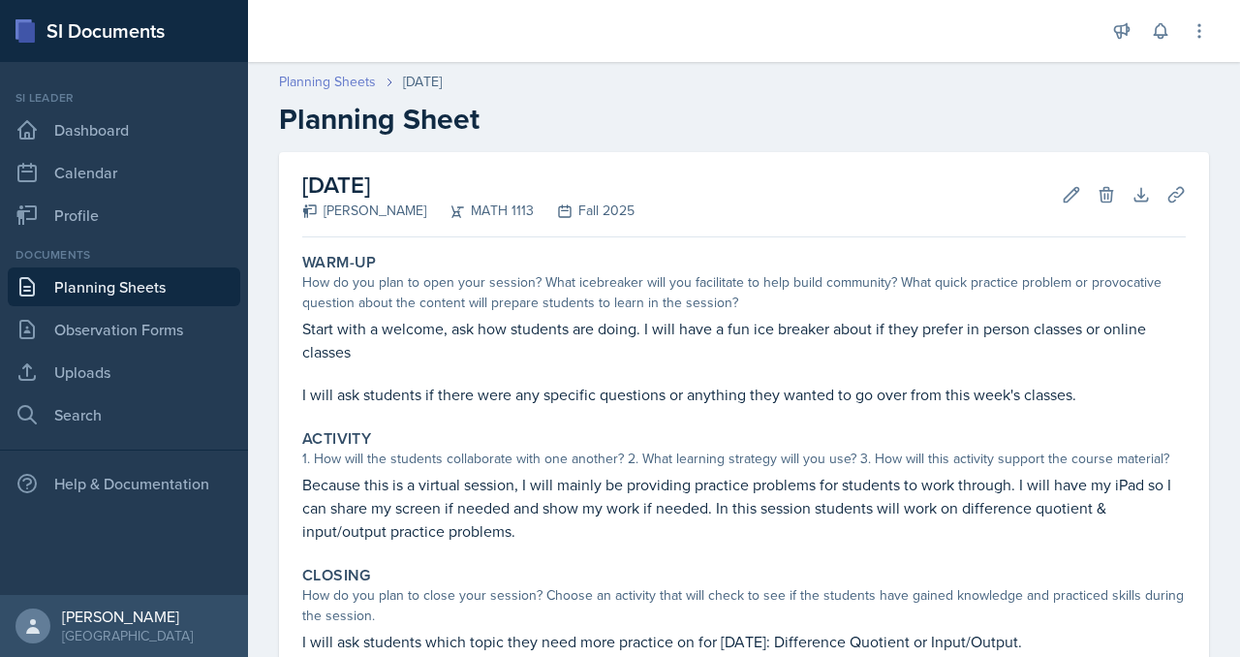
click at [376, 92] on link "Planning Sheets" at bounding box center [327, 82] width 97 height 20
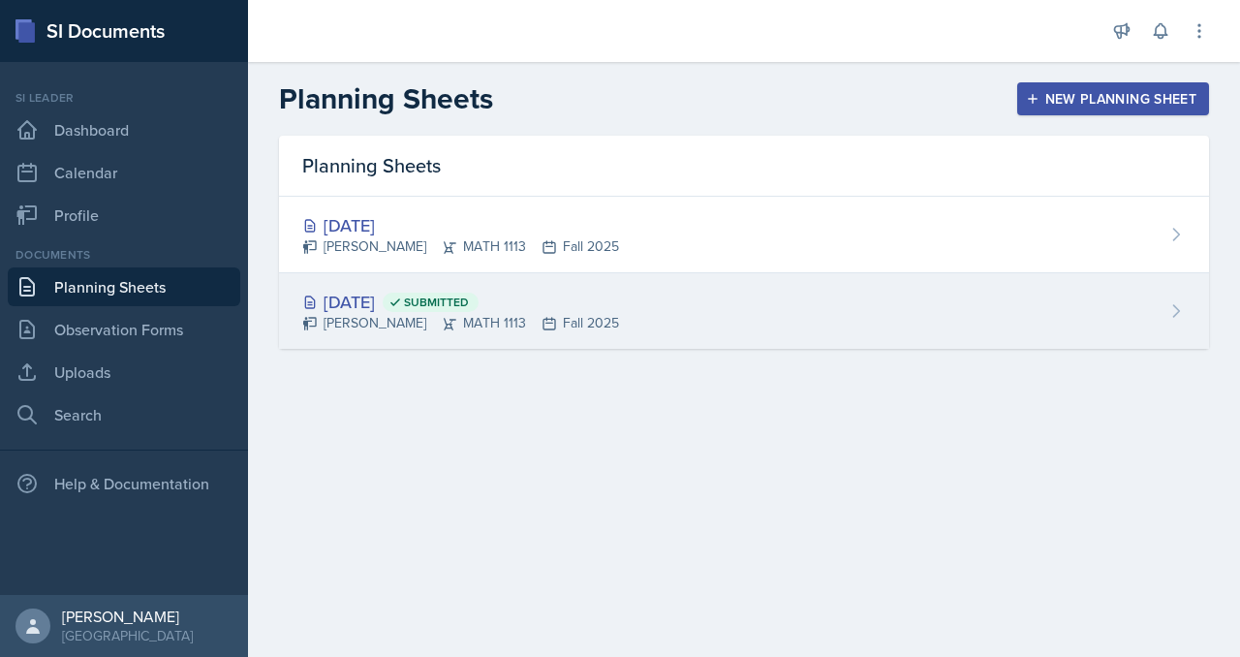
click at [507, 315] on div "Aug 25th, 2025 Submitted" at bounding box center [460, 302] width 317 height 26
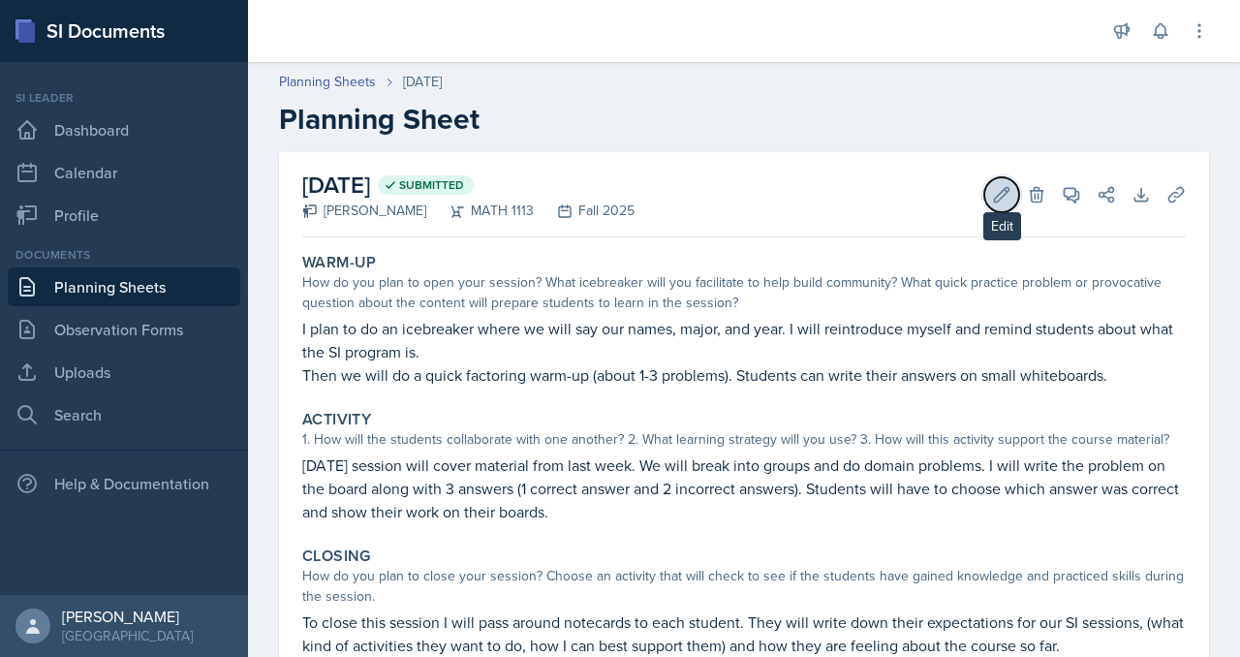
click at [992, 204] on icon at bounding box center [1001, 194] width 19 height 19
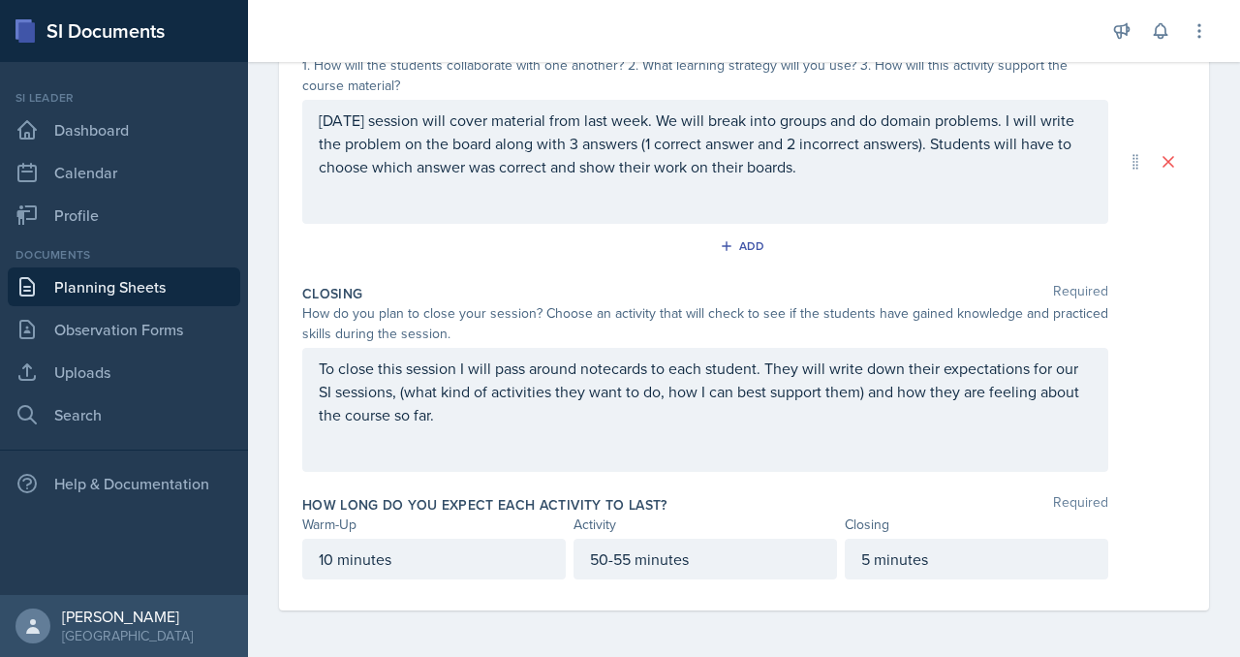
scroll to position [779, 0]
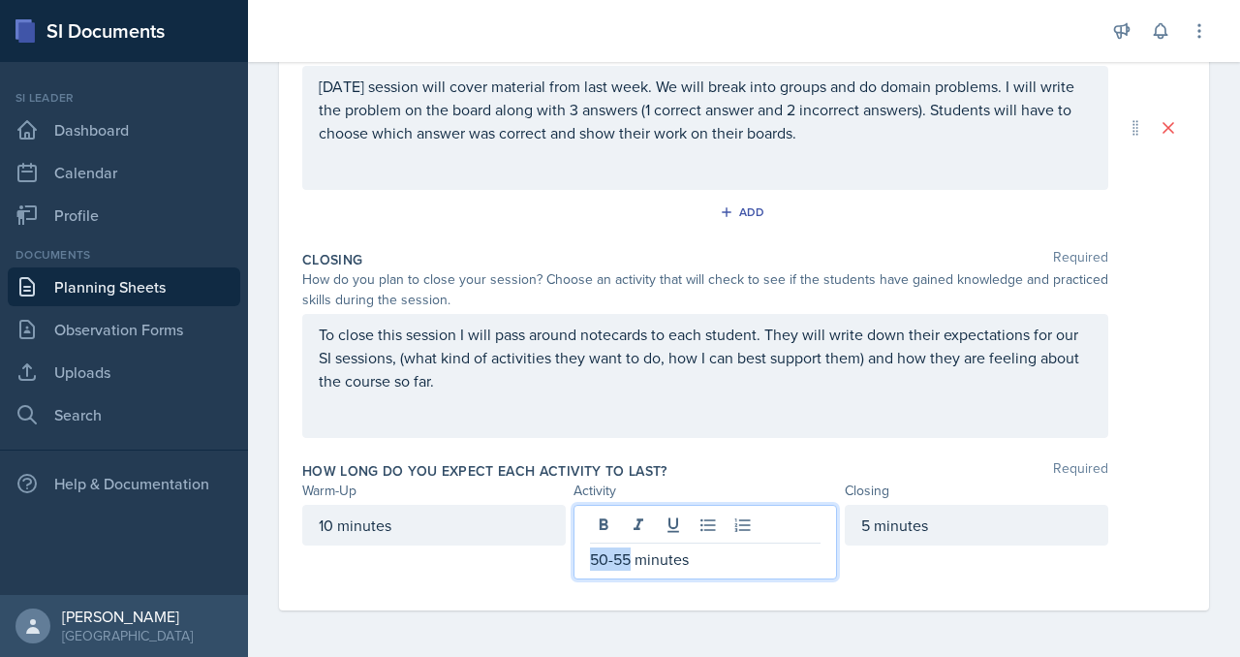
drag, startPoint x: 635, startPoint y: 535, endPoint x: 685, endPoint y: 536, distance: 50.4
click at [685, 548] on p "50-55 minutes" at bounding box center [705, 559] width 231 height 23
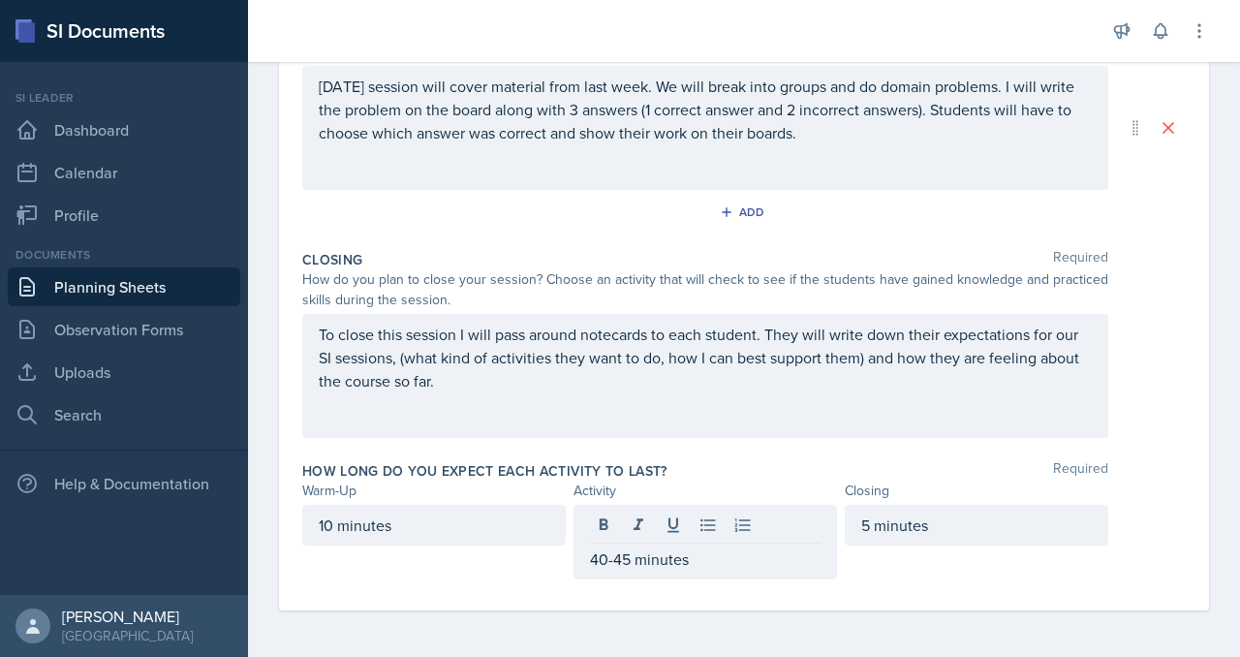
click at [492, 576] on div "How long do you expect each activity to last? Required Warm-Up Activity Closing…" at bounding box center [744, 524] width 884 height 141
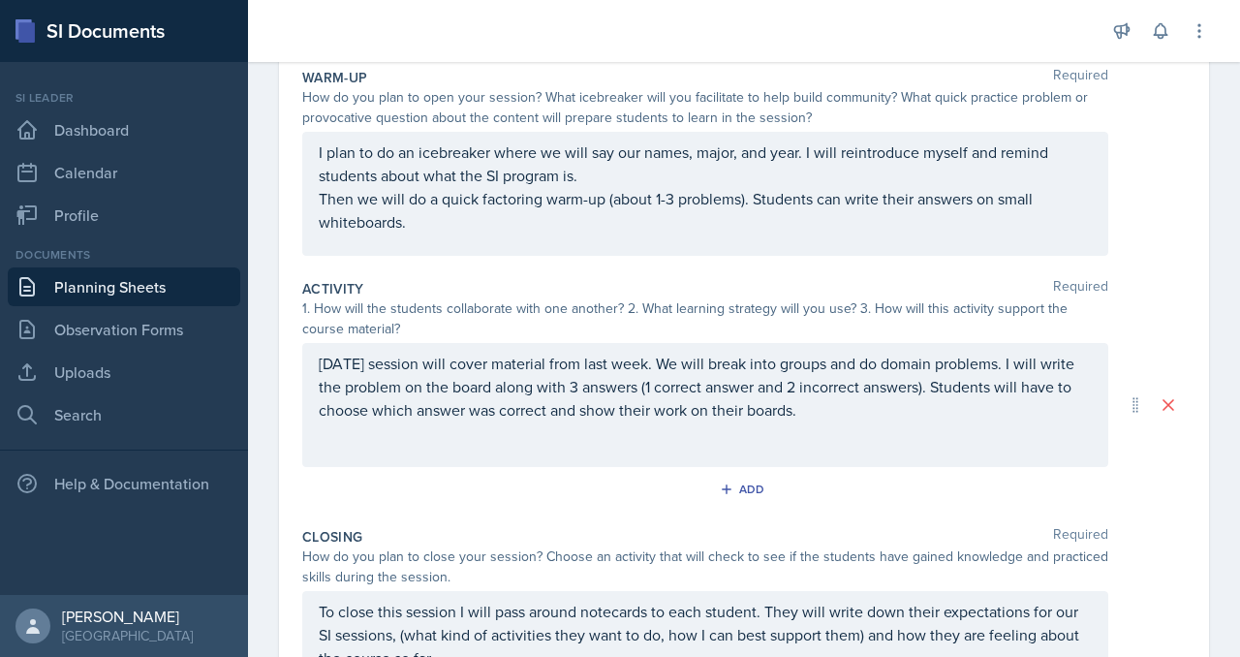
scroll to position [0, 0]
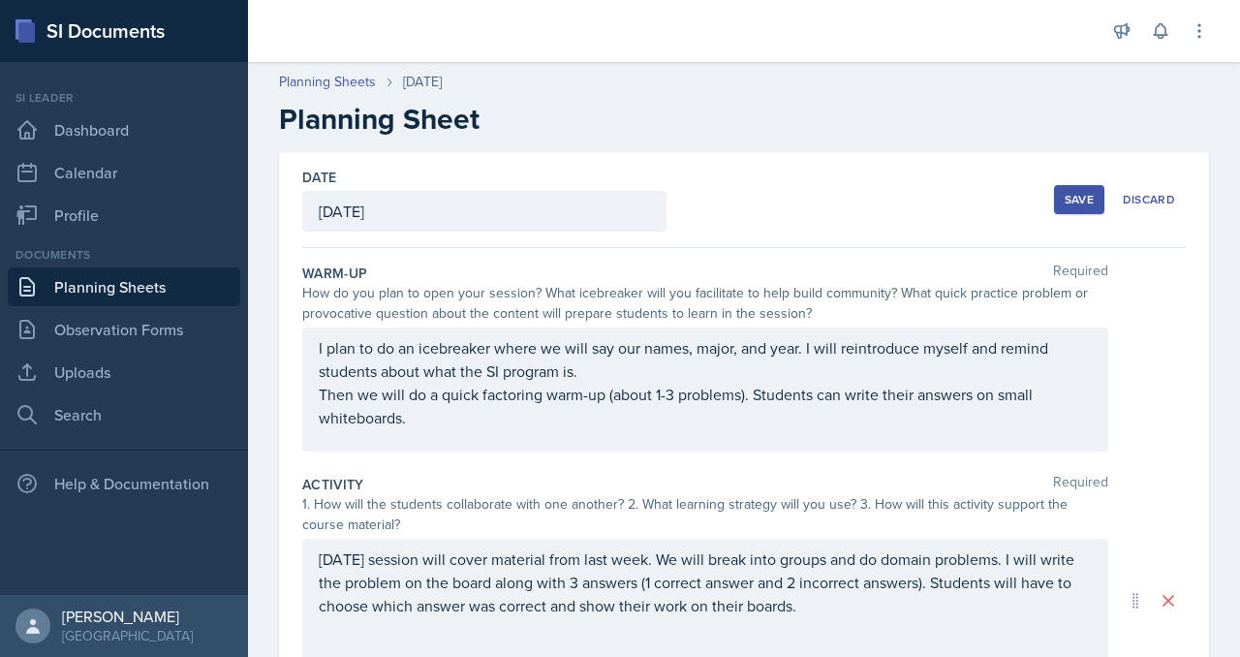
click at [1065, 207] on div "Save" at bounding box center [1079, 200] width 29 height 16
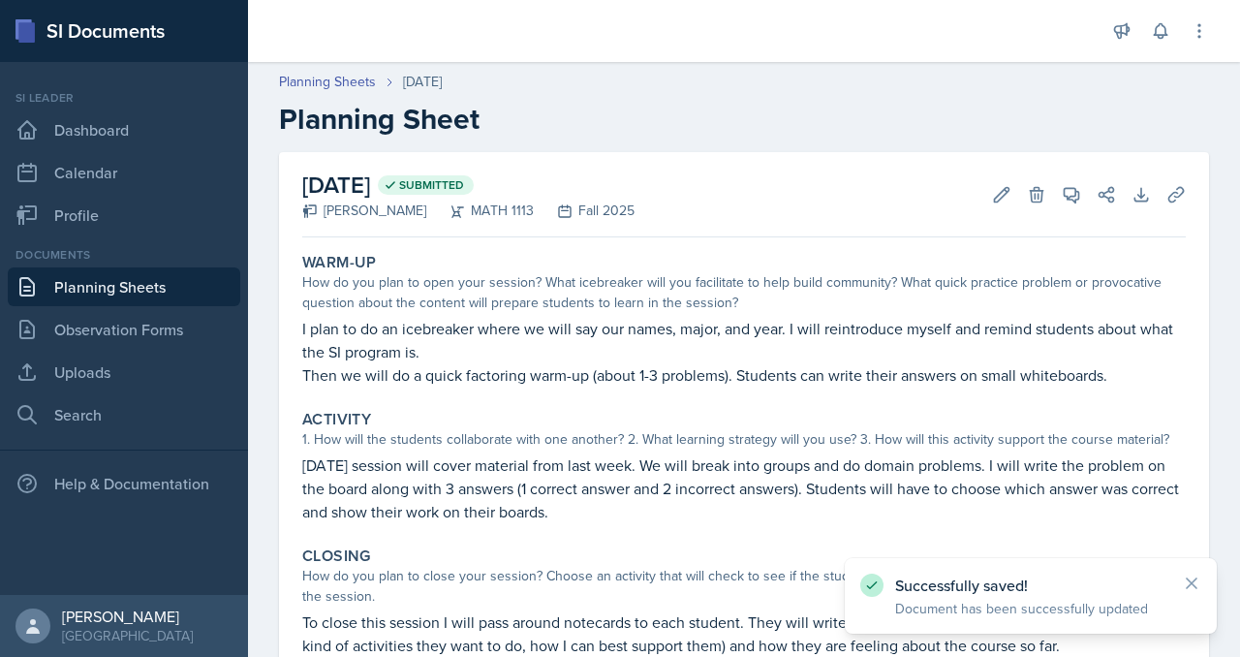
click at [421, 80] on header "Planning Sheets Aug 25th, 2025 Planning Sheet" at bounding box center [744, 104] width 992 height 104
click at [421, 84] on header "Planning Sheets Aug 25th, 2025 Planning Sheet" at bounding box center [744, 104] width 992 height 104
click at [376, 92] on link "Planning Sheets" at bounding box center [327, 82] width 97 height 20
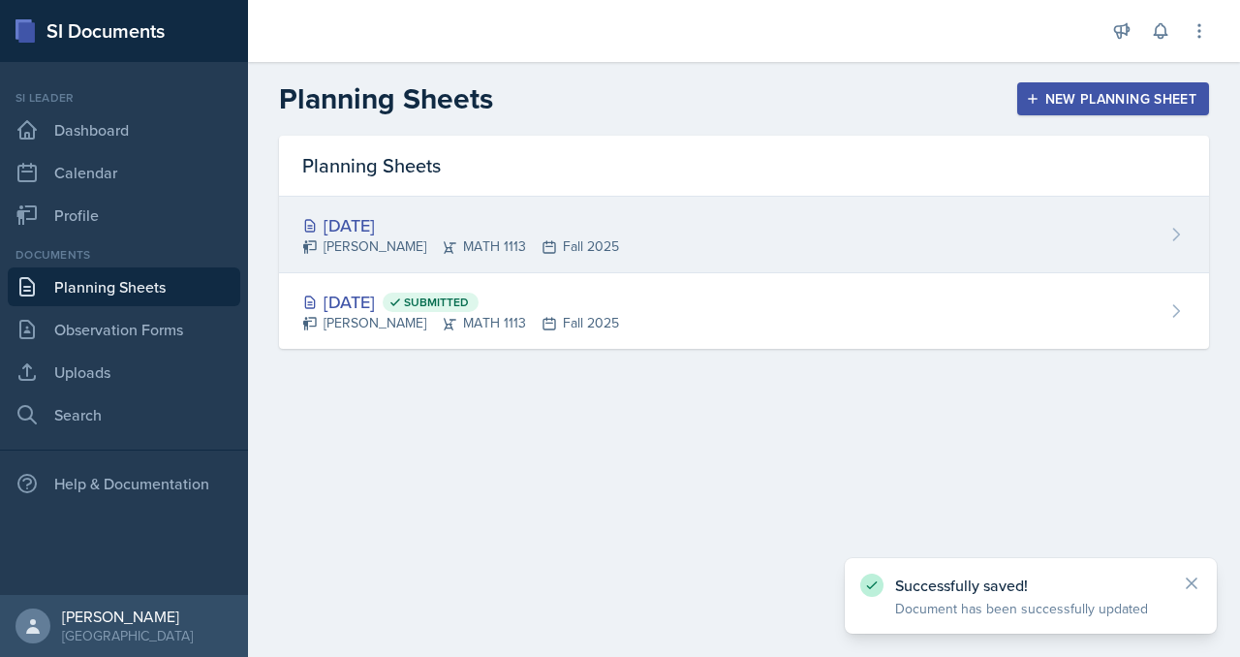
click at [473, 238] on div "[DATE]" at bounding box center [460, 225] width 317 height 26
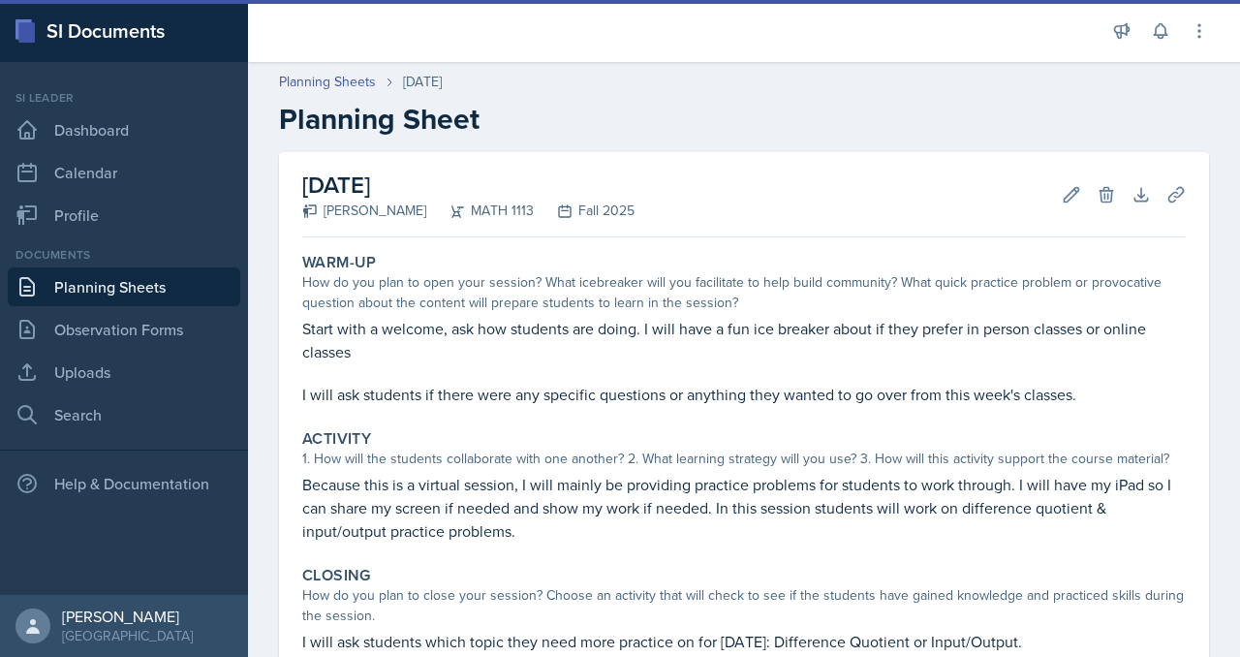
scroll to position [601, 0]
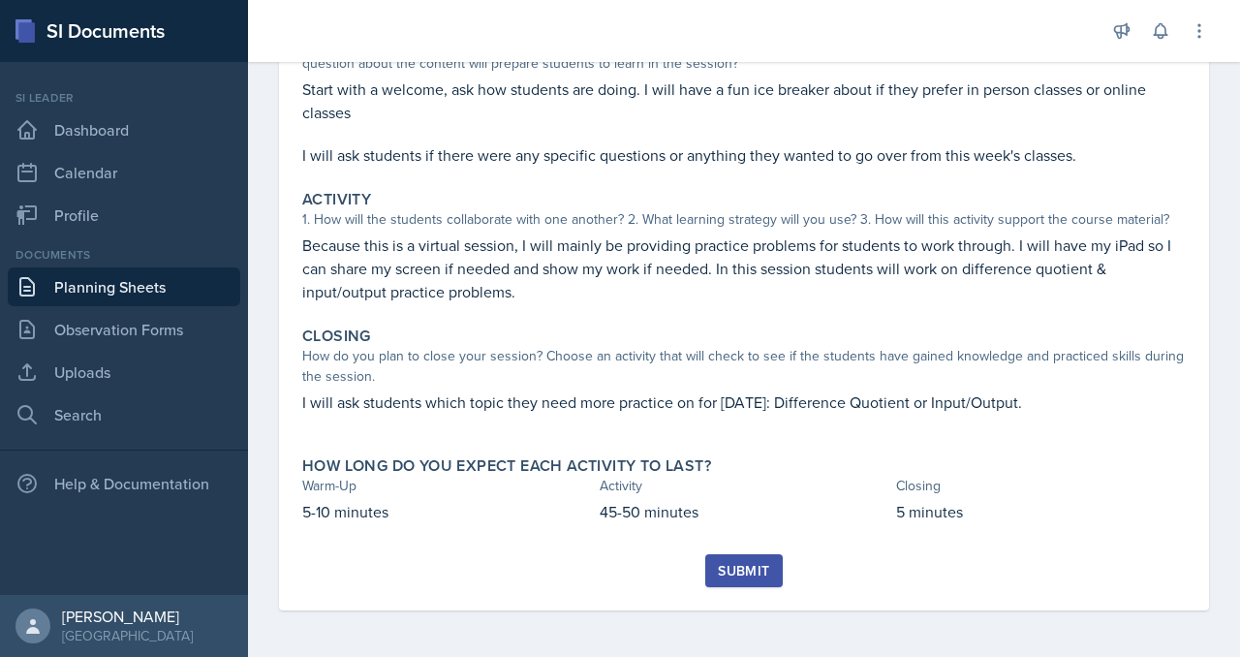
click at [768, 563] on div "Submit" at bounding box center [743, 571] width 51 height 16
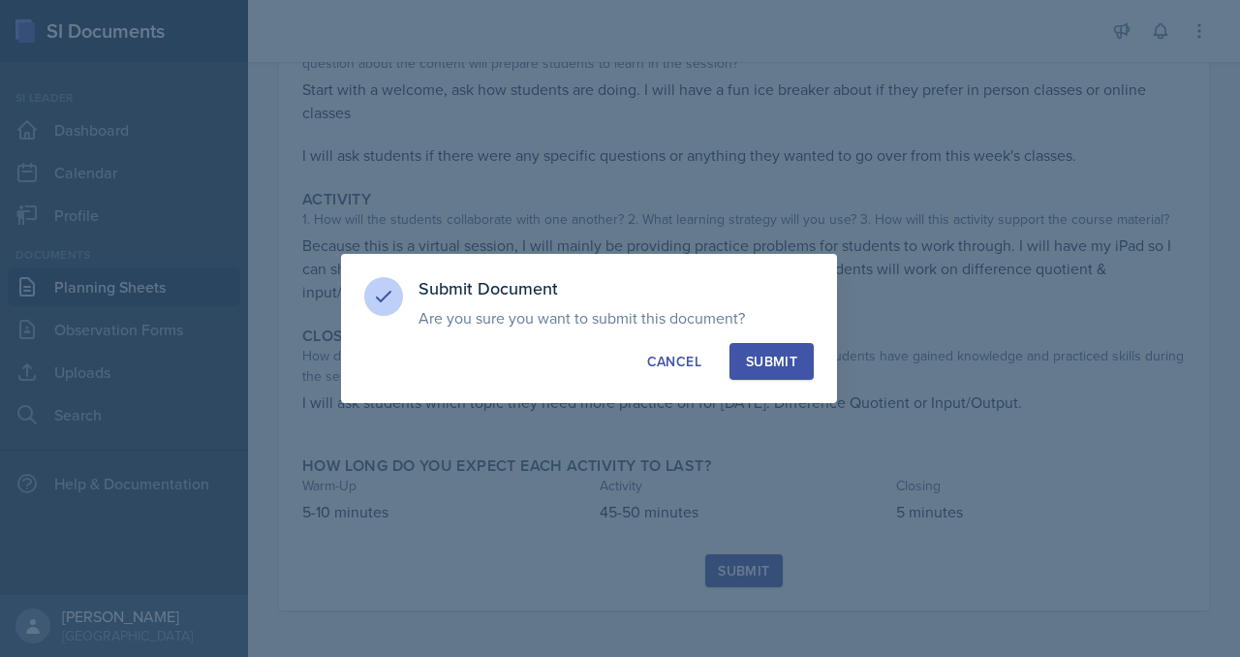
click at [791, 380] on button "Submit" at bounding box center [772, 361] width 84 height 37
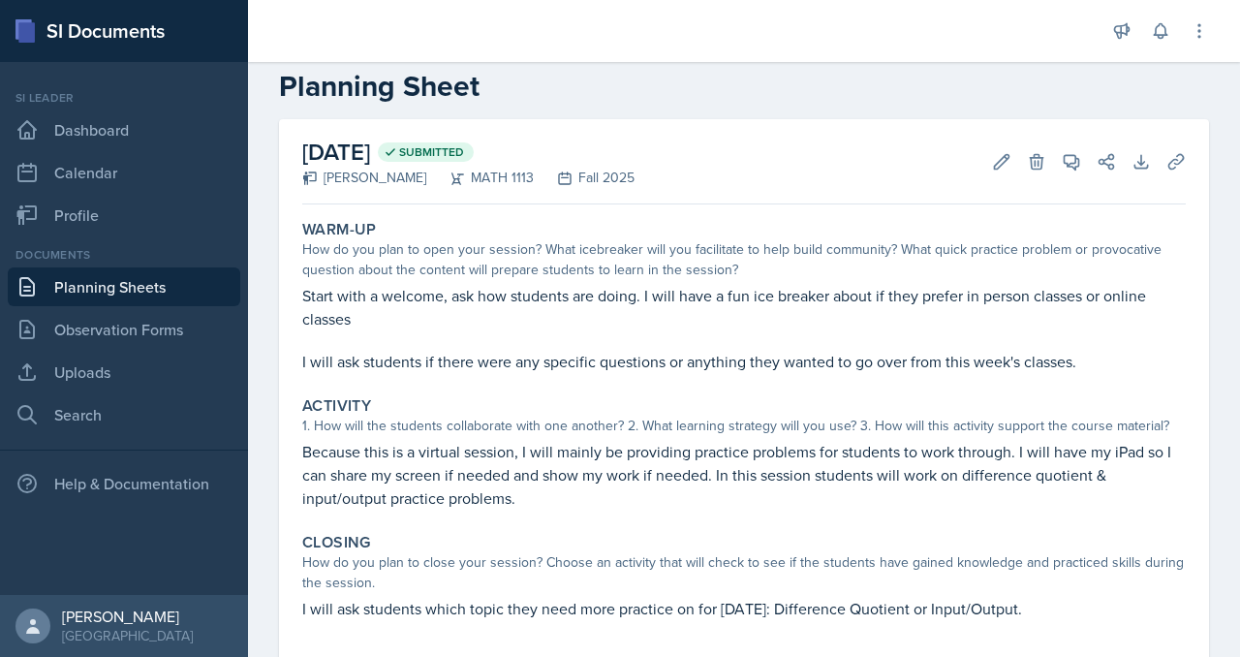
scroll to position [0, 0]
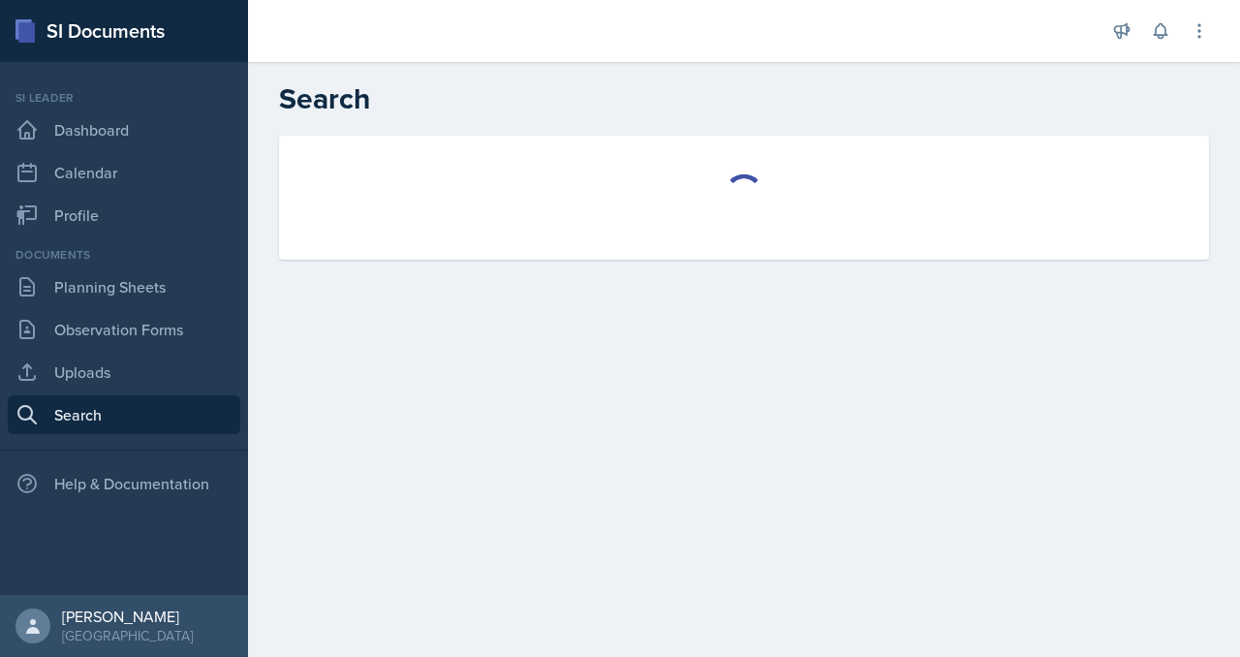
select select "all"
select select "1"
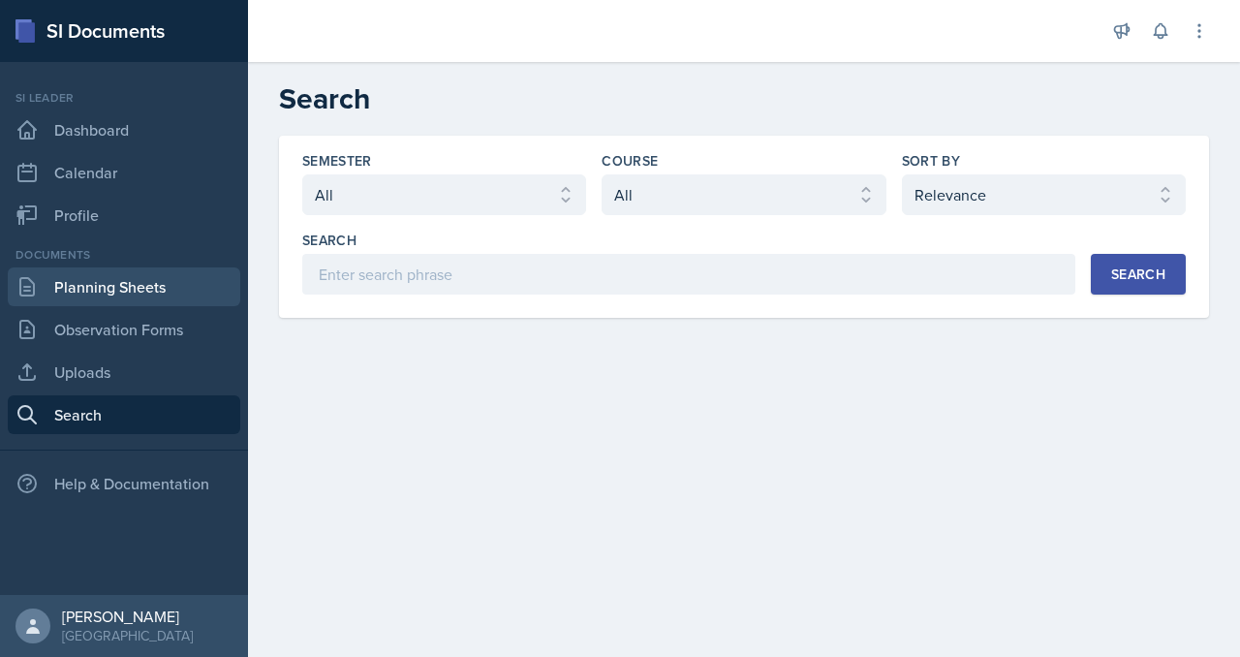
click at [121, 306] on link "Planning Sheets" at bounding box center [124, 286] width 233 height 39
